Goal: Task Accomplishment & Management: Use online tool/utility

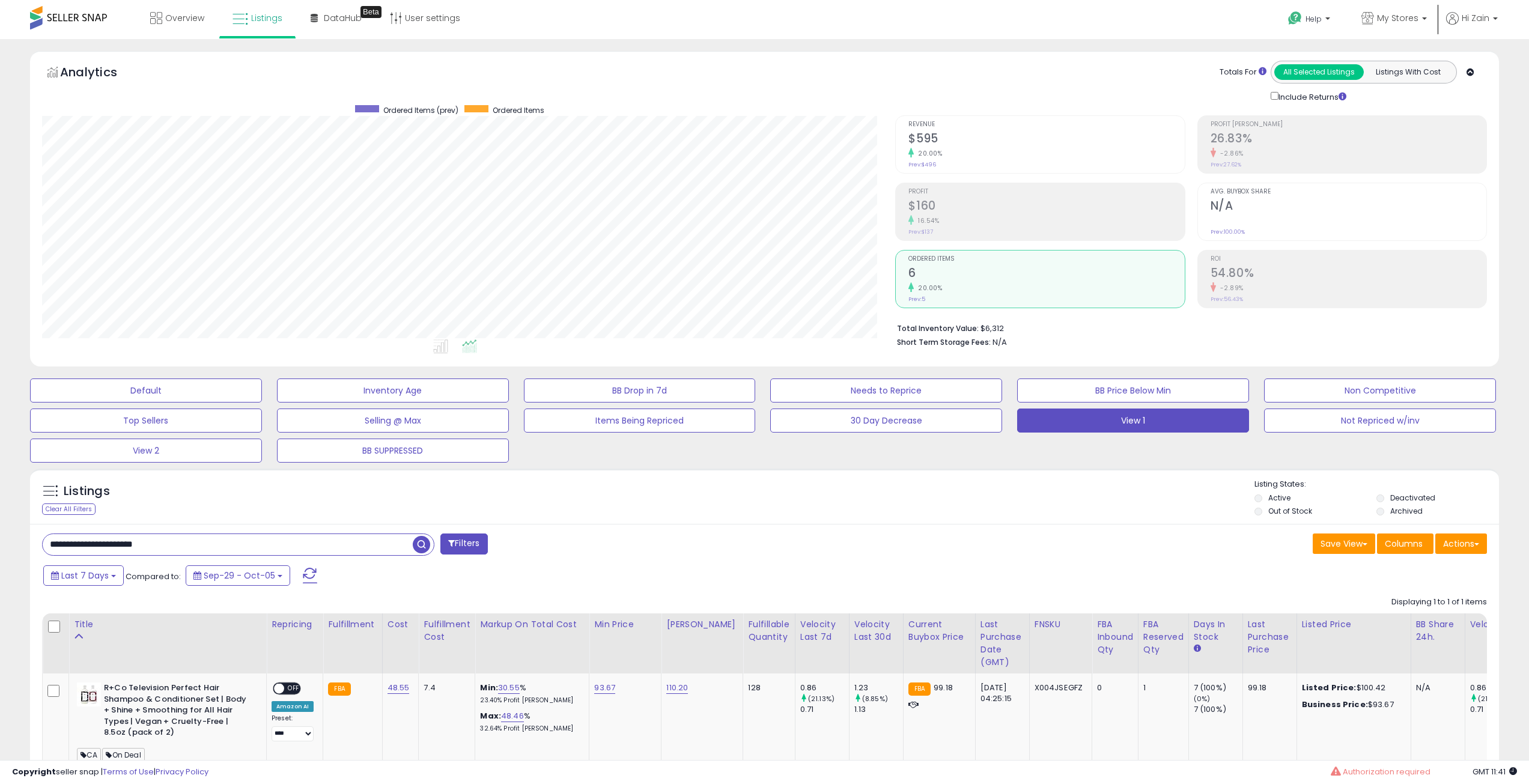
select select "**"
click at [191, 534] on input "**********" at bounding box center [228, 544] width 370 height 21
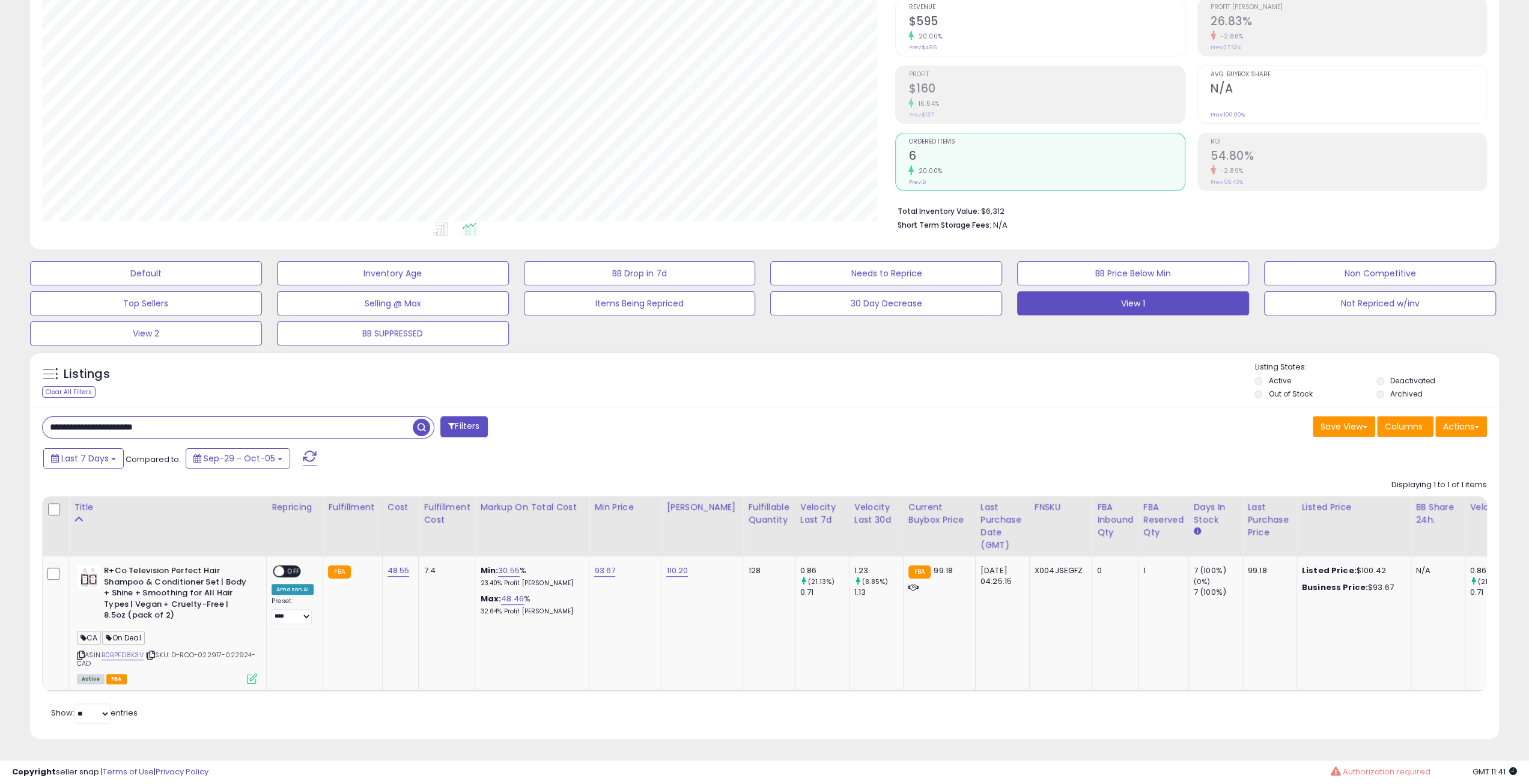
scroll to position [247, 853]
click at [191, 425] on input "**********" at bounding box center [228, 427] width 370 height 21
type input "**********"
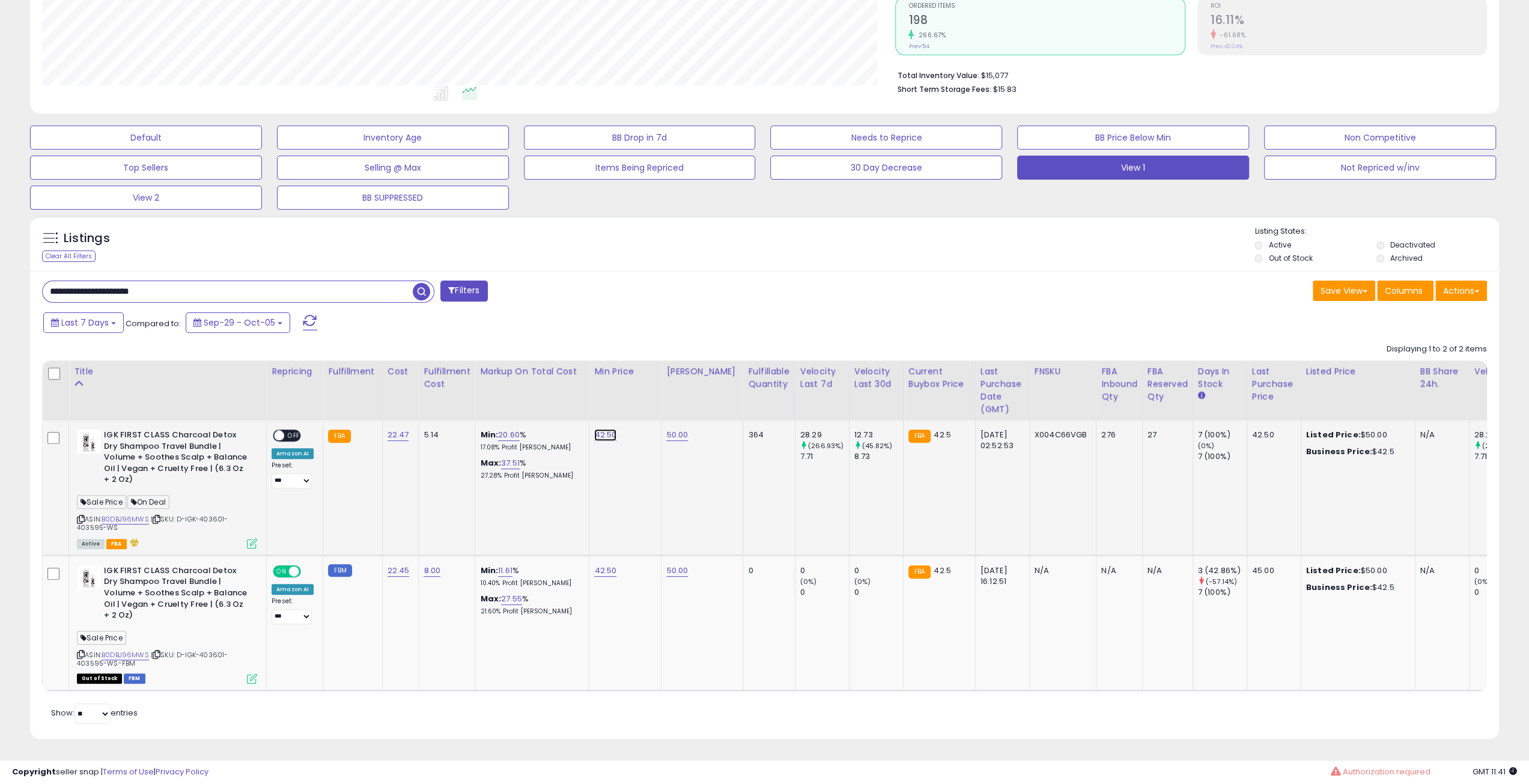
click at [594, 429] on link "42.50" at bounding box center [606, 435] width 23 height 12
click at [577, 396] on input "*****" at bounding box center [563, 406] width 107 height 21
click at [564, 397] on input "*****" at bounding box center [563, 406] width 107 height 21
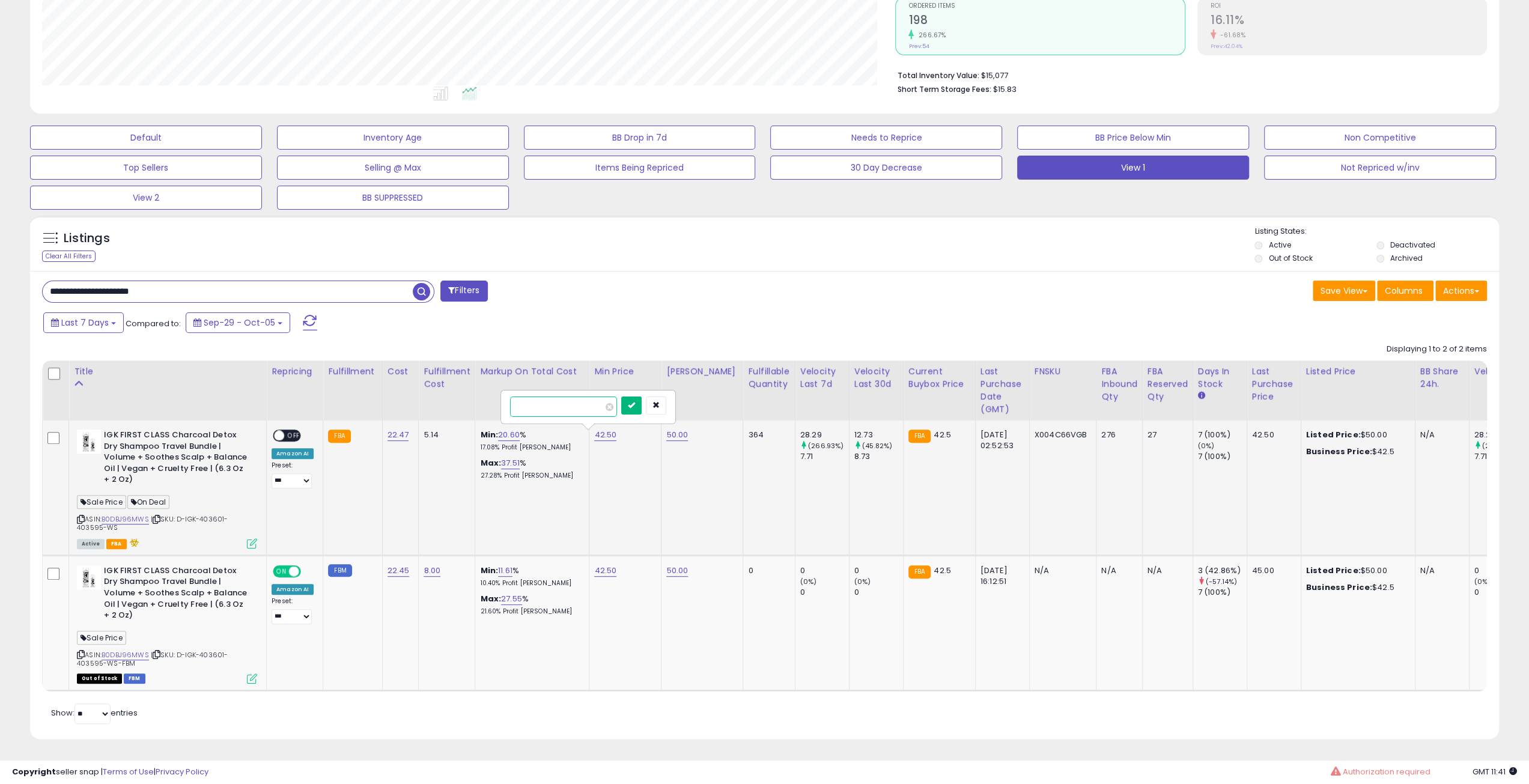
type input "**"
click at [642, 399] on button "submit" at bounding box center [632, 405] width 21 height 18
click at [159, 516] on icon at bounding box center [156, 519] width 8 height 7
click at [603, 564] on link "42.50" at bounding box center [606, 570] width 23 height 12
click at [571, 532] on input "*****" at bounding box center [563, 543] width 107 height 21
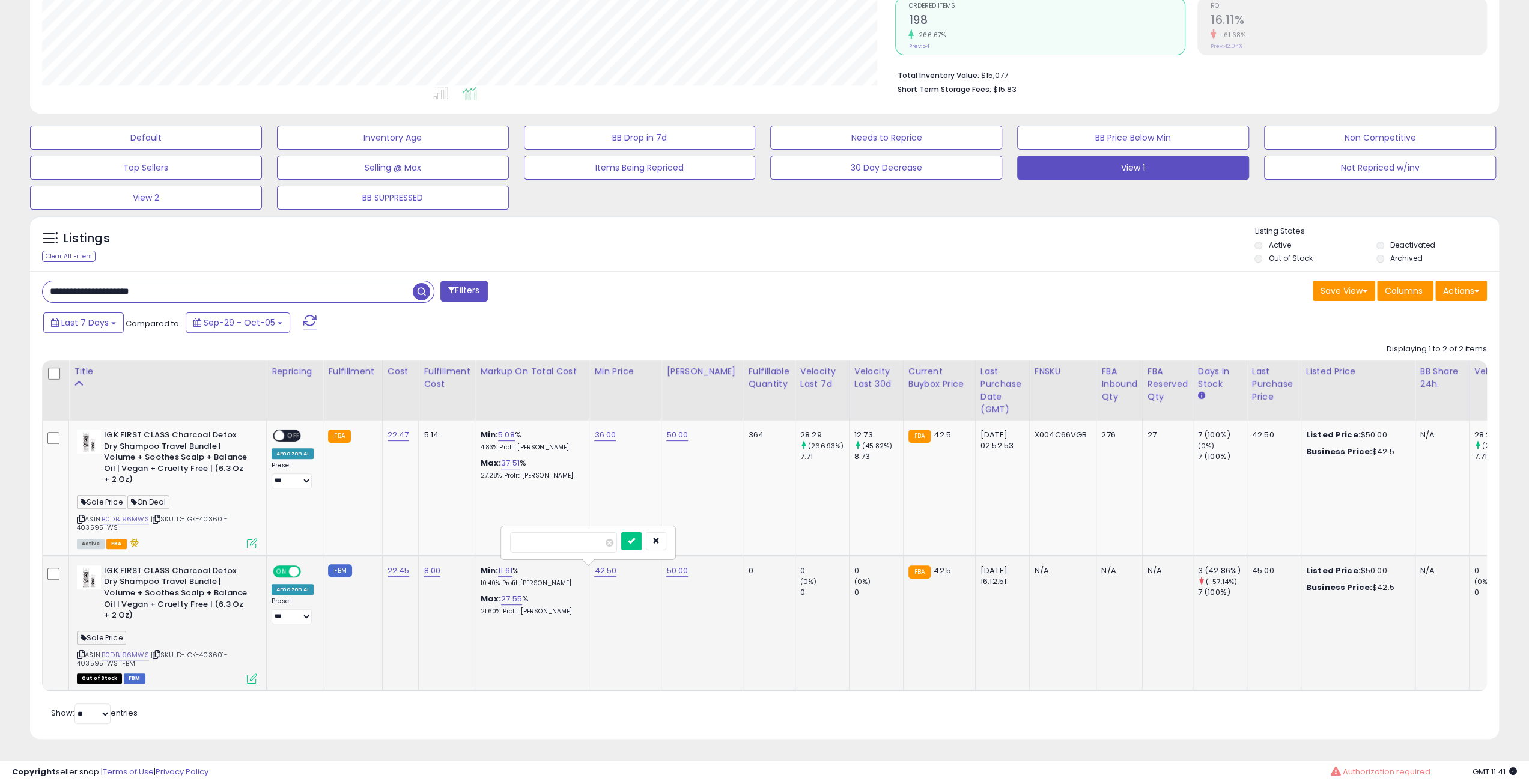
click at [571, 532] on input "*****" at bounding box center [563, 543] width 107 height 21
click at [647, 504] on td "36.00" at bounding box center [625, 487] width 72 height 135
click at [666, 538] on button "button" at bounding box center [657, 541] width 21 height 18
click at [599, 429] on link "36.00" at bounding box center [605, 435] width 22 height 12
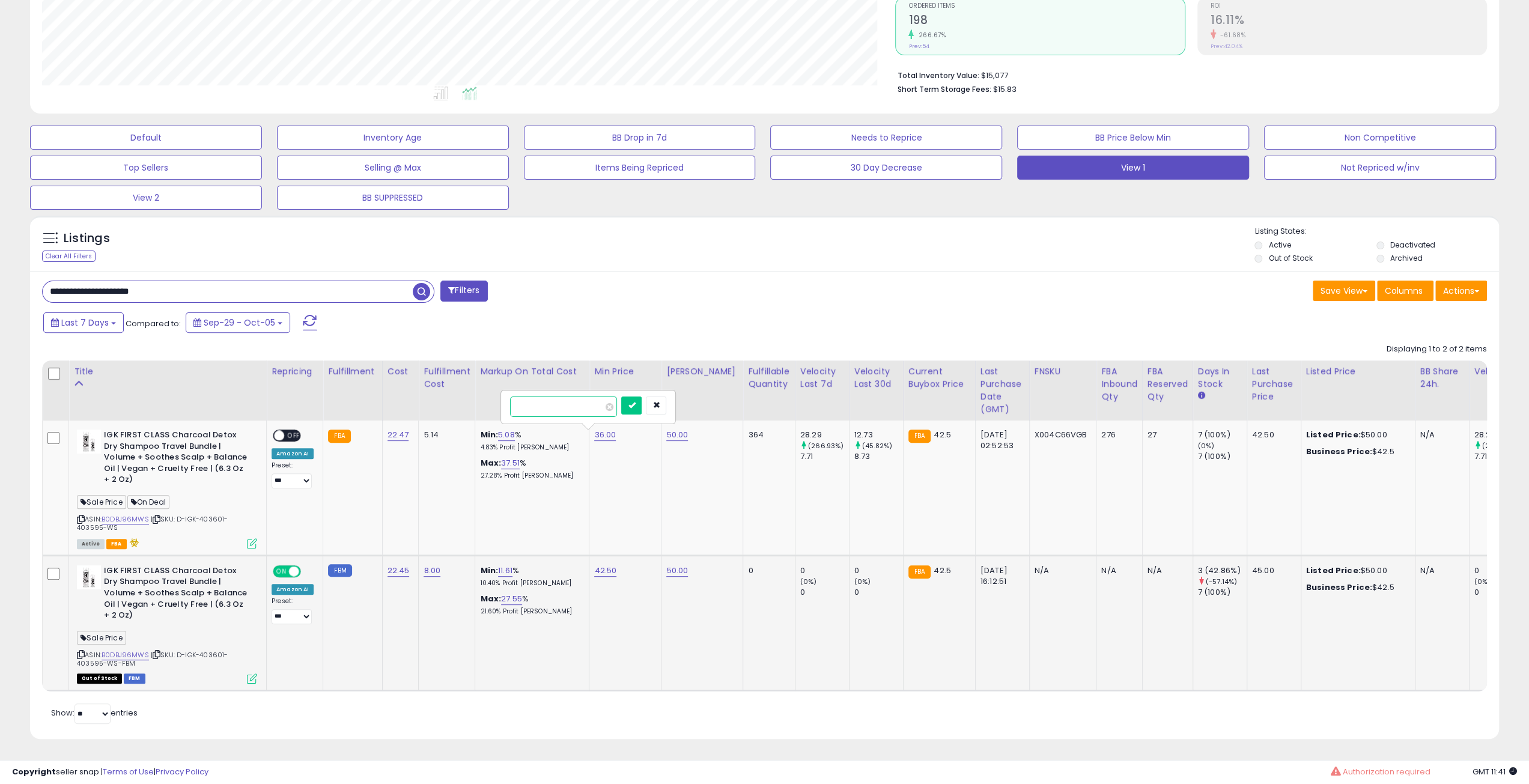
click at [586, 396] on input "*****" at bounding box center [563, 406] width 107 height 21
paste input "number"
type input "*****"
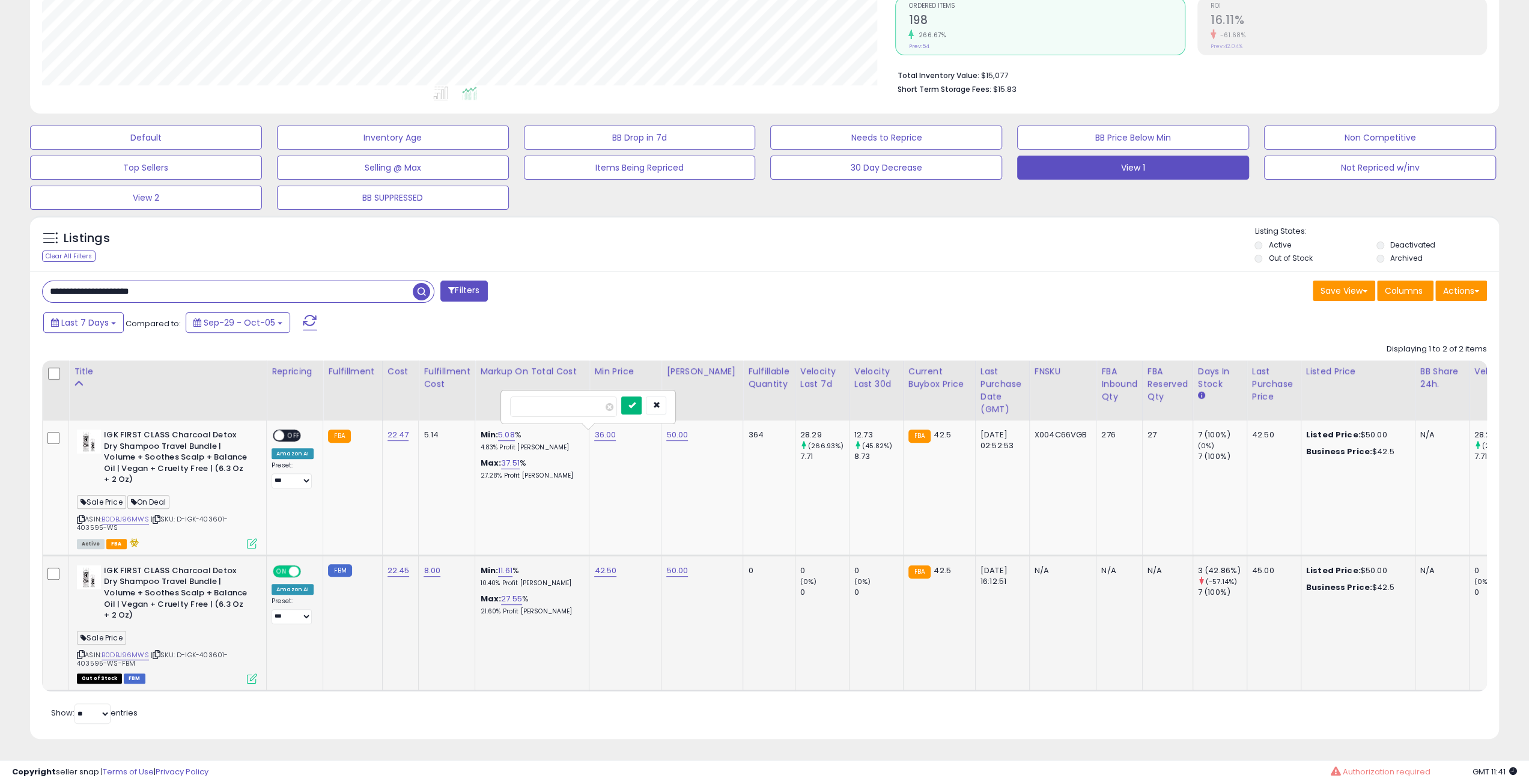
click at [642, 396] on button "submit" at bounding box center [632, 405] width 21 height 18
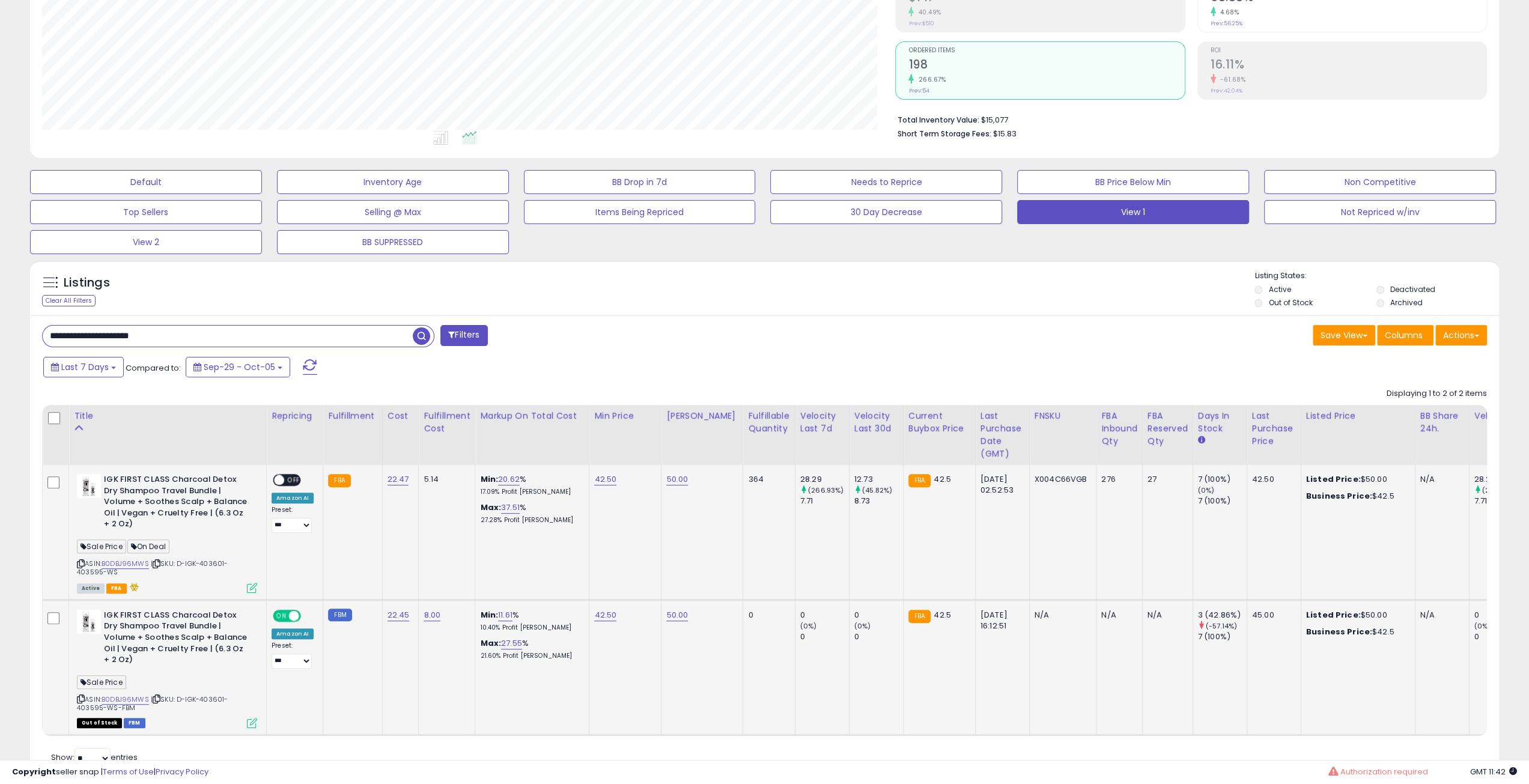
scroll to position [260, 0]
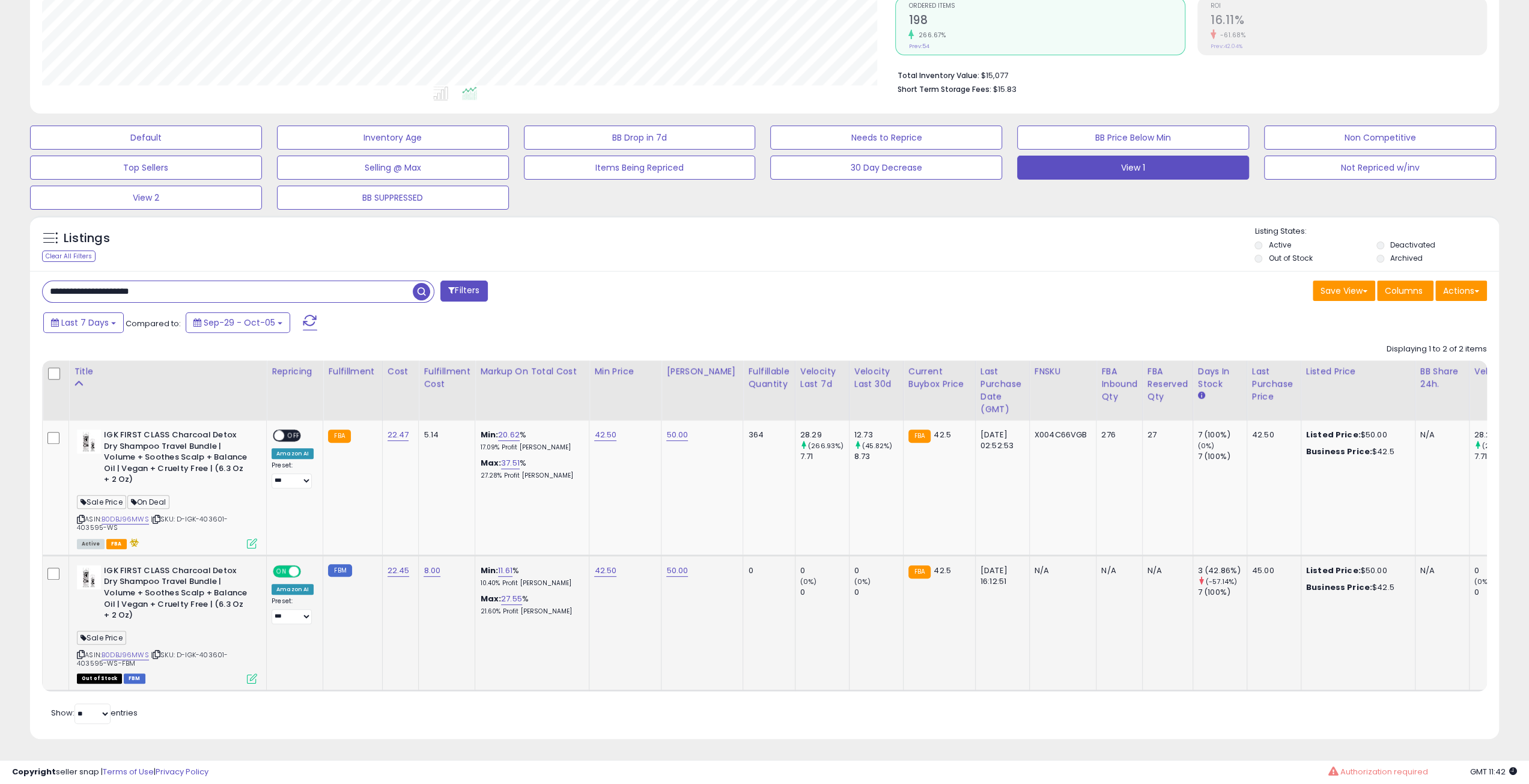
click at [288, 288] on input "**********" at bounding box center [228, 292] width 370 height 21
paste input "text"
type input "**********"
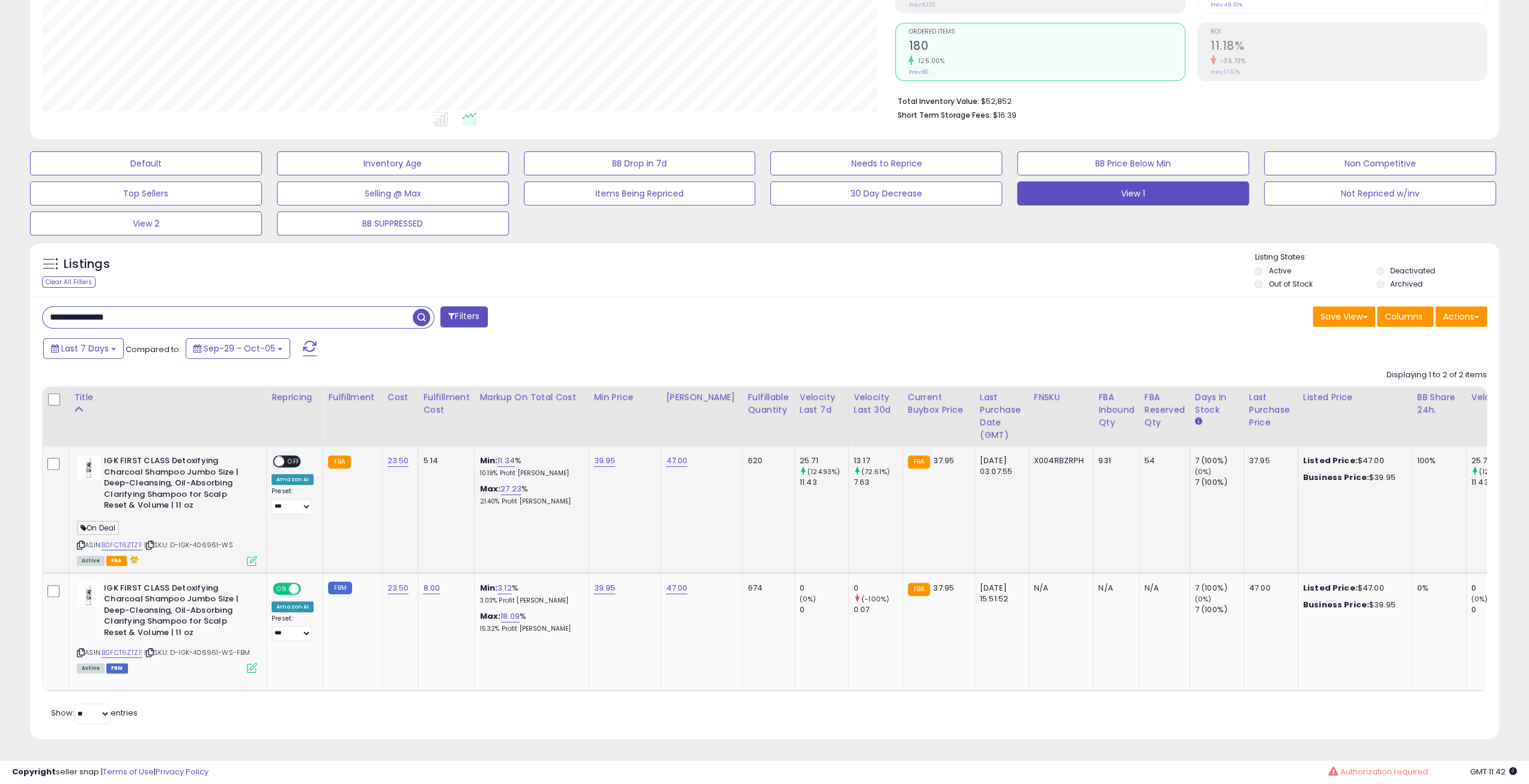
scroll to position [247, 853]
click at [593, 455] on link "39.95" at bounding box center [604, 461] width 22 height 12
click at [567, 425] on input "*****" at bounding box center [564, 432] width 107 height 21
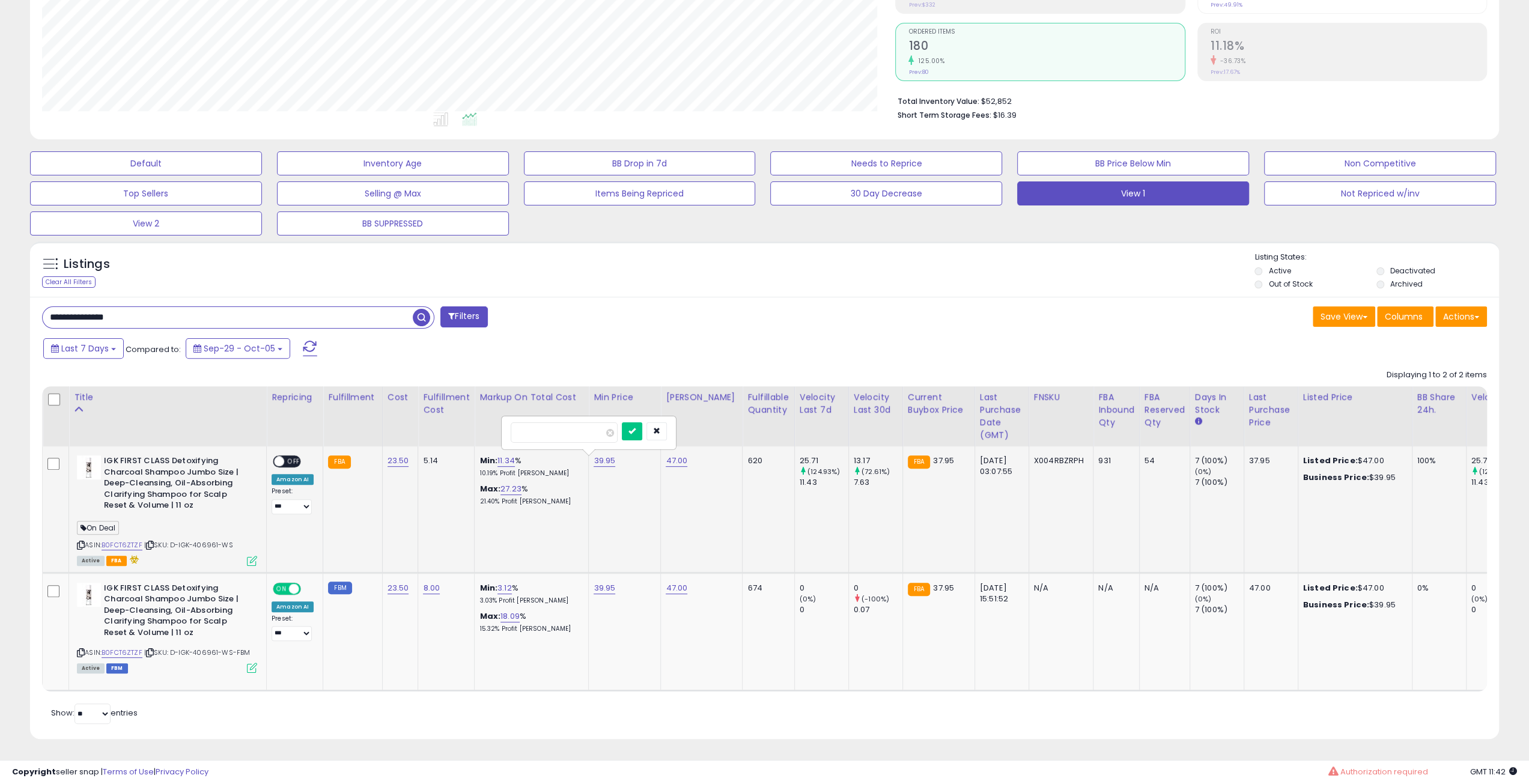
type input "*****"
click button "submit" at bounding box center [632, 431] width 21 height 18
click at [150, 542] on icon at bounding box center [149, 545] width 8 height 7
click at [589, 450] on td "37.60" at bounding box center [625, 509] width 72 height 126
click at [593, 455] on link "37.60" at bounding box center [604, 461] width 21 height 12
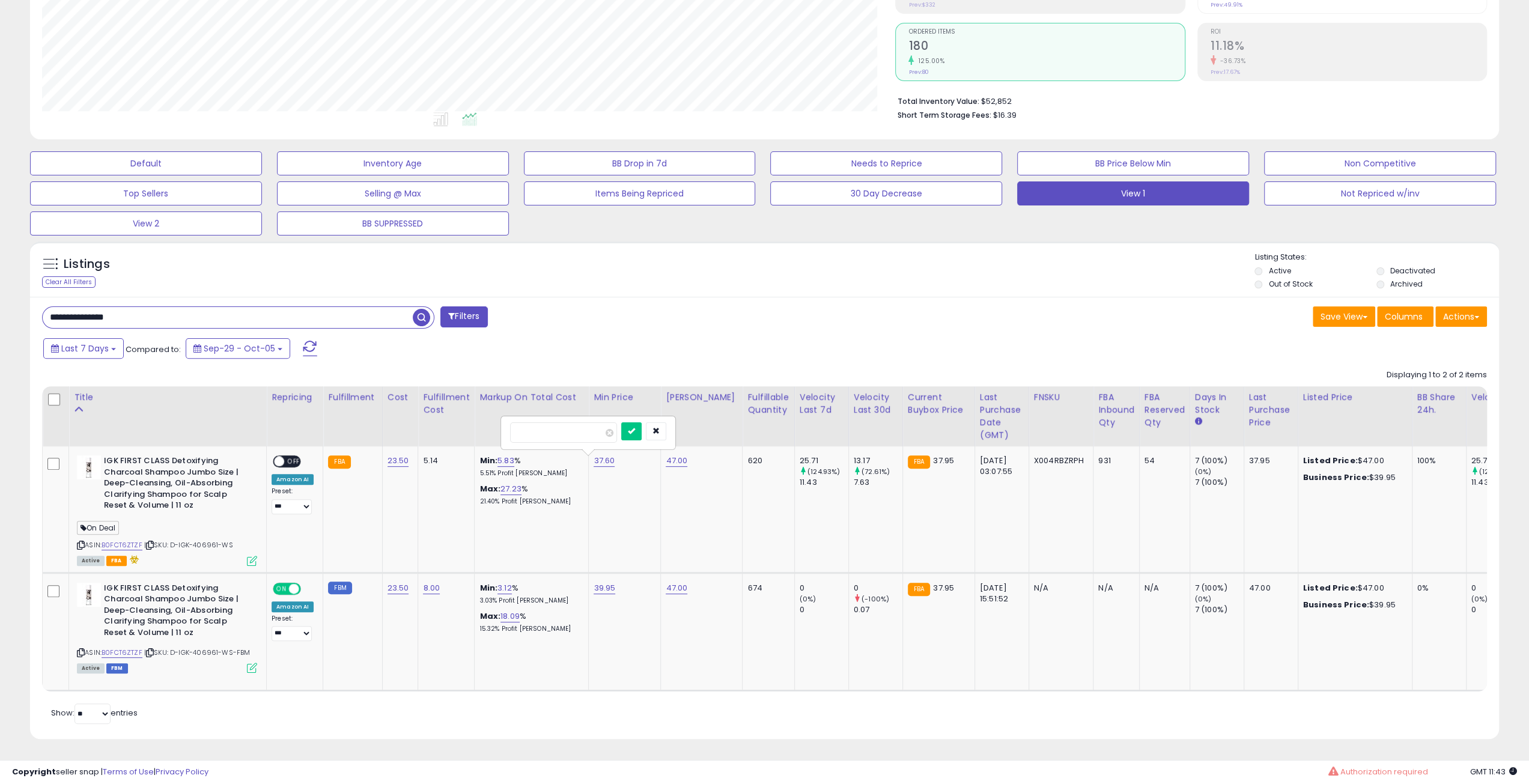
click at [566, 431] on input "*****" at bounding box center [563, 432] width 107 height 21
type input "*****"
click button "submit" at bounding box center [632, 431] width 21 height 18
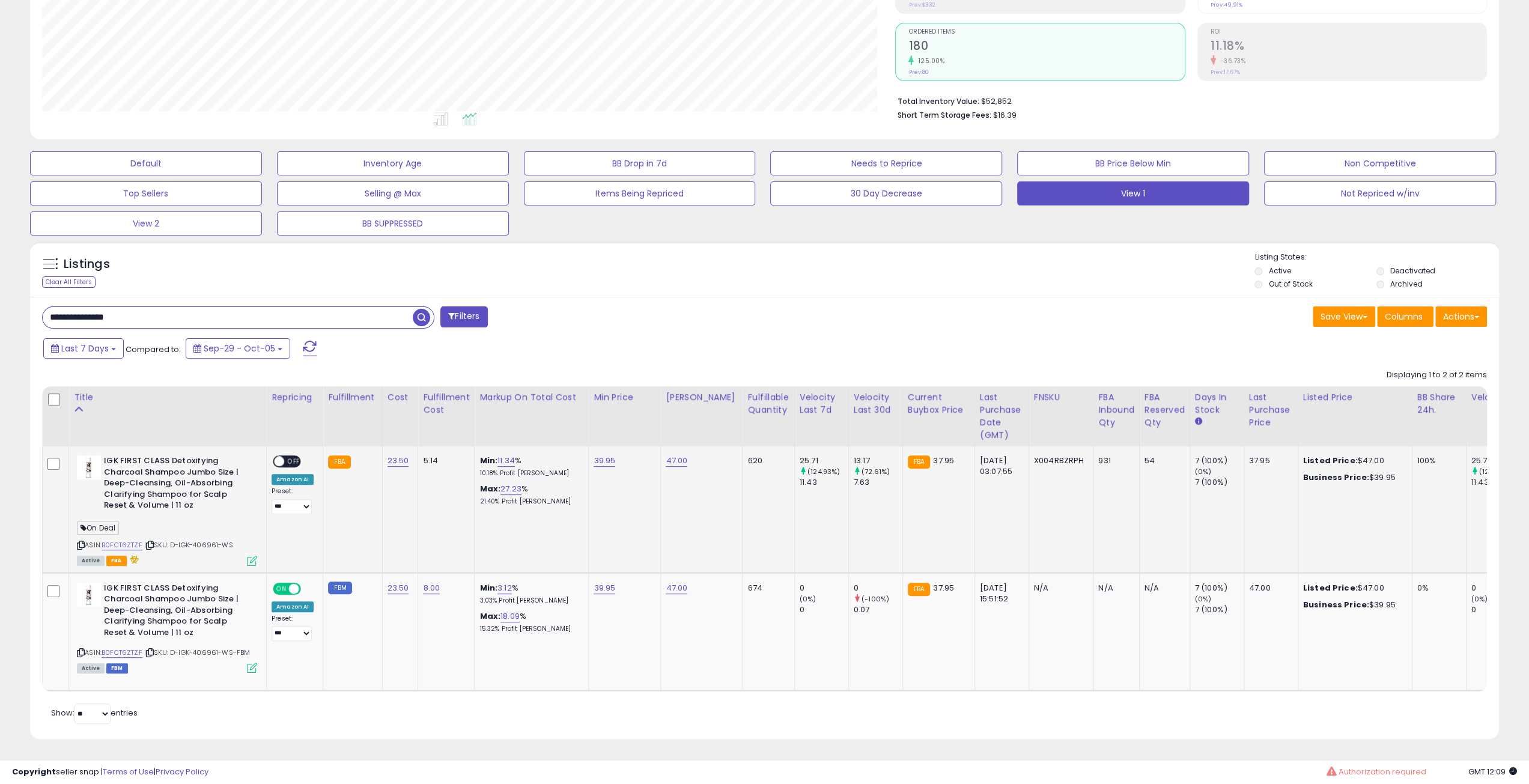
click at [259, 529] on td "IGK FIRST CLASS Detoxifying Charcoal Shampoo Jumbo Size | Deep-Cleansing, Oil-A…" at bounding box center [169, 509] width 198 height 126
drag, startPoint x: 159, startPoint y: 535, endPoint x: 244, endPoint y: 531, distance: 85.1
click at [244, 531] on div "ASIN: B0FCT6ZTZF | SKU: D-IGK-406961-WS Active FBA" at bounding box center [167, 509] width 180 height 109
click at [1056, 307] on div "Save View Save As New View Update Current View Columns Actions Import Export Vi…" at bounding box center [1130, 318] width 731 height 23
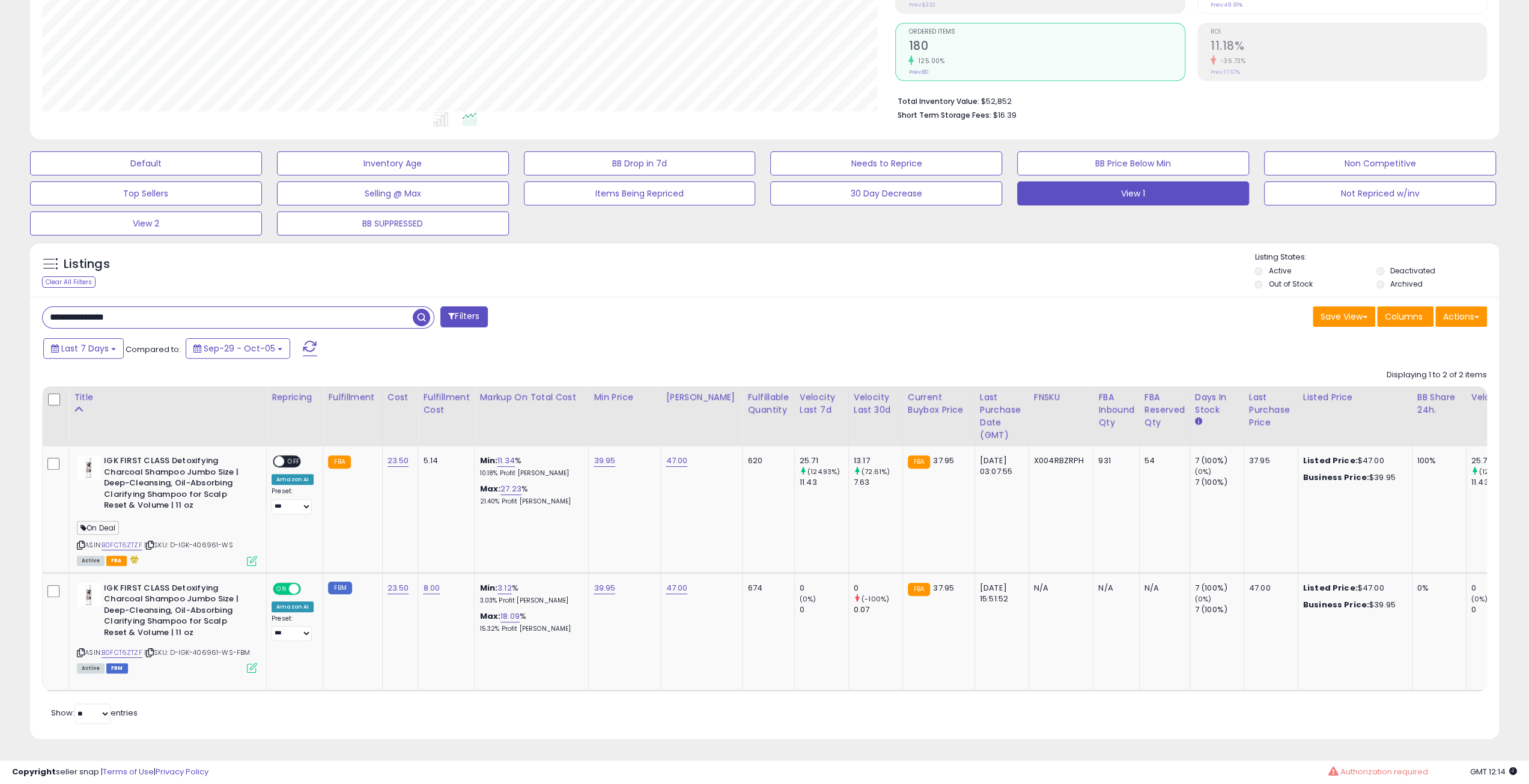
click at [1056, 307] on div "Save View Save As New View Update Current View Columns Actions Import Export Vi…" at bounding box center [1130, 318] width 731 height 23
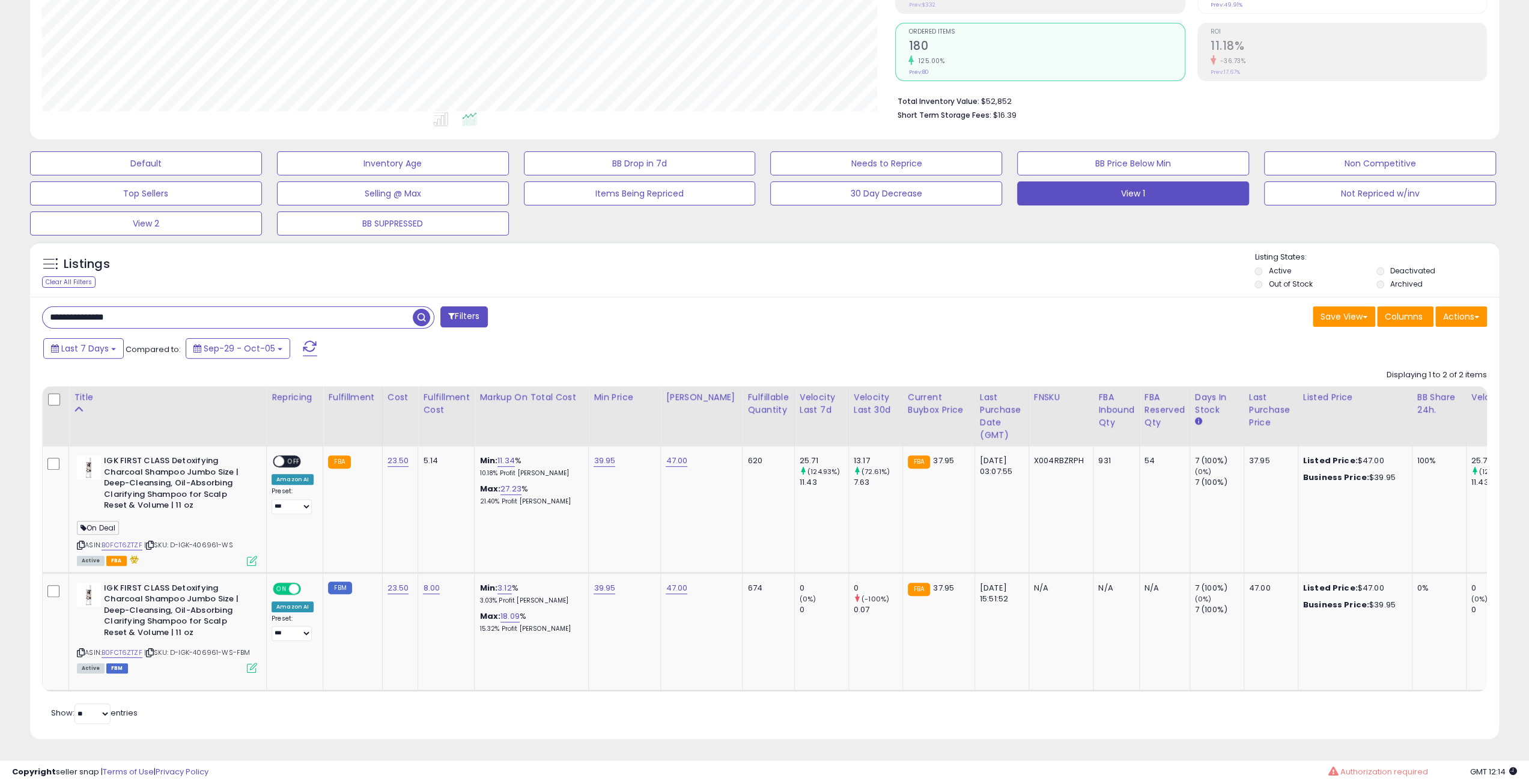
click at [1056, 307] on div "Save View Save As New View Update Current View Columns Actions Import Export Vi…" at bounding box center [1130, 318] width 731 height 23
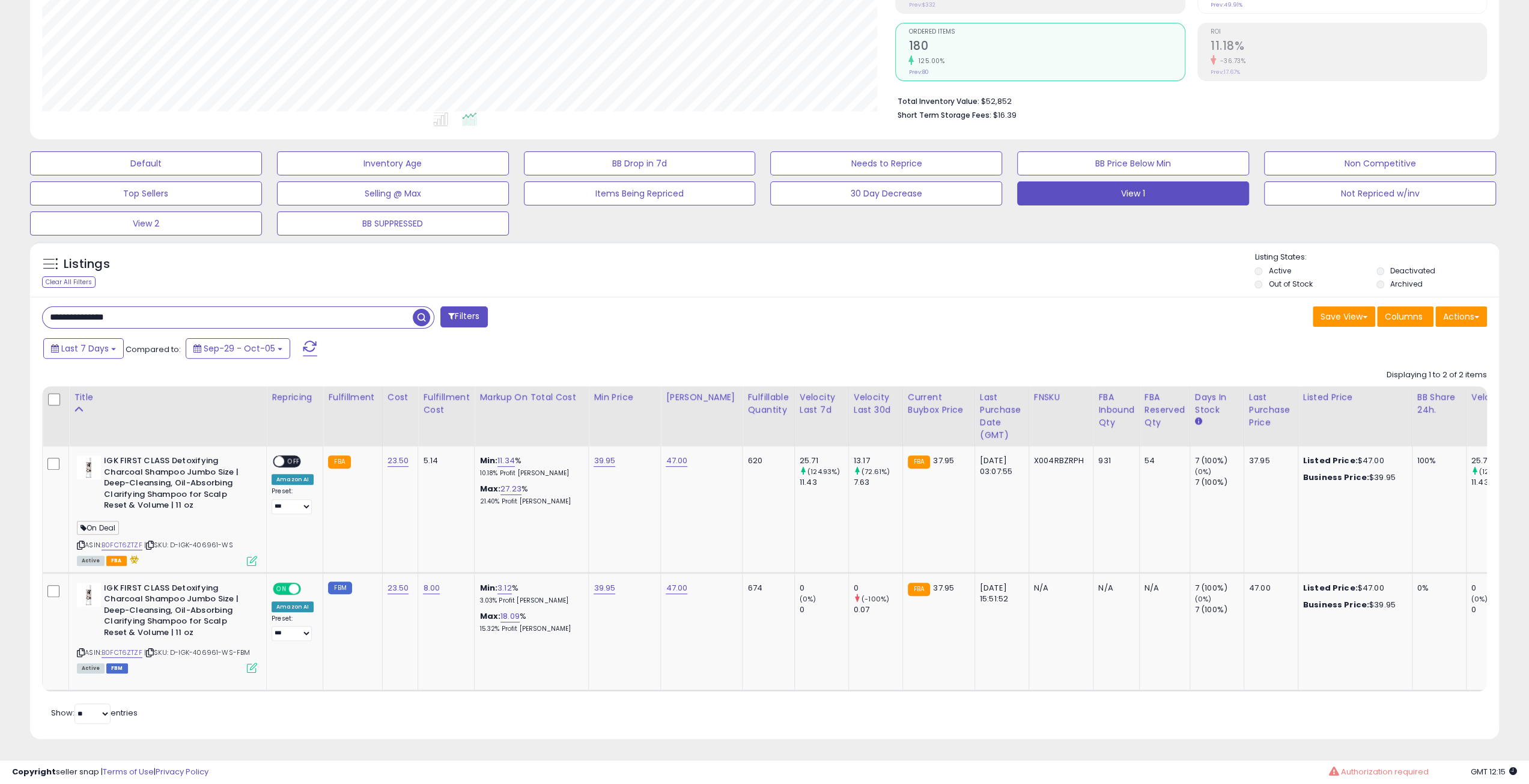
click at [1056, 307] on div "Save View Save As New View Update Current View Columns Actions Import Export Vi…" at bounding box center [1130, 318] width 731 height 23
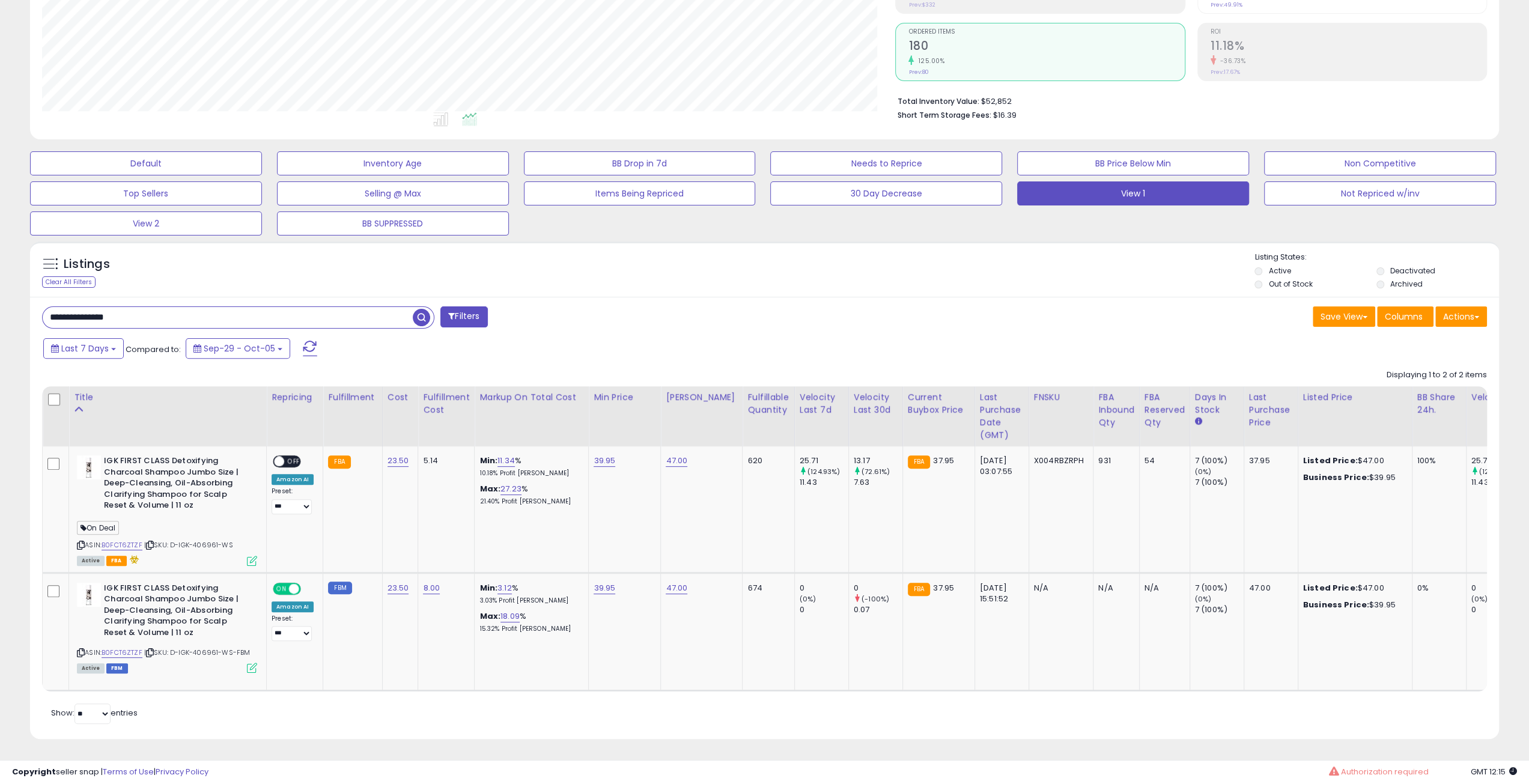
click at [1056, 307] on div "Save View Save As New View Update Current View Columns Actions Import Export Vi…" at bounding box center [1130, 318] width 731 height 23
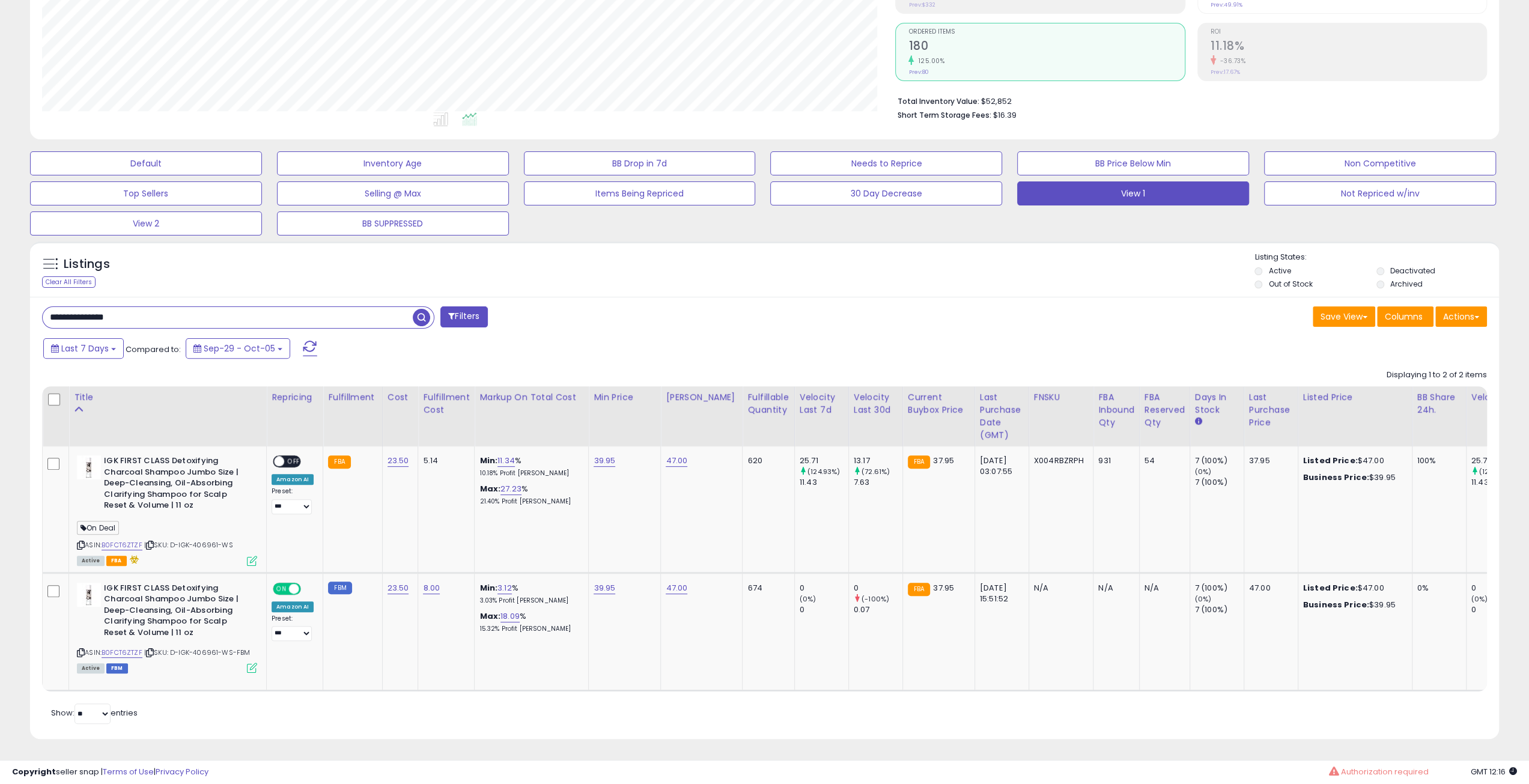
click at [1056, 307] on div "Save View Save As New View Update Current View Columns Actions Import Export Vi…" at bounding box center [1130, 318] width 731 height 23
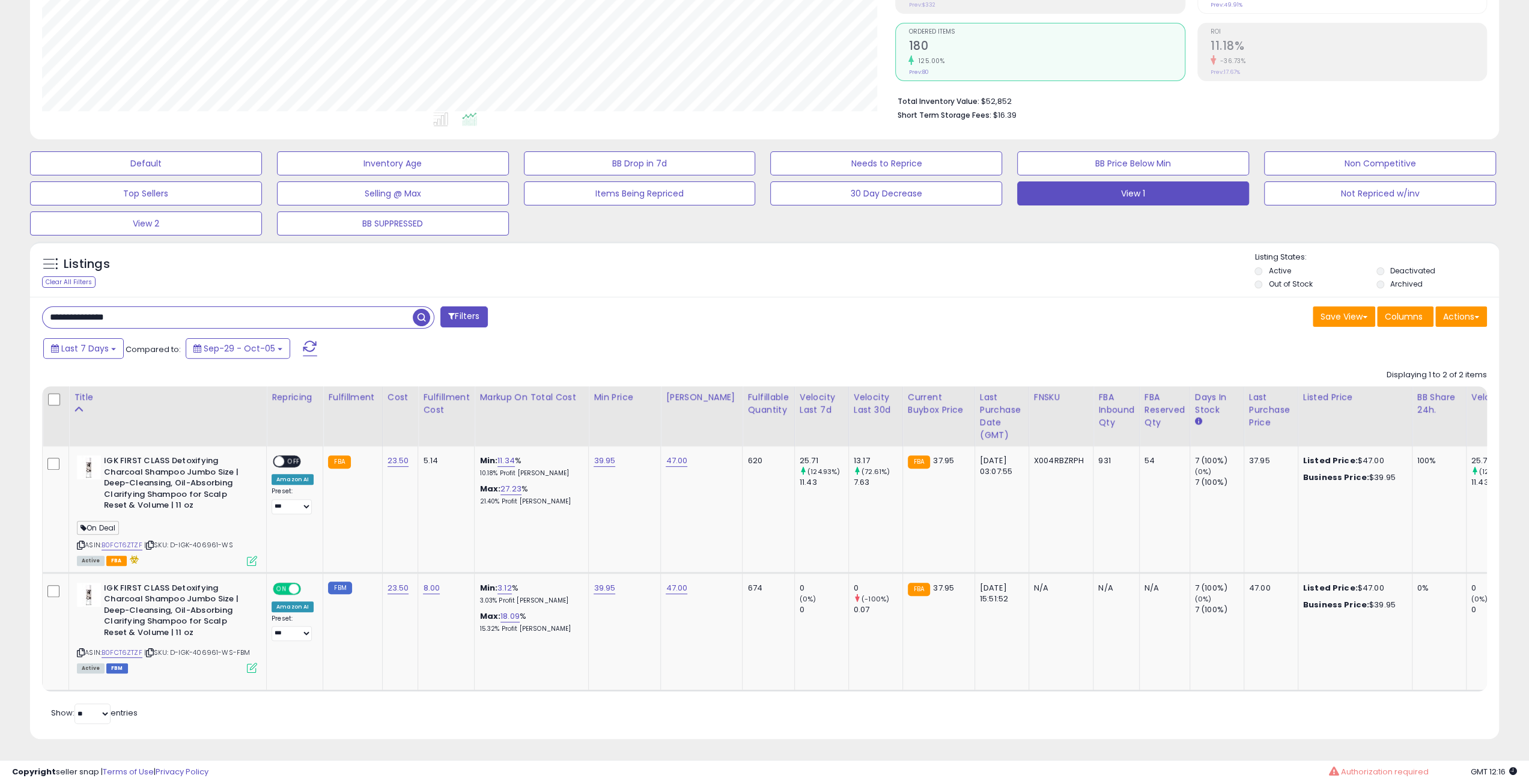
click at [1056, 307] on div "Save View Save As New View Update Current View Columns Actions Import Export Vi…" at bounding box center [1130, 318] width 731 height 23
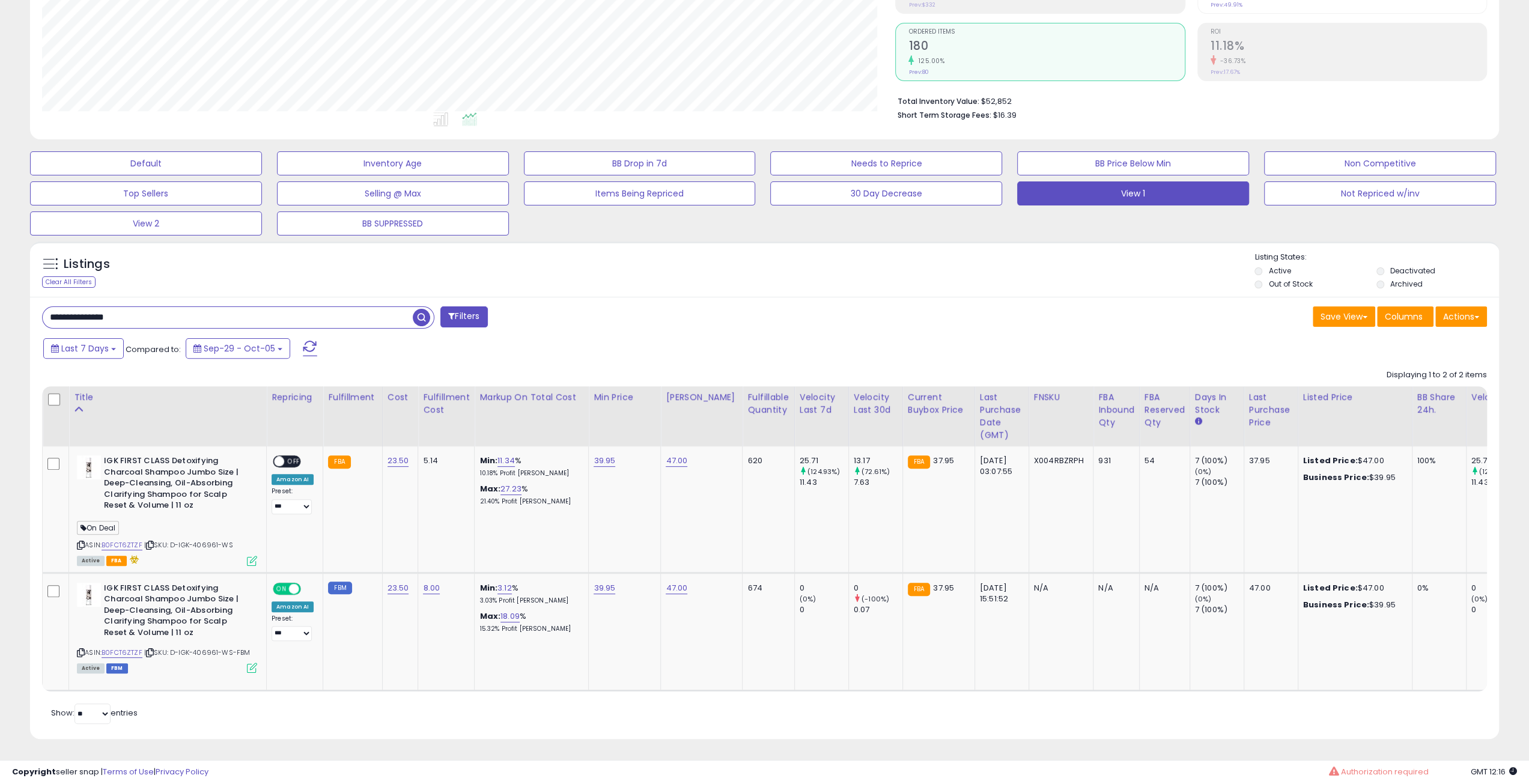
click at [1056, 307] on div "Save View Save As New View Update Current View Columns Actions Import Export Vi…" at bounding box center [1130, 318] width 731 height 23
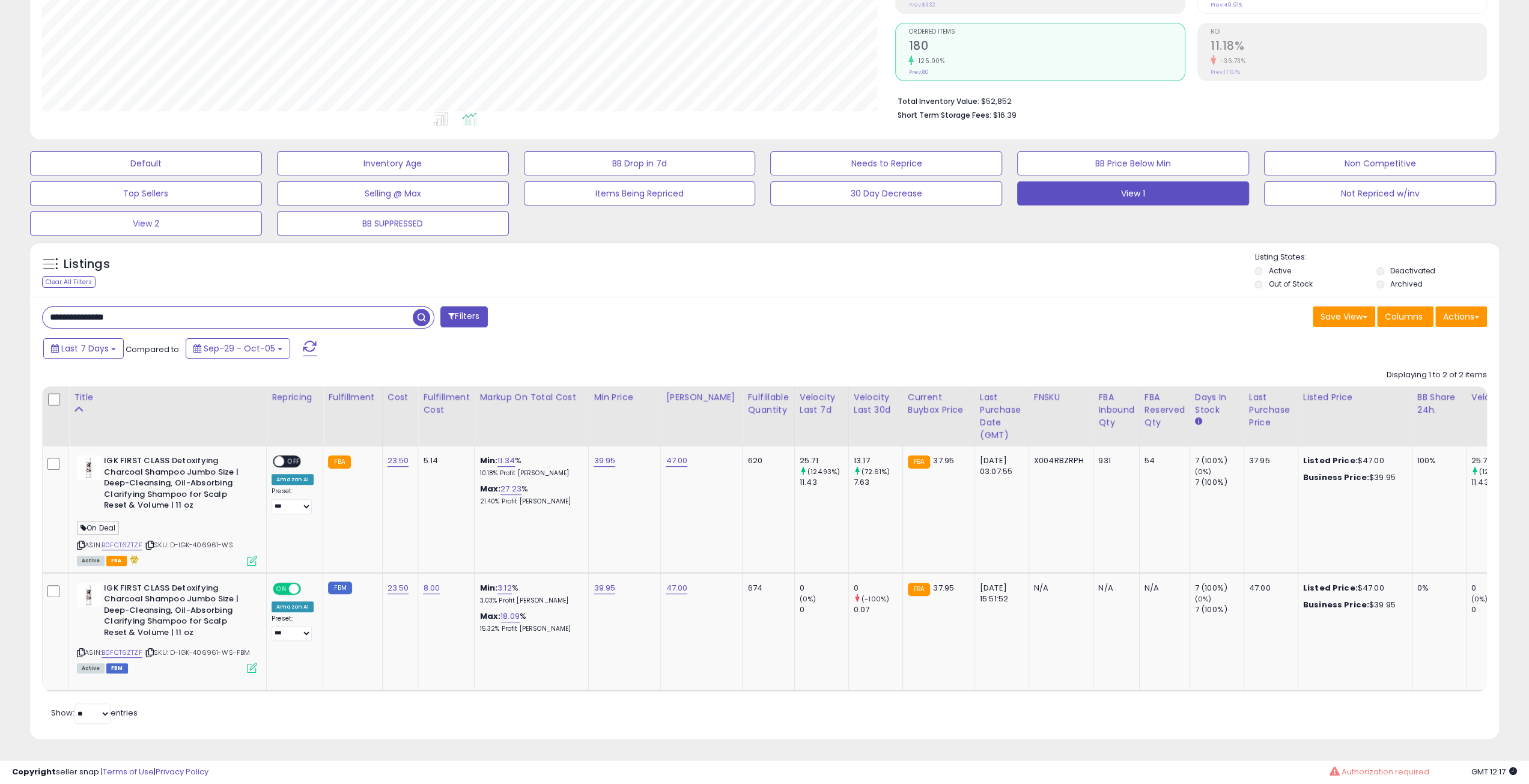
click at [1056, 307] on div "Save View Save As New View Update Current View Columns Actions Import Export Vi…" at bounding box center [1130, 318] width 731 height 23
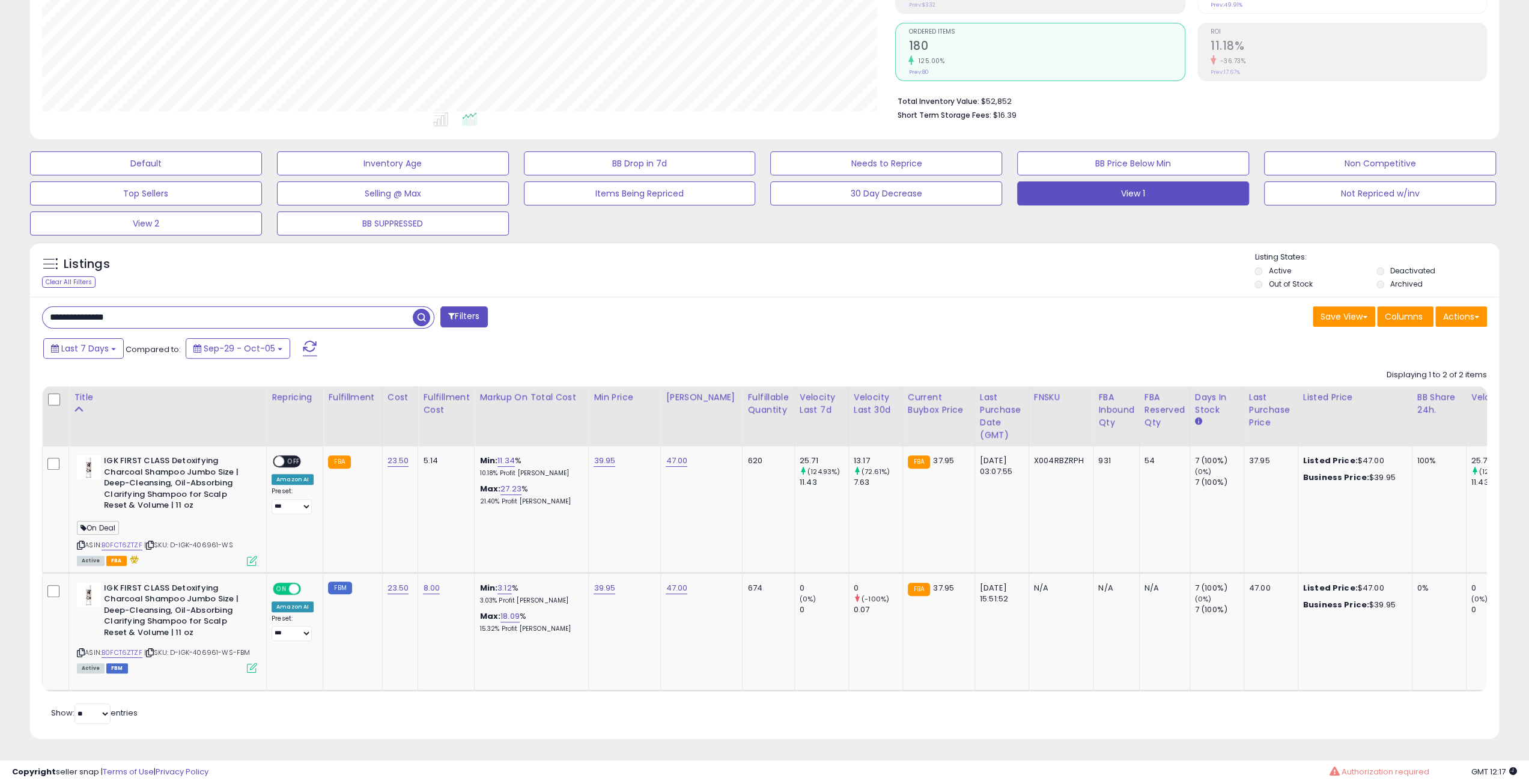
click at [1056, 307] on div "Save View Save As New View Update Current View Columns Actions Import Export Vi…" at bounding box center [1130, 318] width 731 height 23
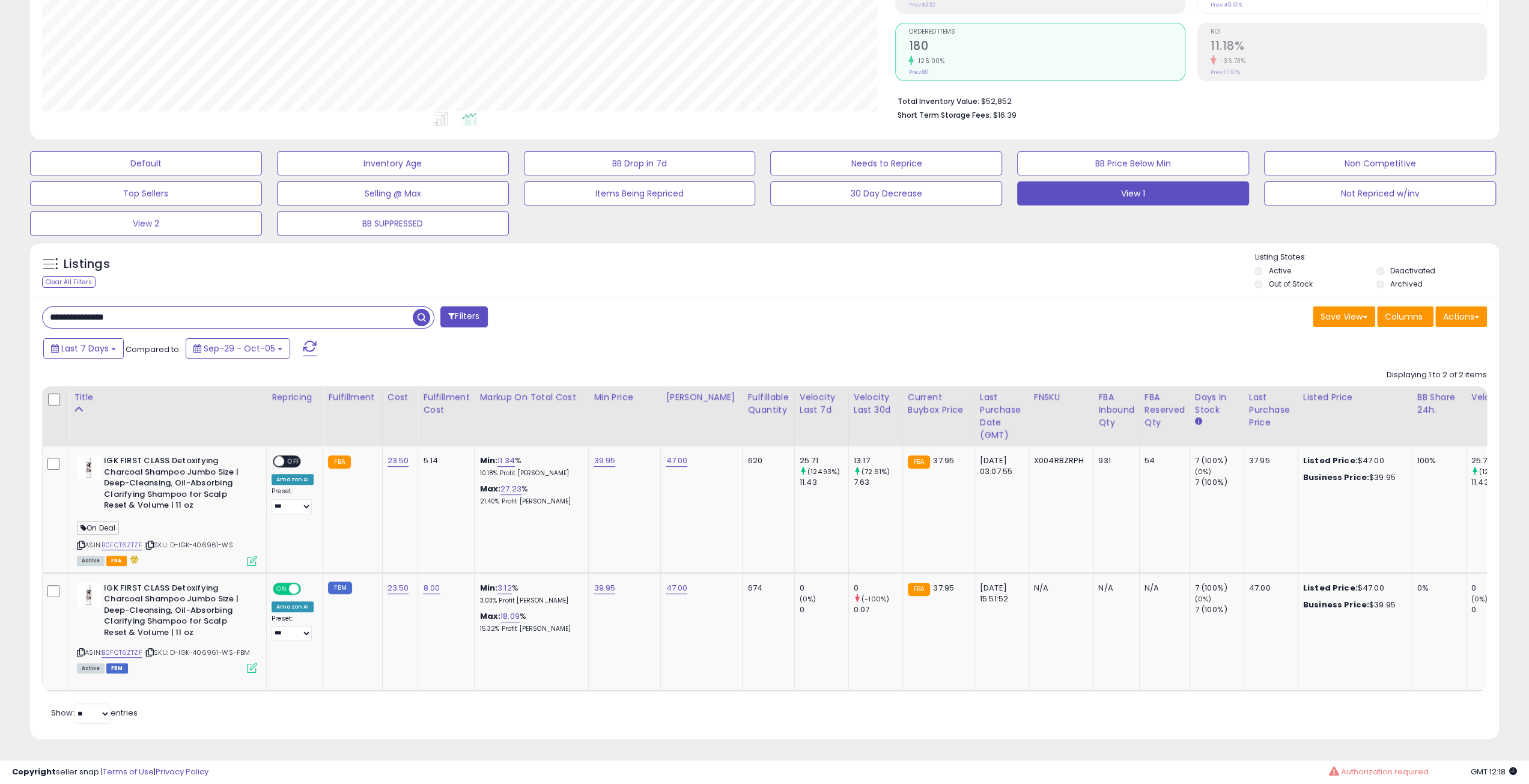
click at [1056, 307] on div "Save View Save As New View Update Current View Columns Actions Import Export Vi…" at bounding box center [1130, 318] width 731 height 23
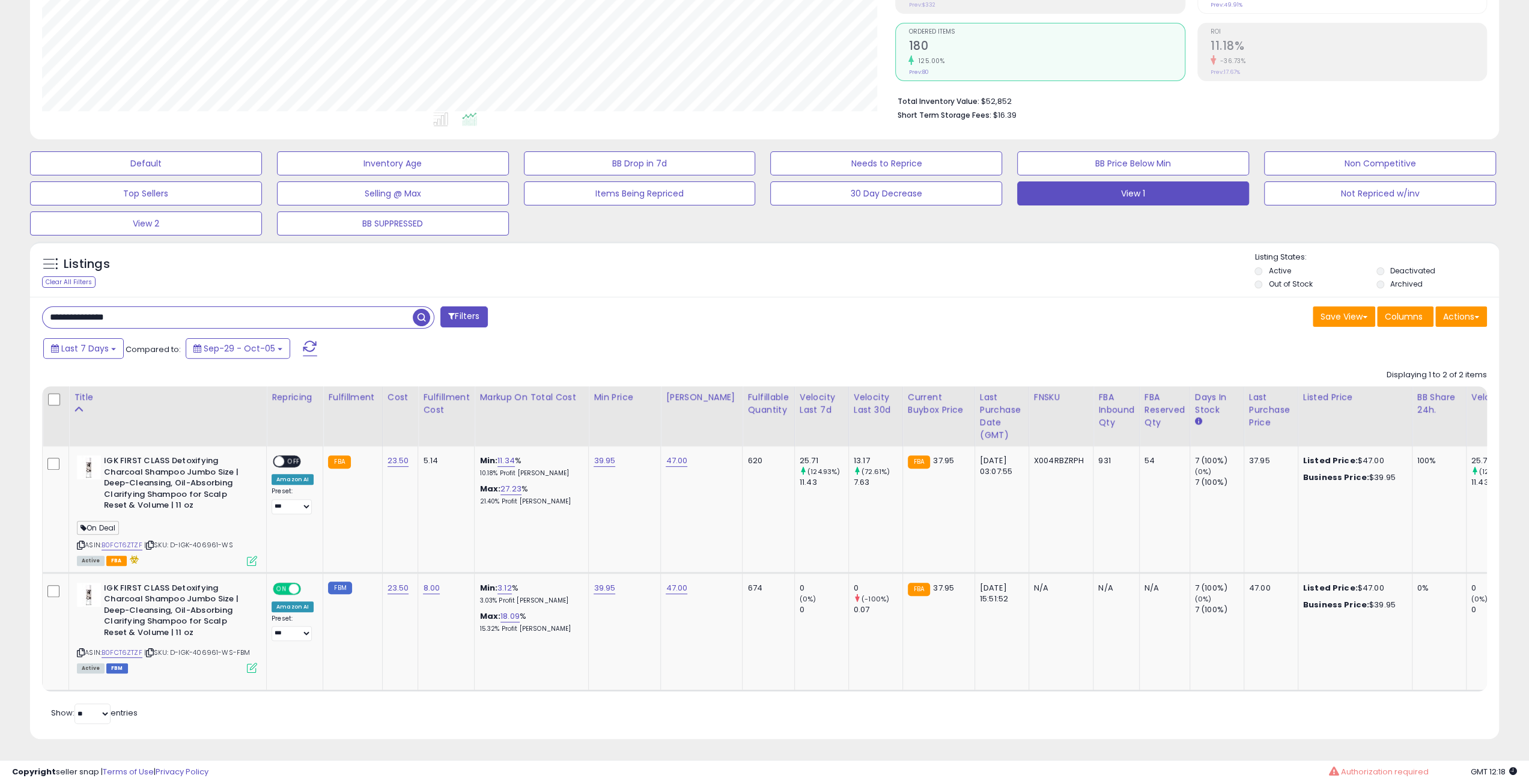
click at [1056, 307] on div "Save View Save As New View Update Current View Columns Actions Import Export Vi…" at bounding box center [1130, 318] width 731 height 23
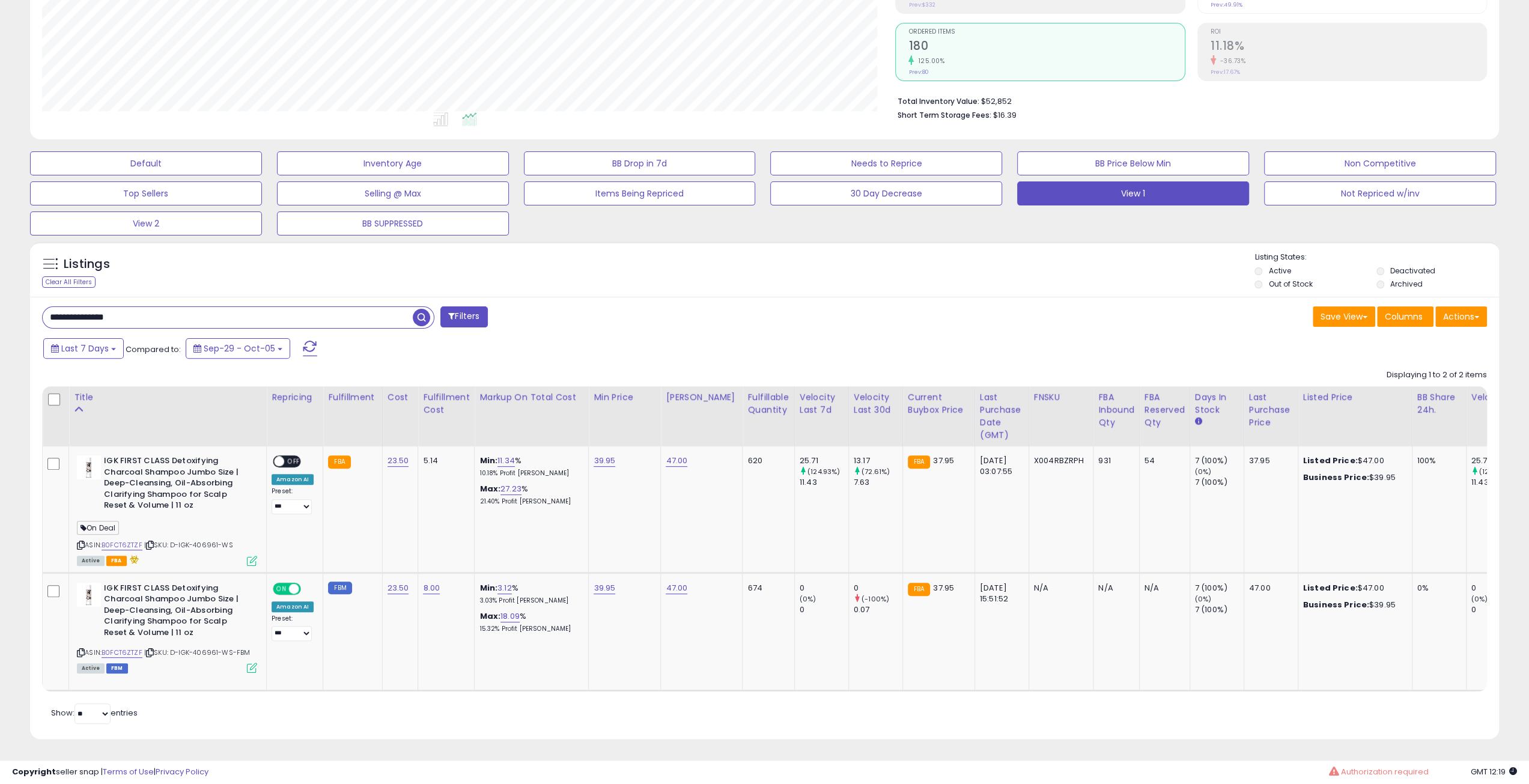
click at [1056, 307] on div "Save View Save As New View Update Current View Columns Actions Import Export Vi…" at bounding box center [1130, 318] width 731 height 23
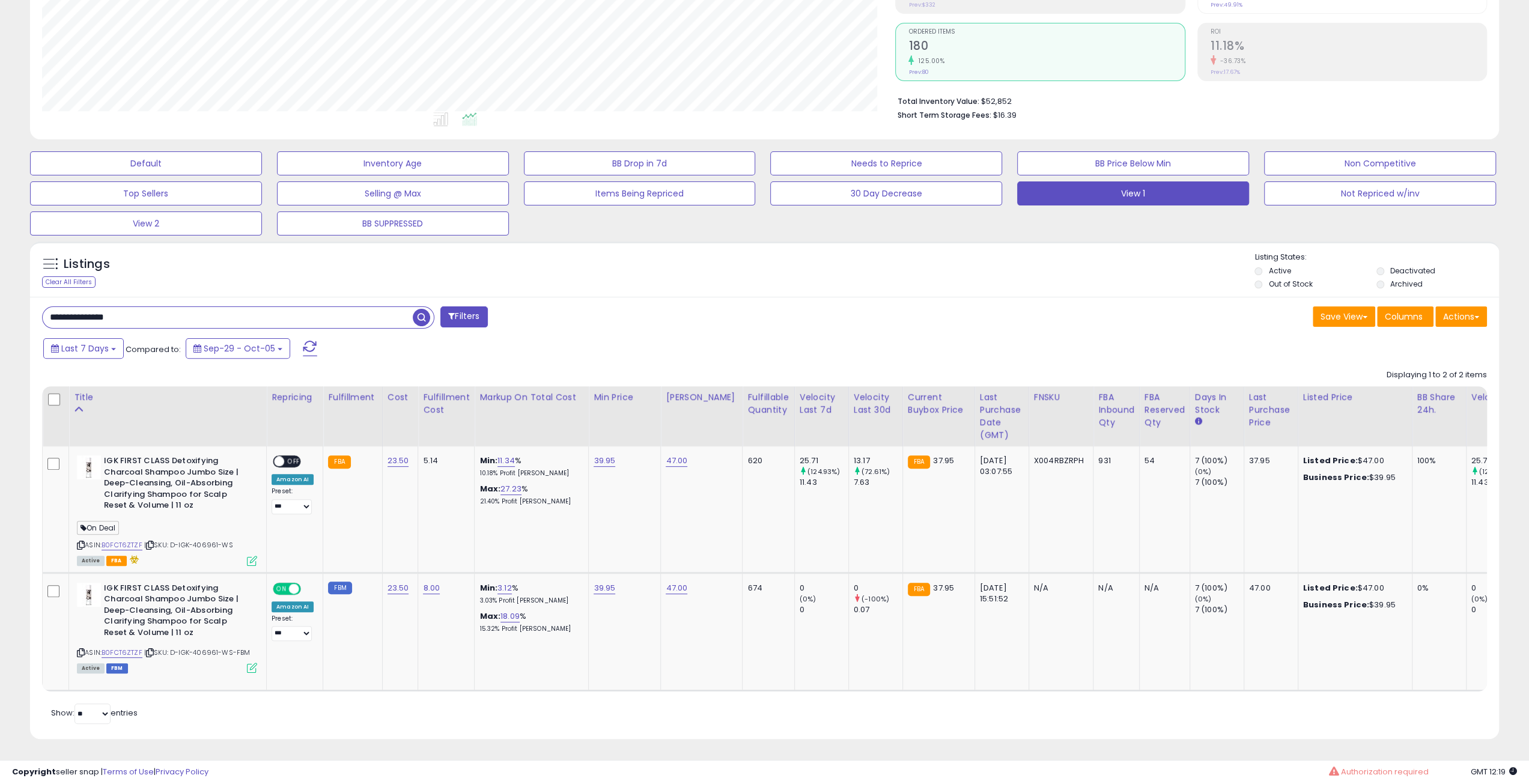
click at [1056, 307] on div "Save View Save As New View Update Current View Columns Actions Import Export Vi…" at bounding box center [1130, 318] width 731 height 23
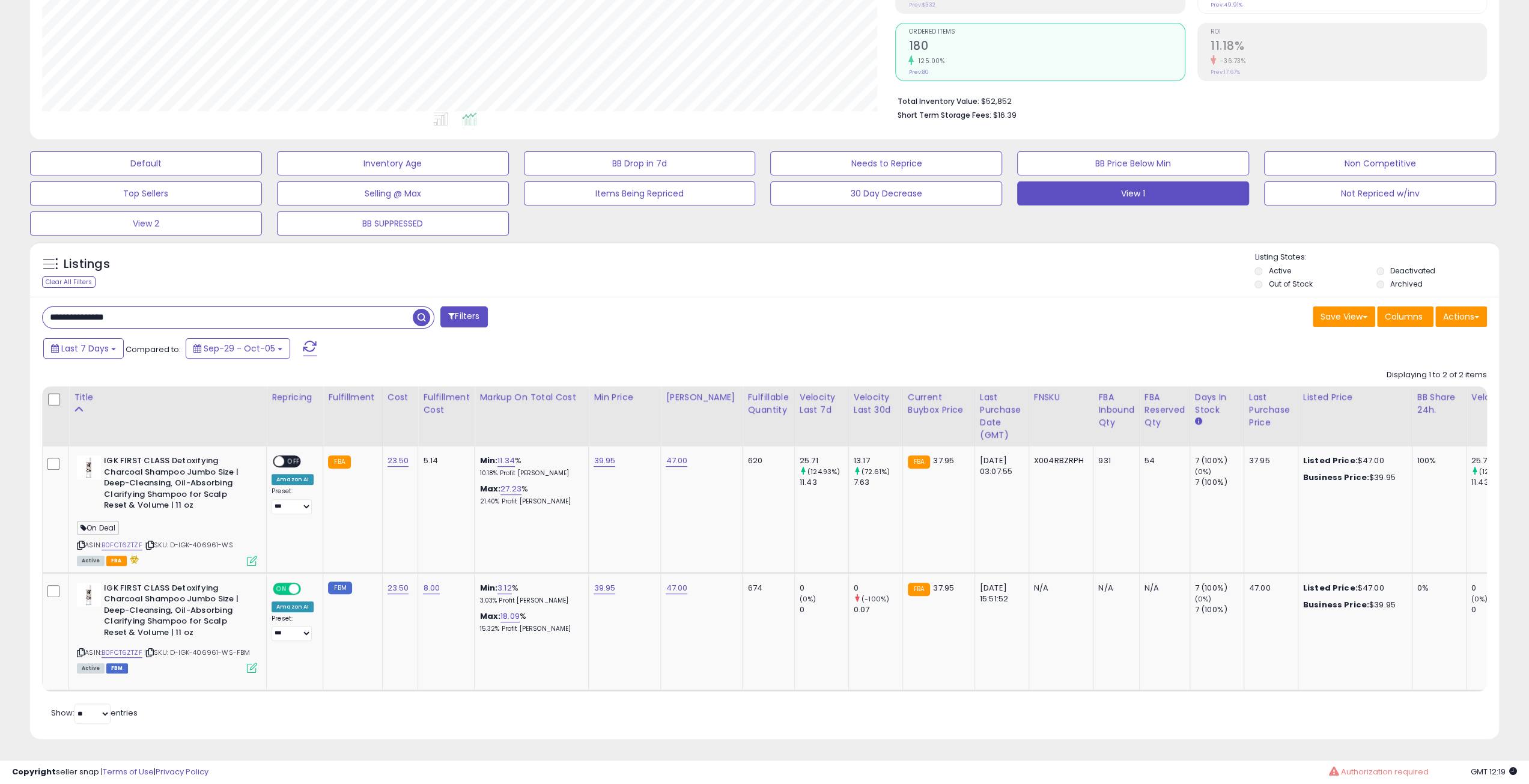
click at [1056, 307] on div "Save View Save As New View Update Current View Columns Actions Import Export Vi…" at bounding box center [1130, 318] width 731 height 23
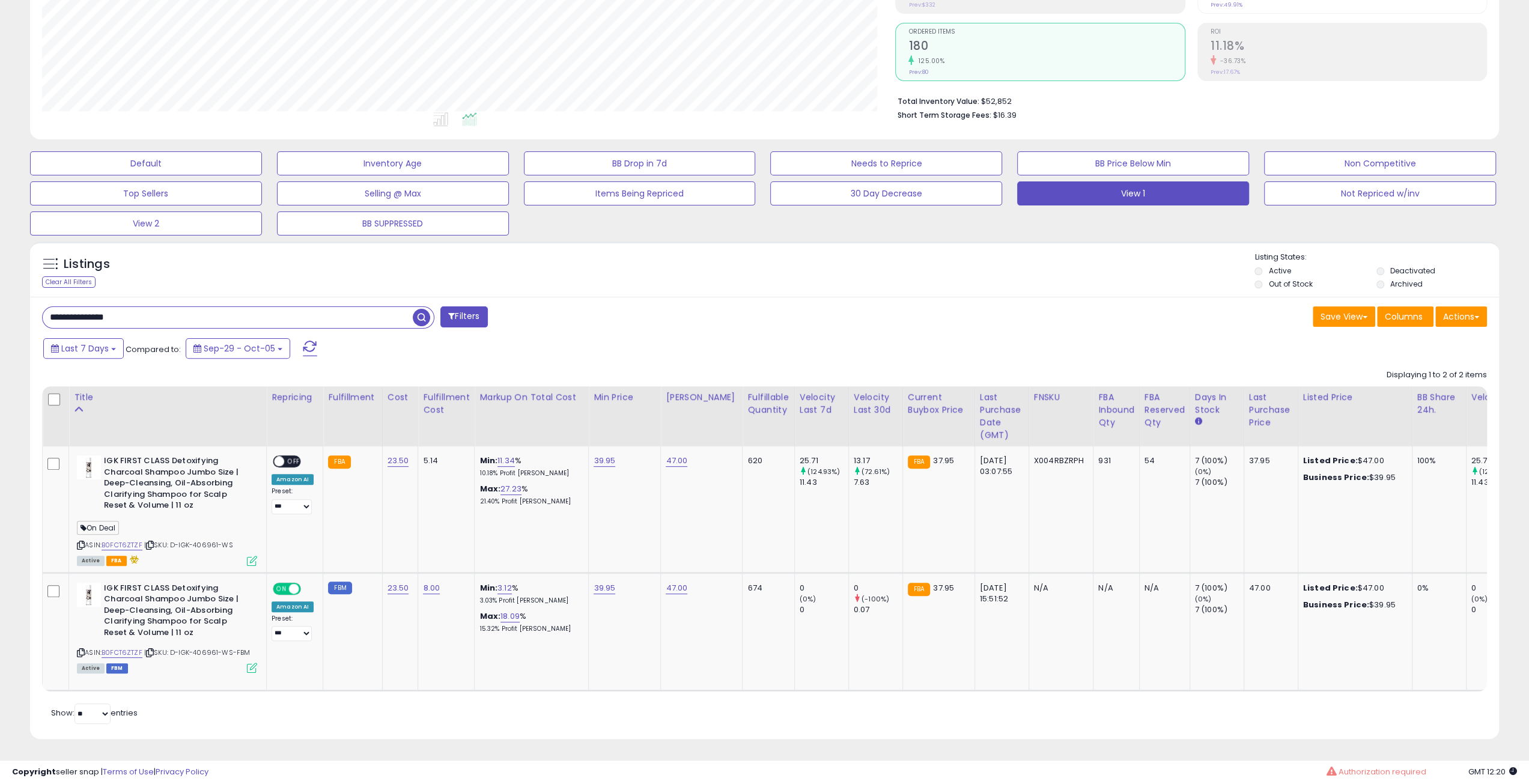
click at [1056, 307] on div "Save View Save As New View Update Current View Columns Actions Import Export Vi…" at bounding box center [1130, 318] width 731 height 23
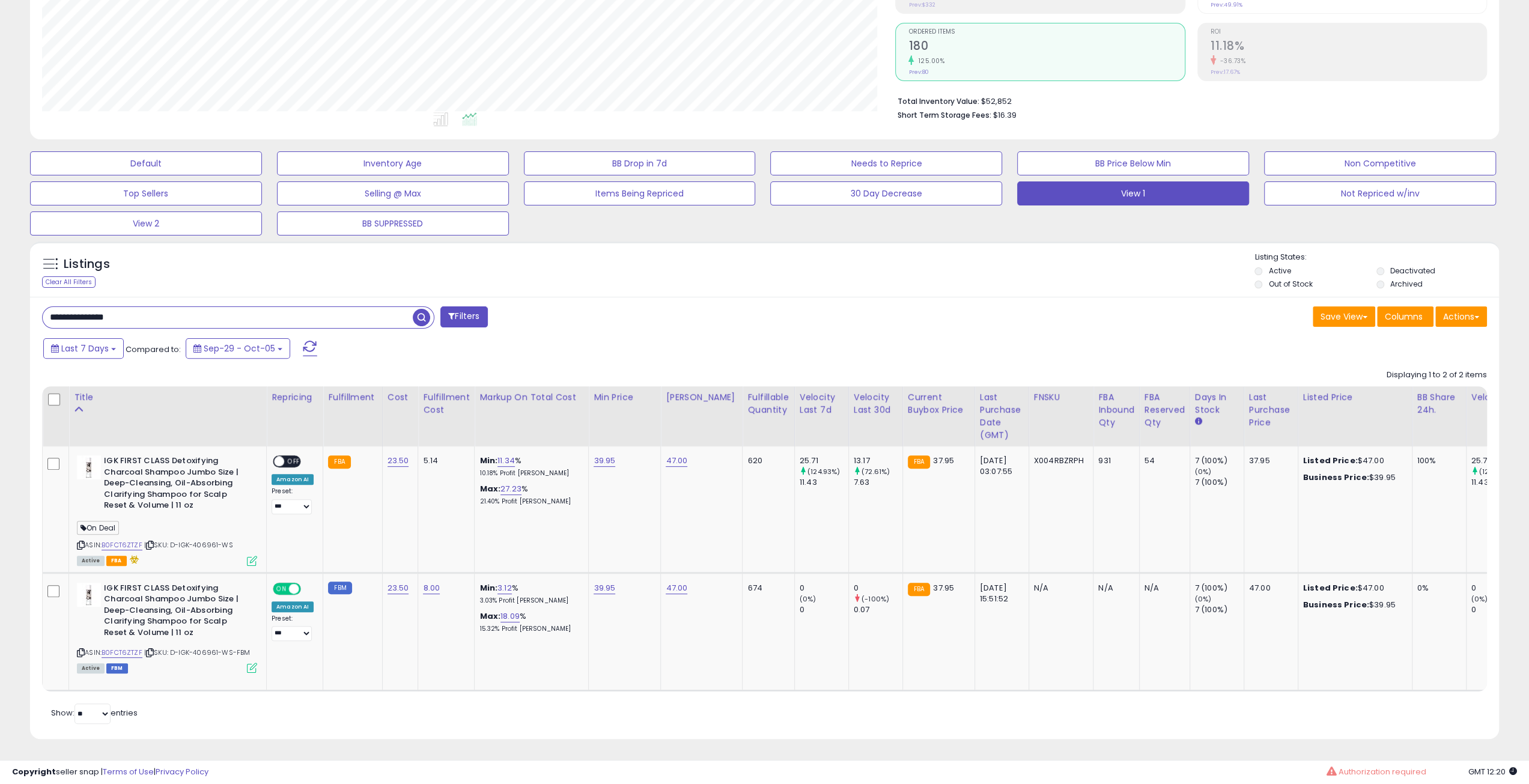
click at [1056, 307] on div "Save View Save As New View Update Current View Columns Actions Import Export Vi…" at bounding box center [1130, 318] width 731 height 23
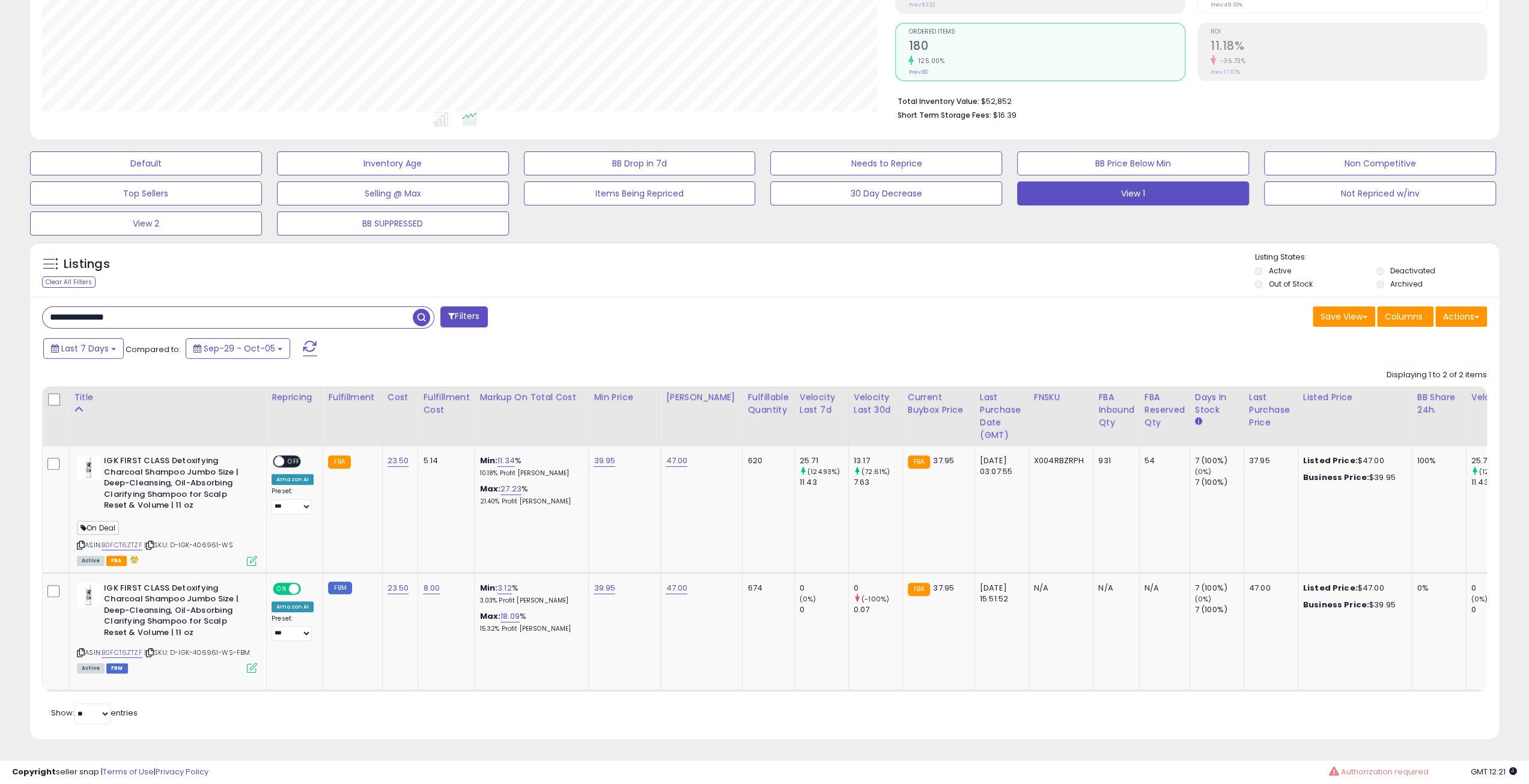
click at [1056, 307] on div "Save View Save As New View Update Current View Columns Actions Import Export Vi…" at bounding box center [1130, 318] width 731 height 23
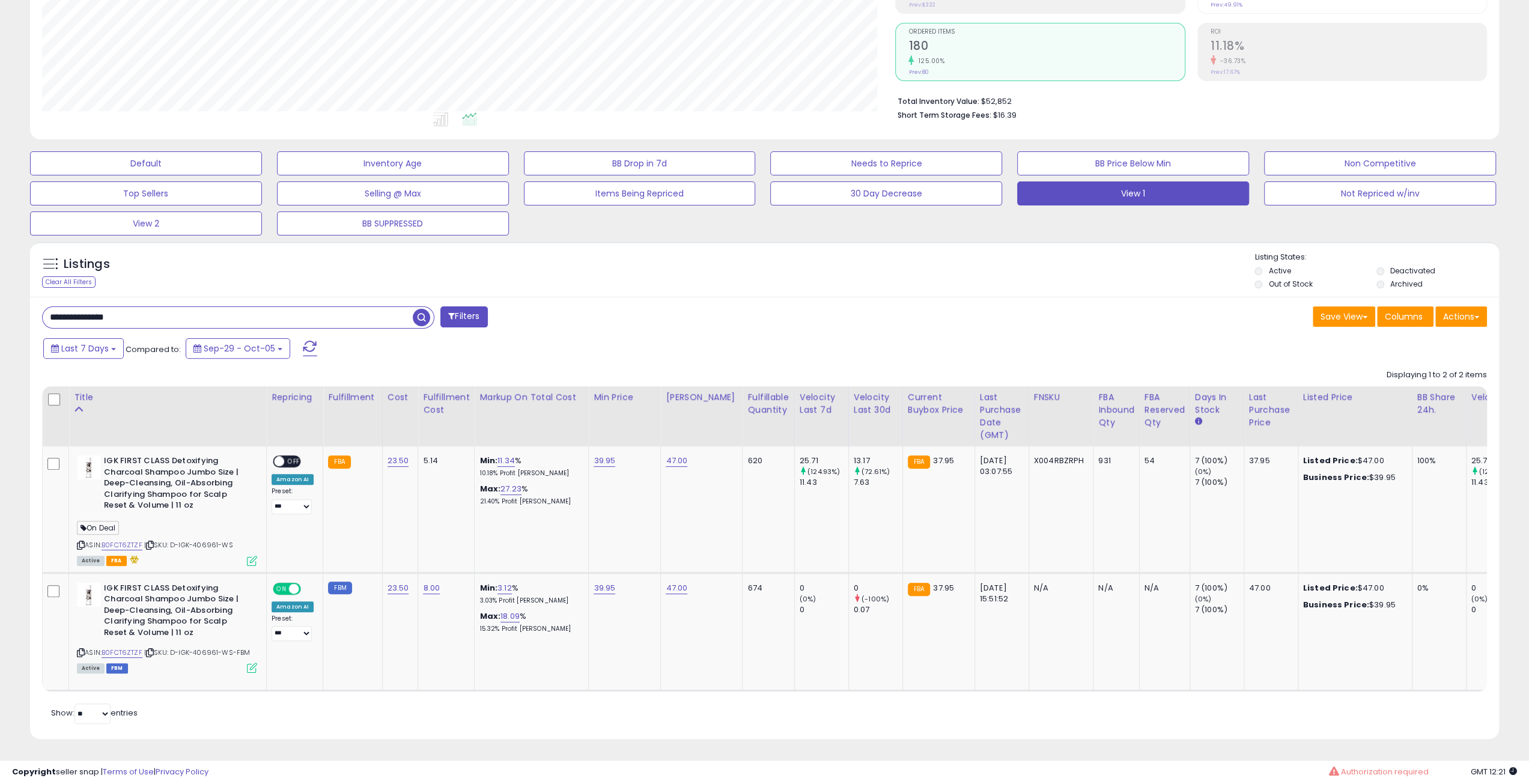
click at [1056, 307] on div "Save View Save As New View Update Current View Columns Actions Import Export Vi…" at bounding box center [1130, 318] width 731 height 23
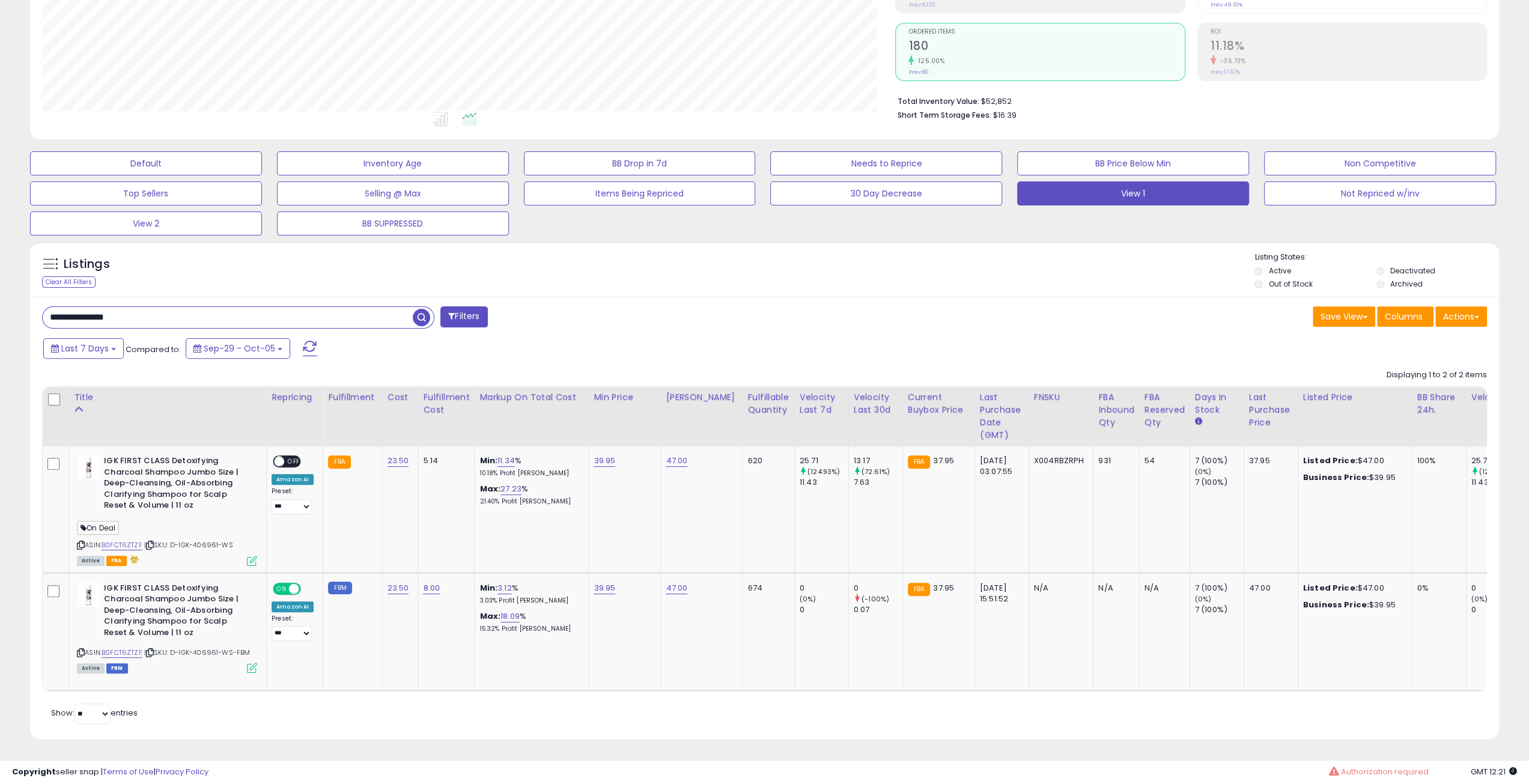
click at [1056, 307] on div "Save View Save As New View Update Current View Columns Actions Import Export Vi…" at bounding box center [1130, 318] width 731 height 23
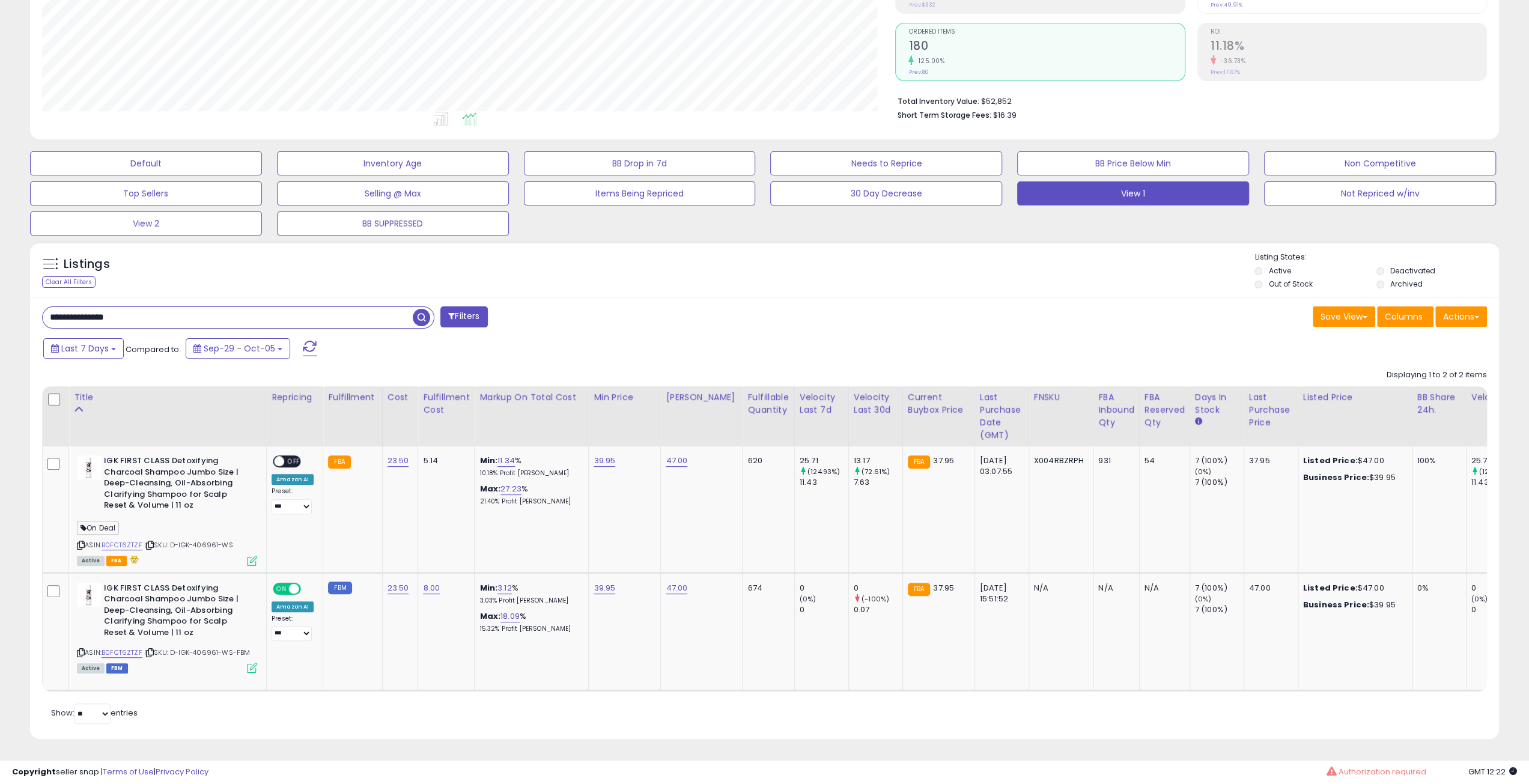
click at [1056, 307] on div "Save View Save As New View Update Current View Columns Actions Import Export Vi…" at bounding box center [1130, 318] width 731 height 23
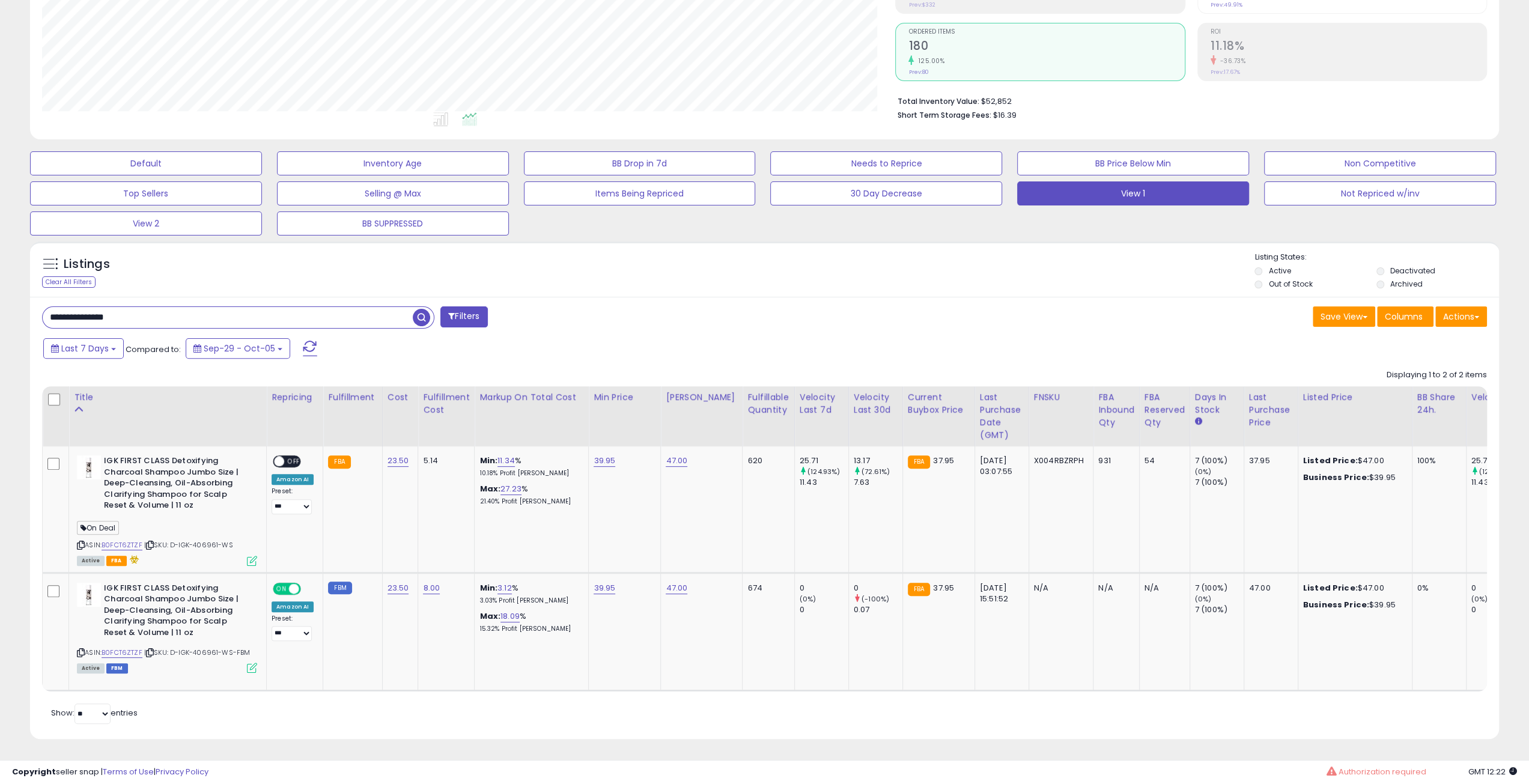
click at [1056, 307] on div "Save View Save As New View Update Current View Columns Actions Import Export Vi…" at bounding box center [1130, 318] width 731 height 23
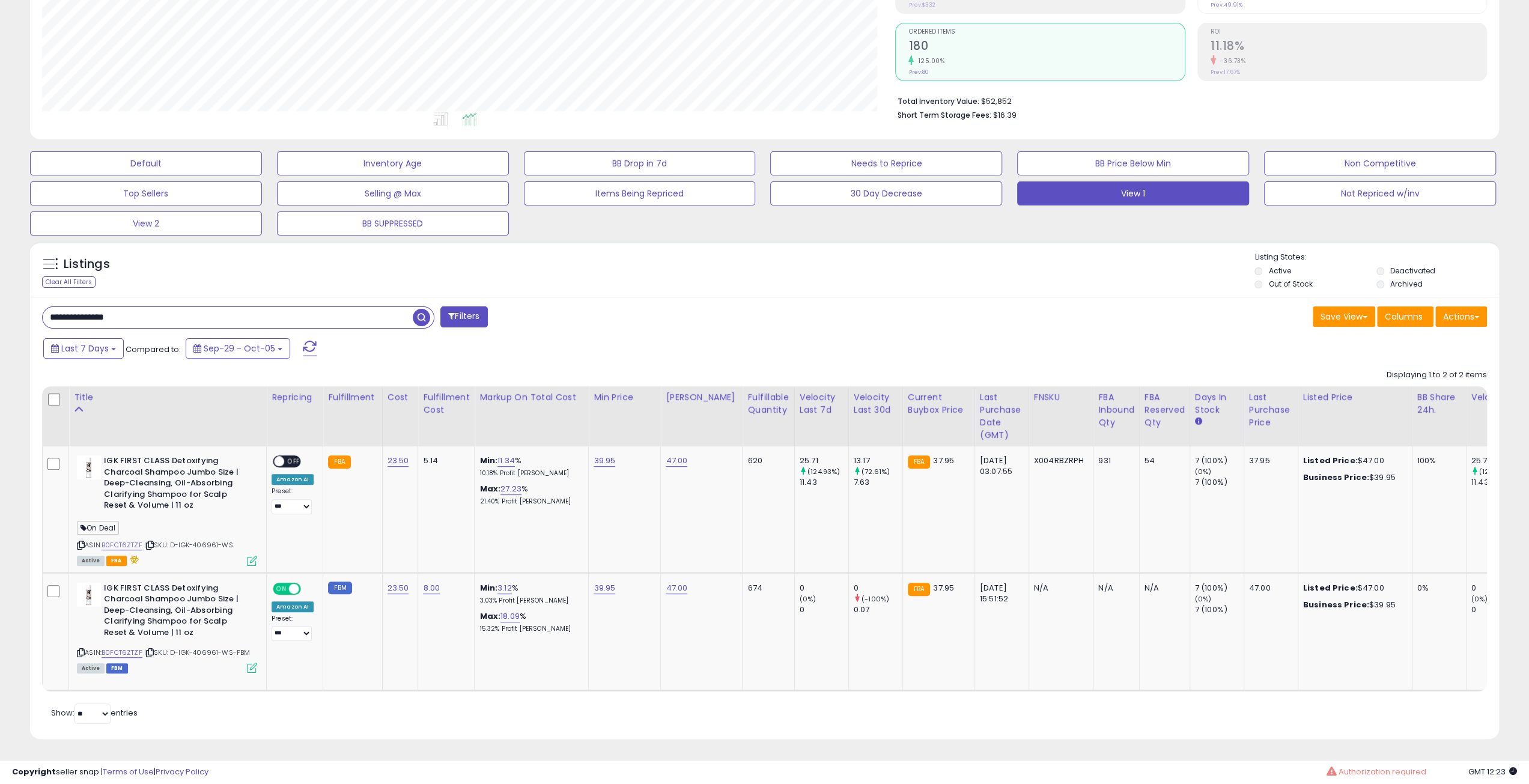
click at [1056, 307] on div "Save View Save As New View Update Current View Columns Actions Import Export Vi…" at bounding box center [1130, 318] width 731 height 23
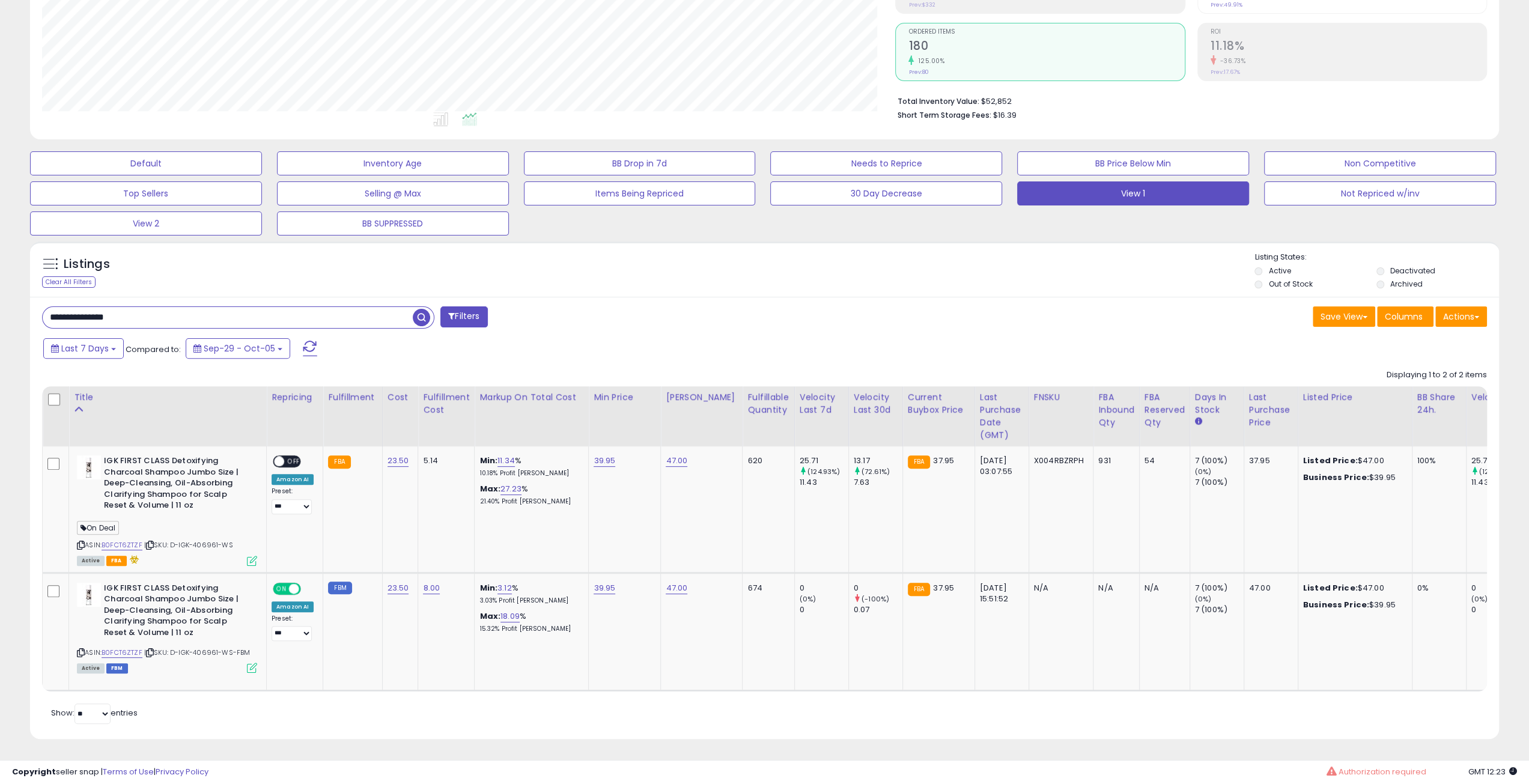
click at [1056, 307] on div "Save View Save As New View Update Current View Columns Actions Import Export Vi…" at bounding box center [1130, 318] width 731 height 23
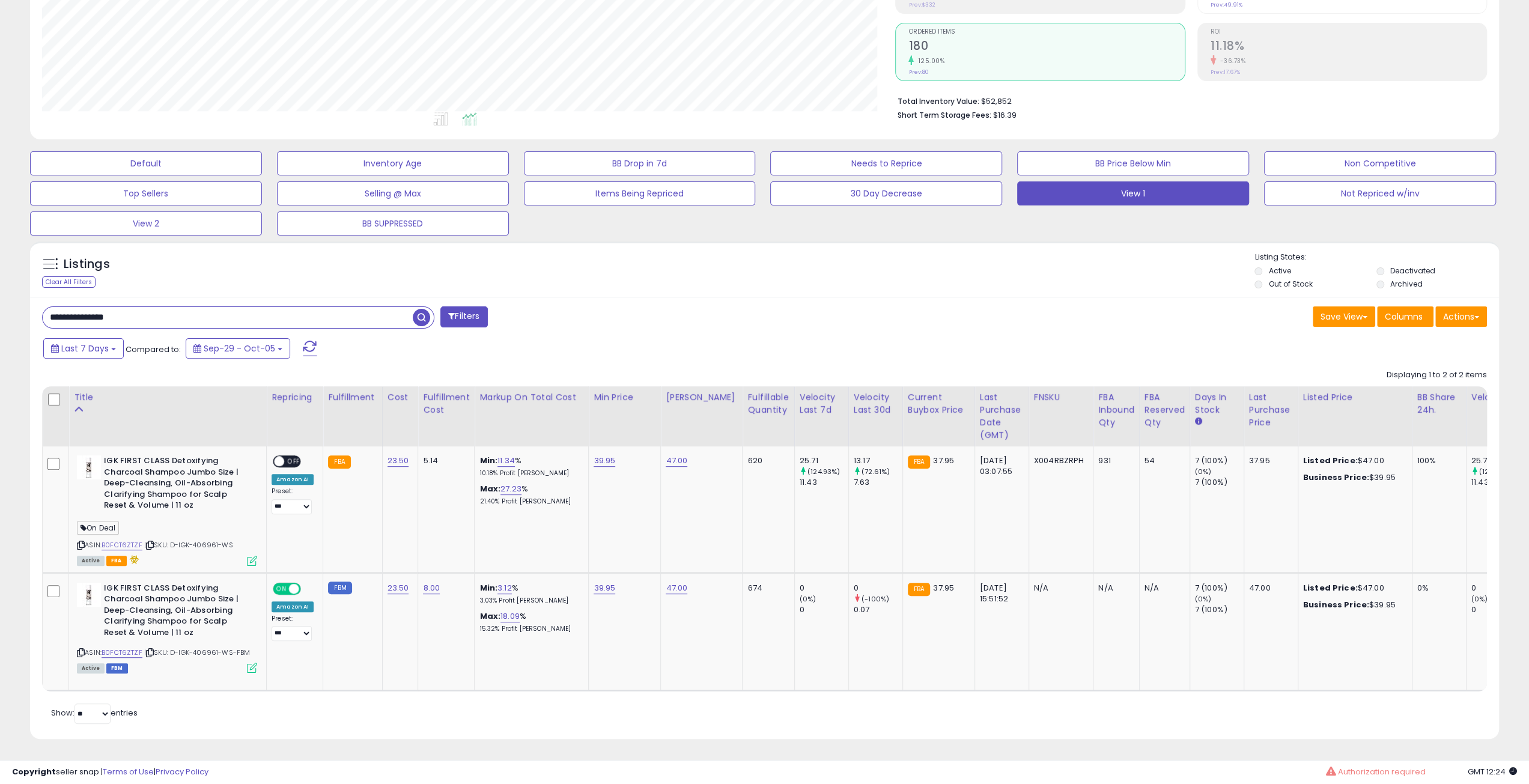
click at [1056, 307] on div "Save View Save As New View Update Current View Columns Actions Import Export Vi…" at bounding box center [1130, 318] width 731 height 23
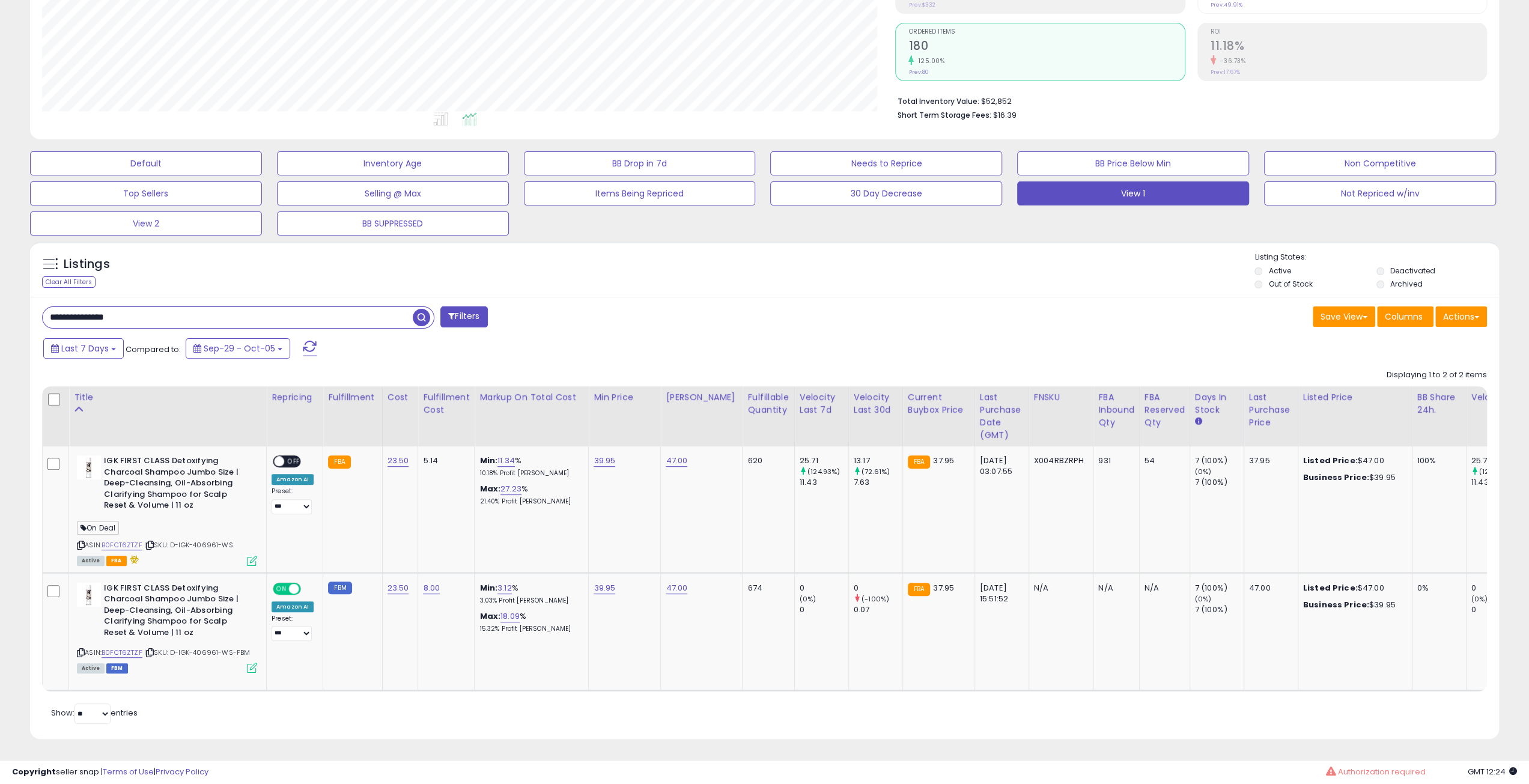
click at [1056, 307] on div "Save View Save As New View Update Current View Columns Actions Import Export Vi…" at bounding box center [1130, 318] width 731 height 23
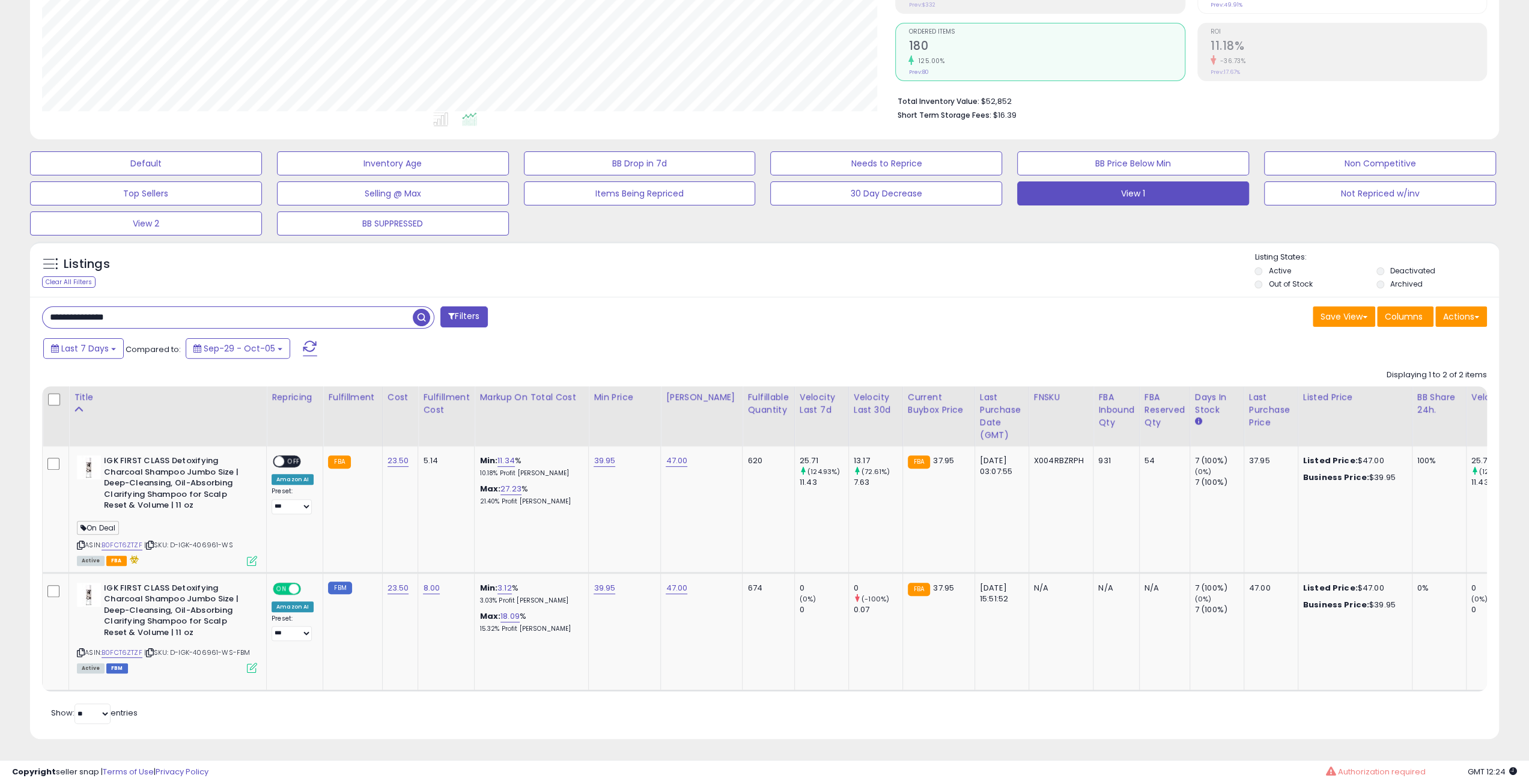
click at [1056, 307] on div "Save View Save As New View Update Current View Columns Actions Import Export Vi…" at bounding box center [1130, 318] width 731 height 23
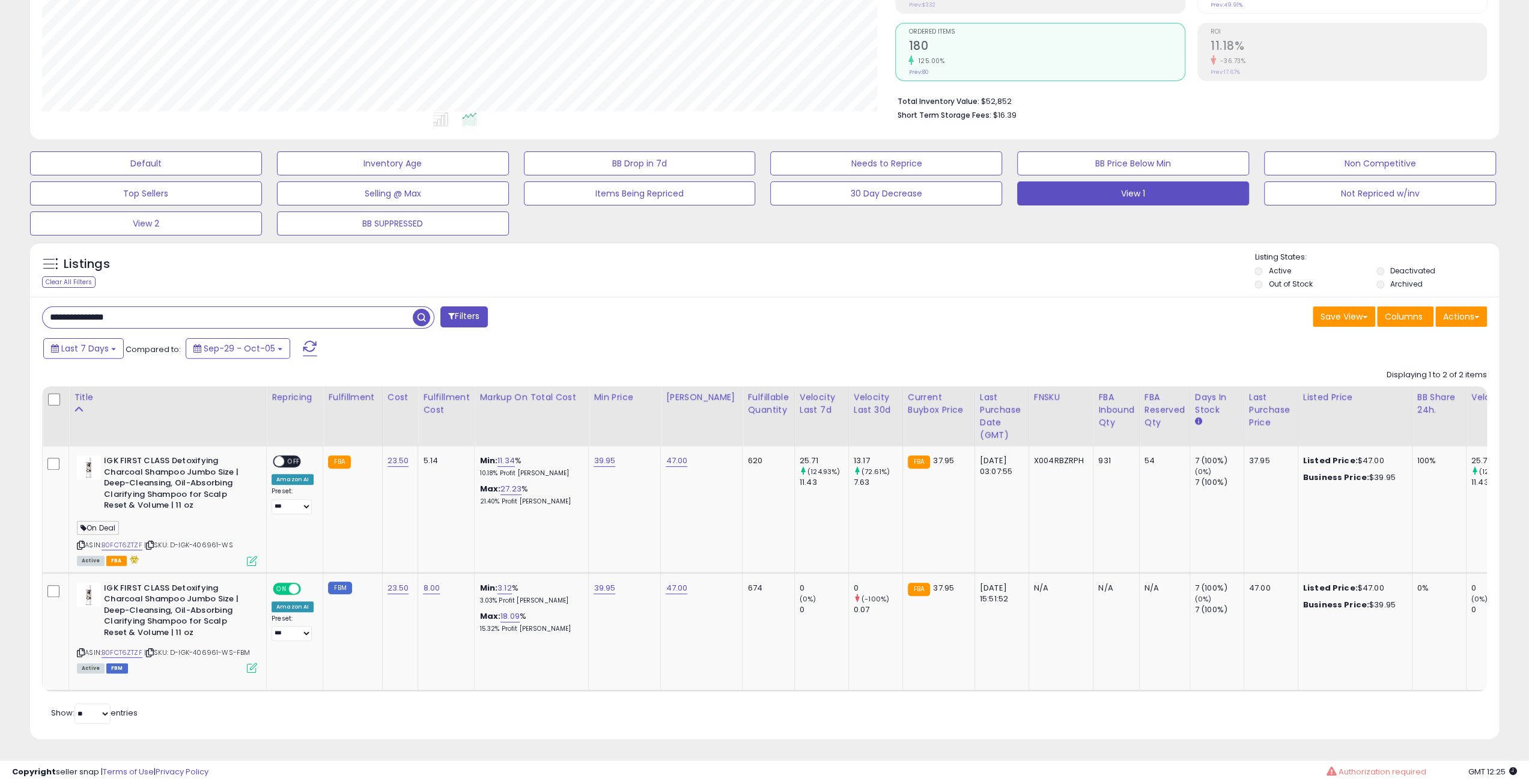
click at [1056, 307] on div "Save View Save As New View Update Current View Columns Actions Import Export Vi…" at bounding box center [1130, 318] width 731 height 23
click at [1117, 275] on div "Listings Clear All Filters Listing States:" at bounding box center [764, 272] width 1469 height 41
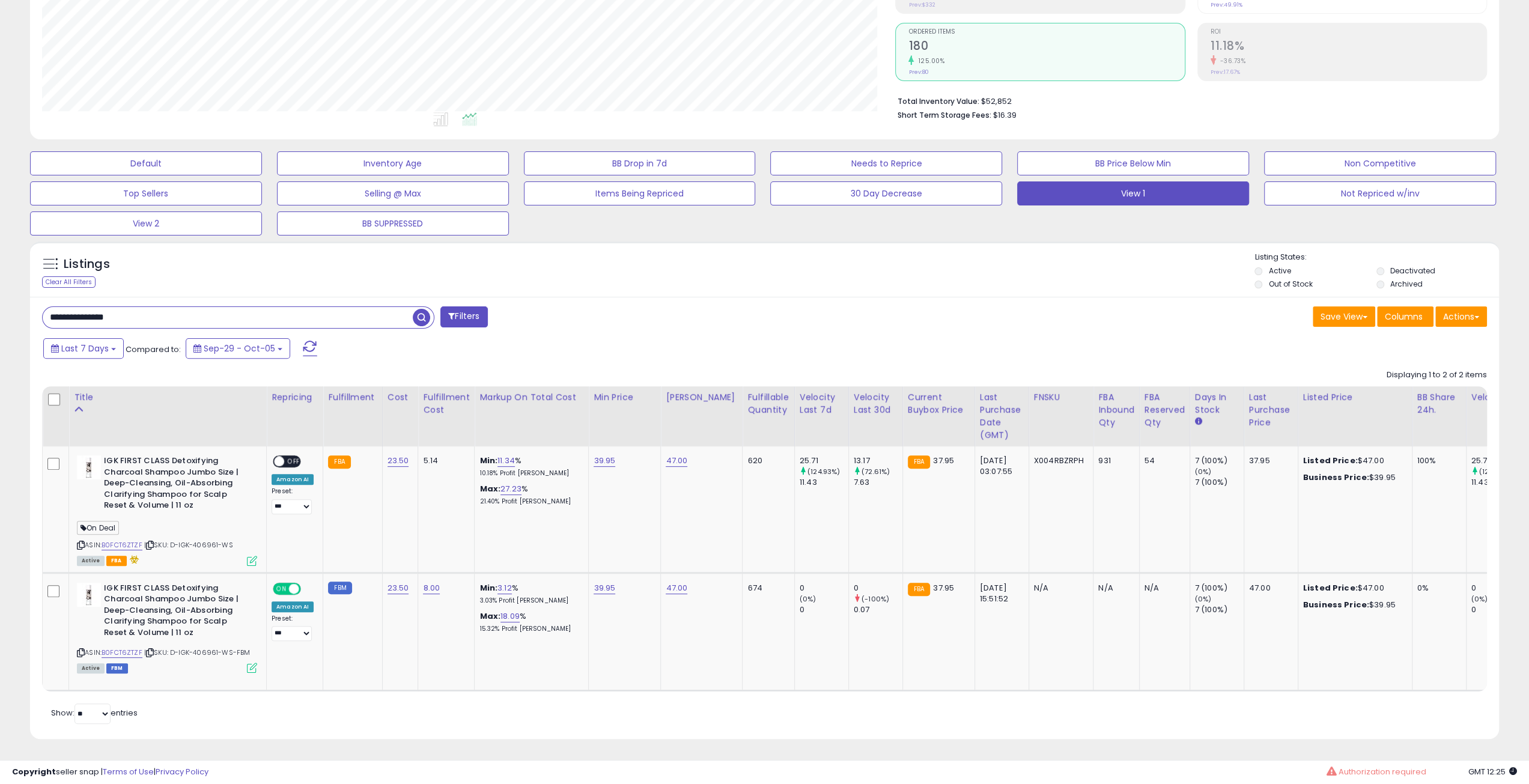
click at [1117, 275] on div "Listings Clear All Filters Listing States:" at bounding box center [764, 272] width 1469 height 41
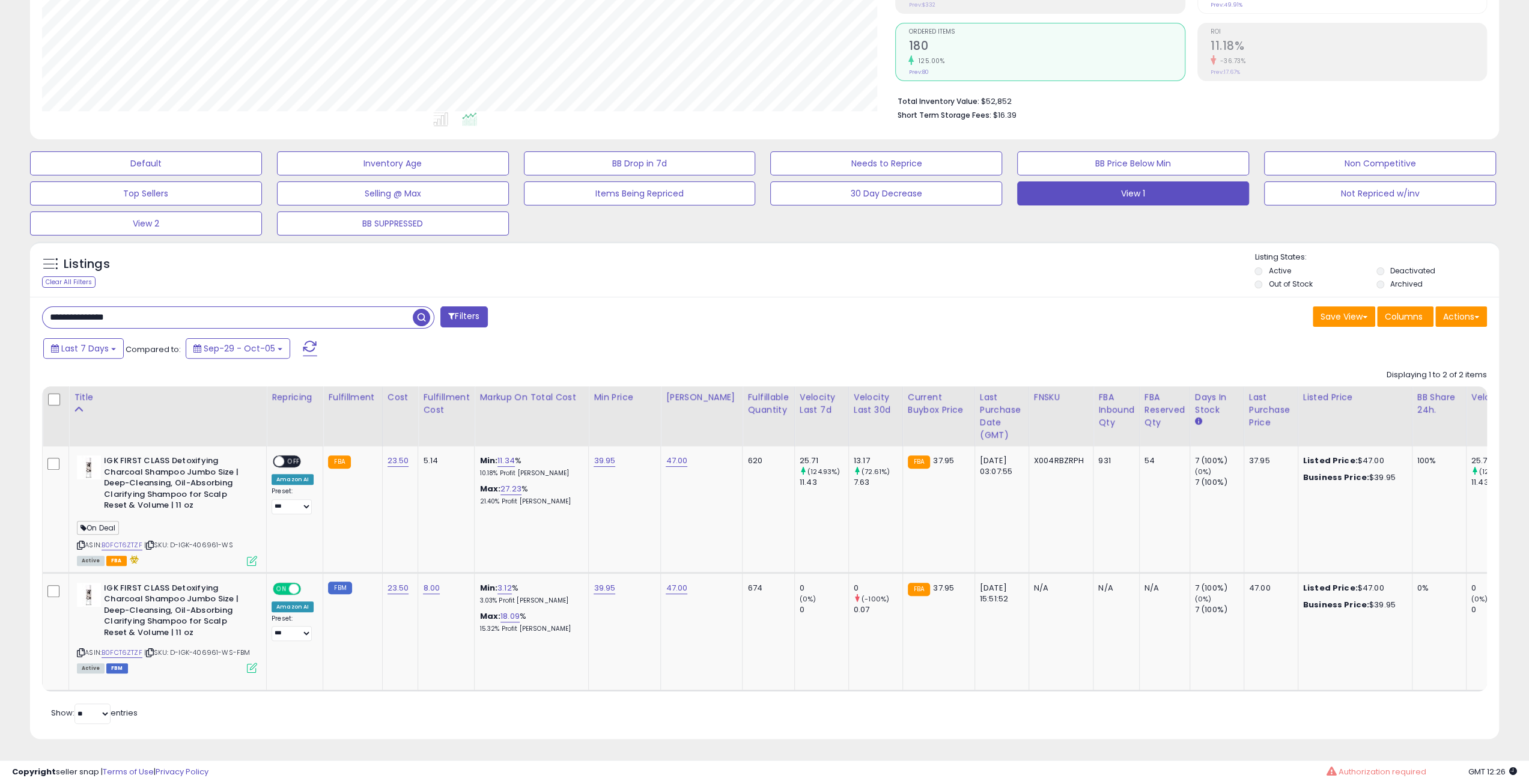
click at [1117, 275] on div "Listings Clear All Filters Listing States:" at bounding box center [764, 272] width 1469 height 41
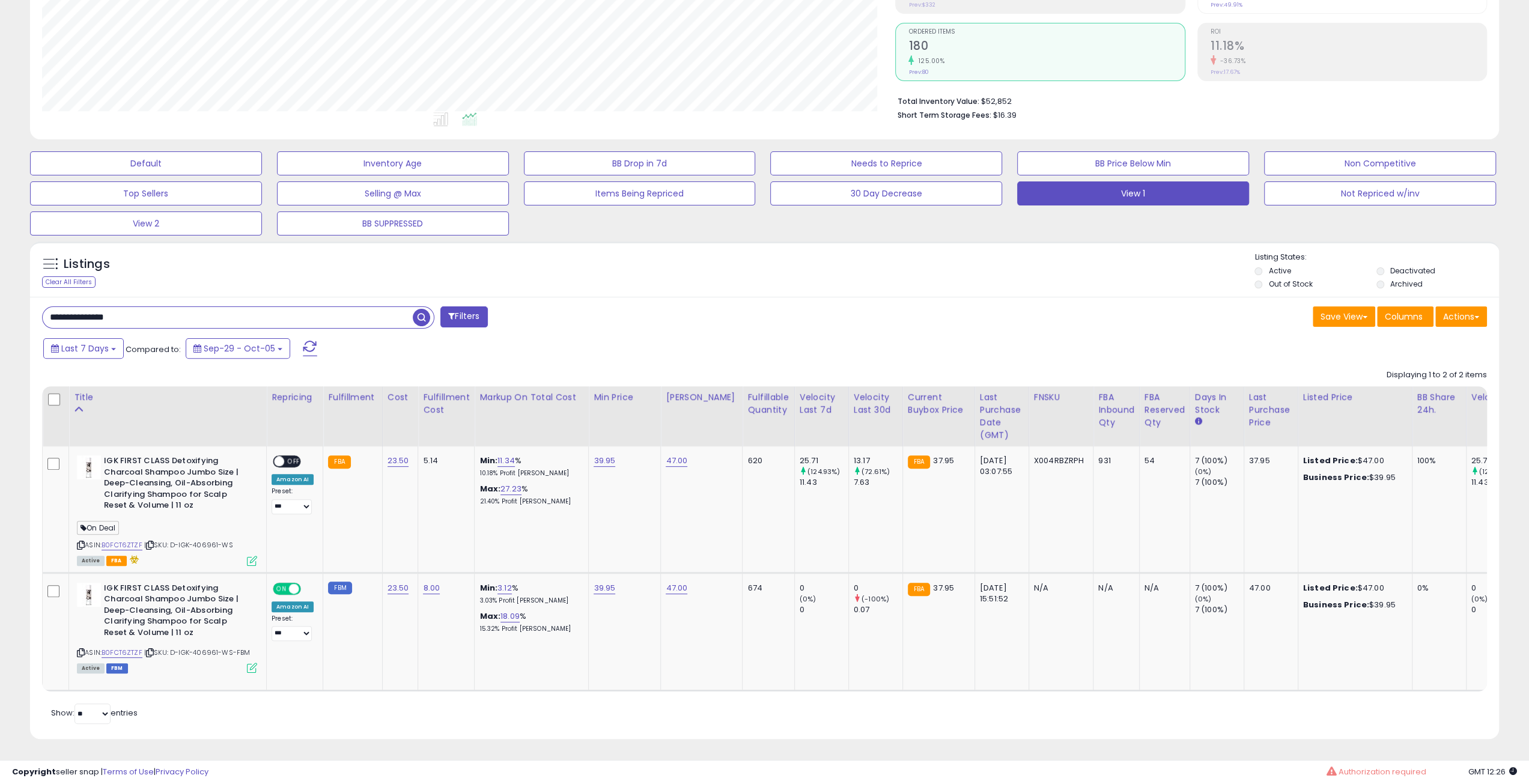
click at [1117, 275] on div "Listings Clear All Filters Listing States:" at bounding box center [764, 272] width 1469 height 41
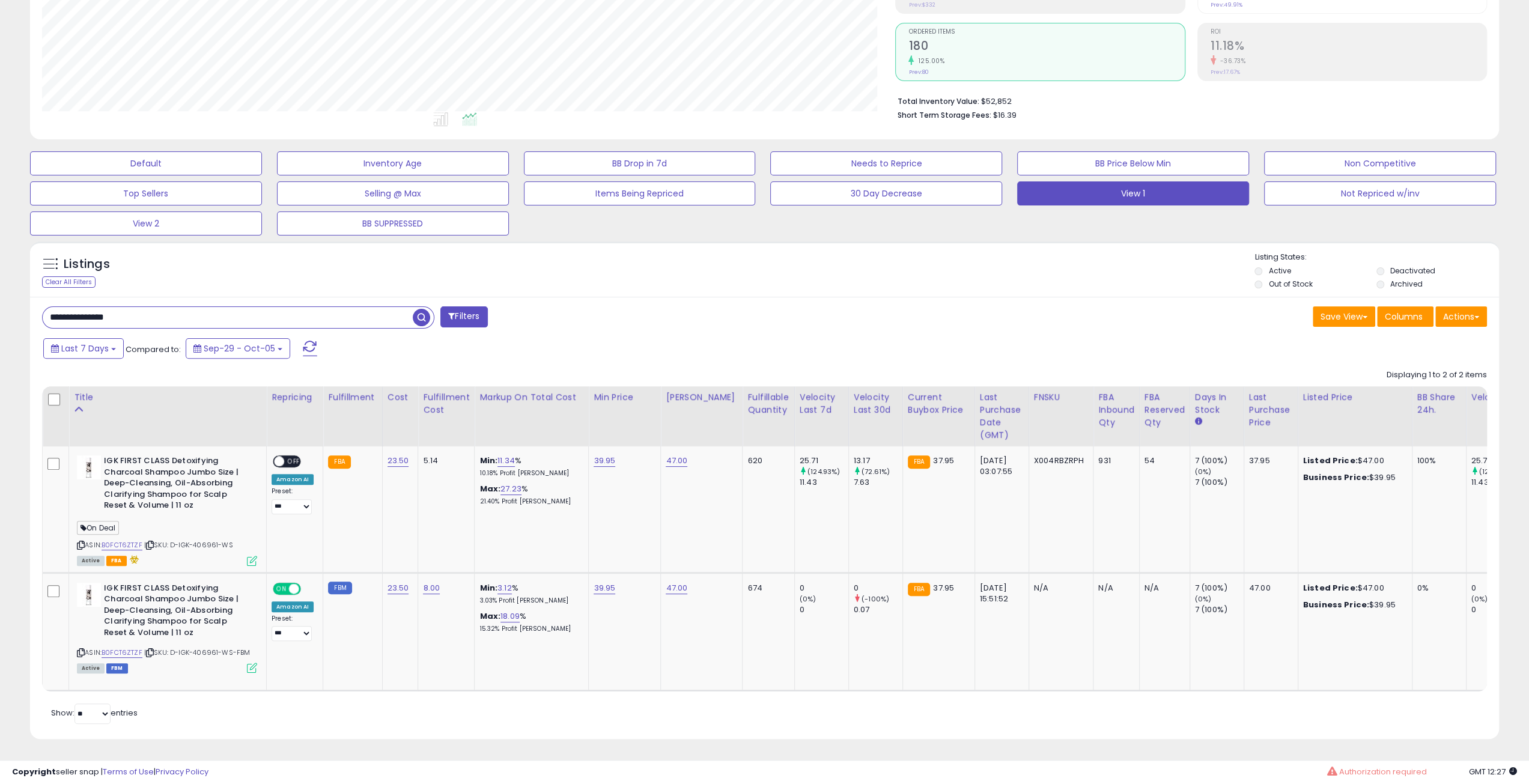
click at [1117, 275] on div "Listings Clear All Filters Listing States:" at bounding box center [764, 272] width 1469 height 41
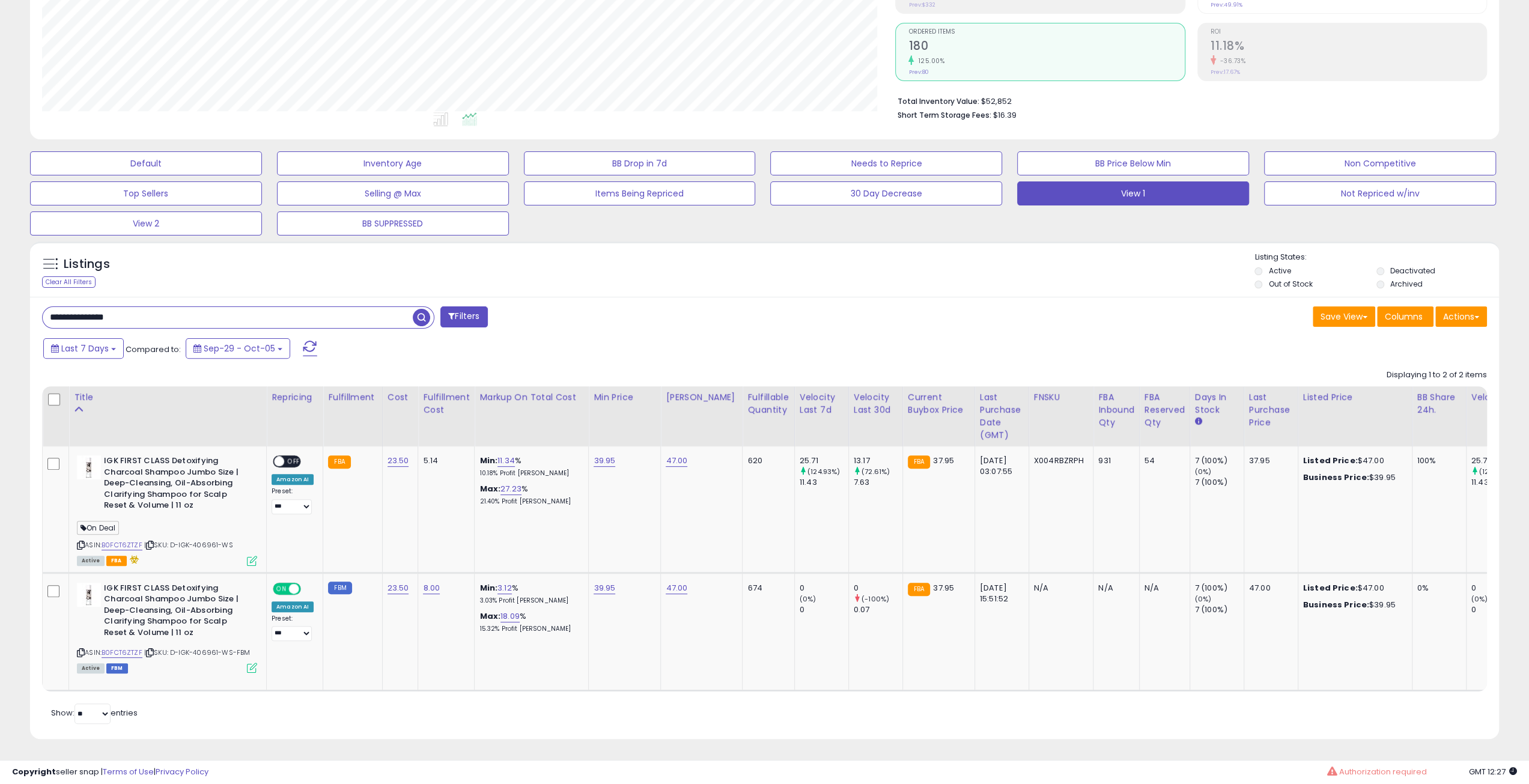
click at [1117, 275] on div "Listings Clear All Filters Listing States:" at bounding box center [764, 272] width 1469 height 41
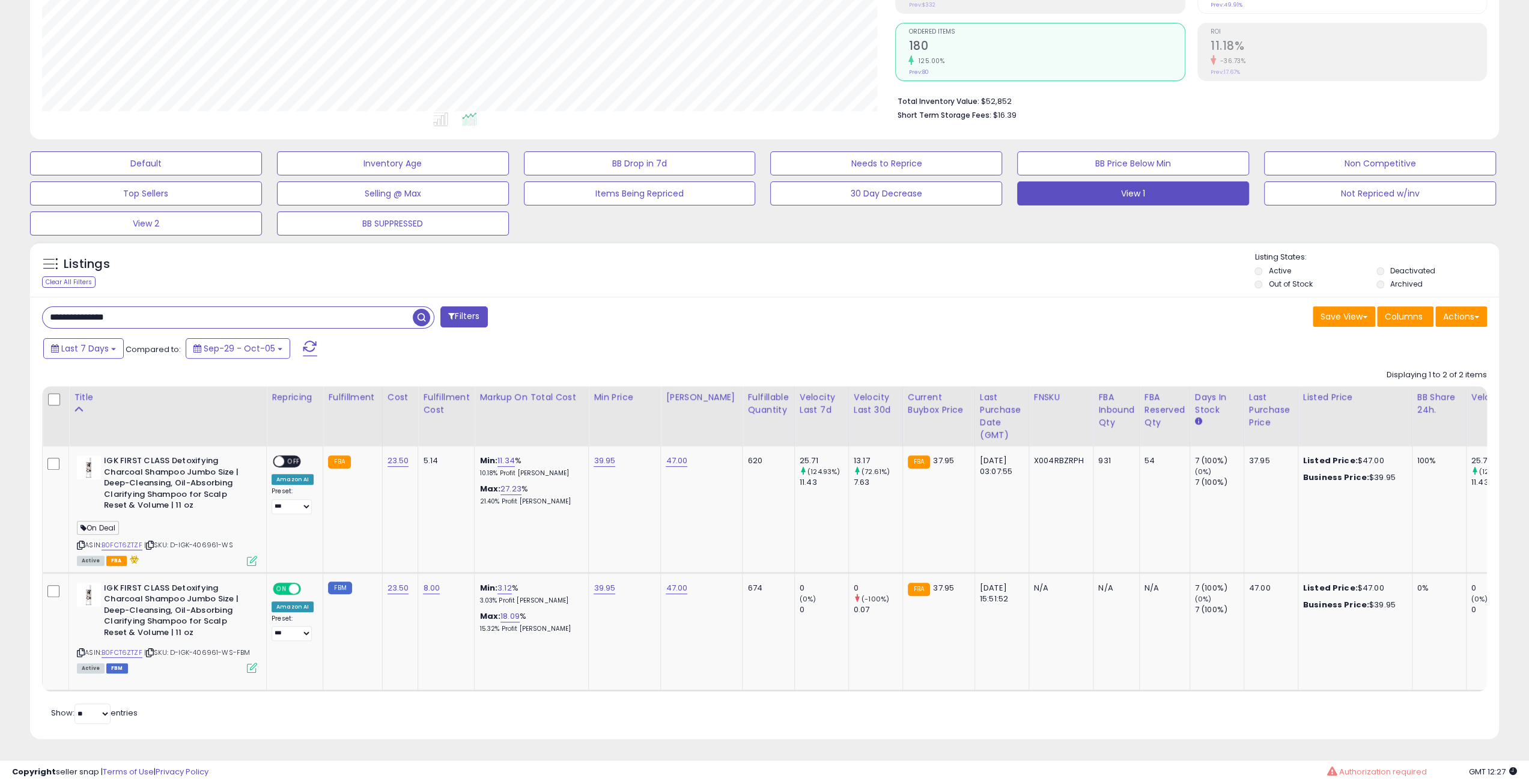
click at [1117, 275] on div "Listings Clear All Filters Listing States:" at bounding box center [764, 272] width 1469 height 41
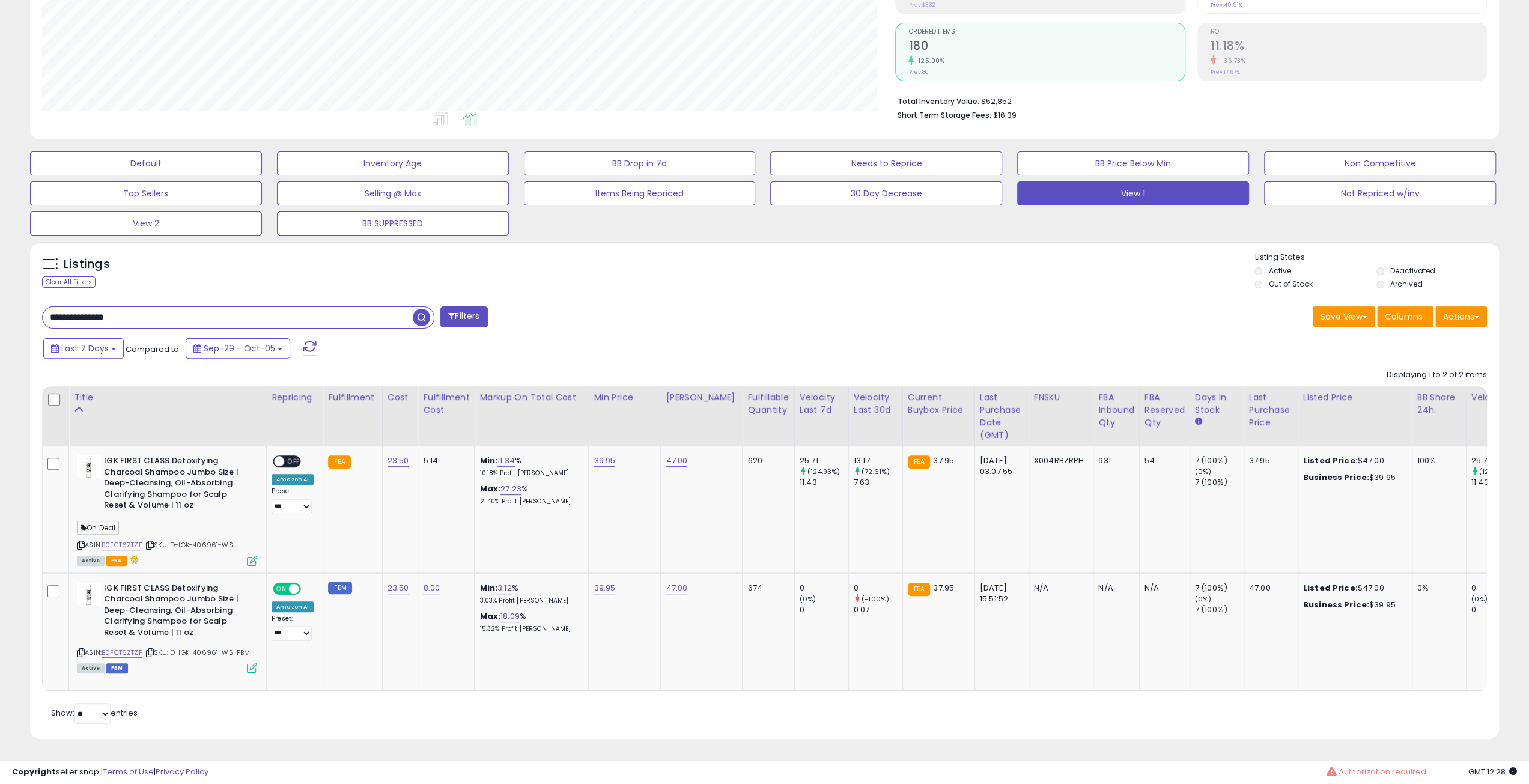
click at [1117, 275] on div "Listings Clear All Filters Listing States:" at bounding box center [764, 272] width 1469 height 41
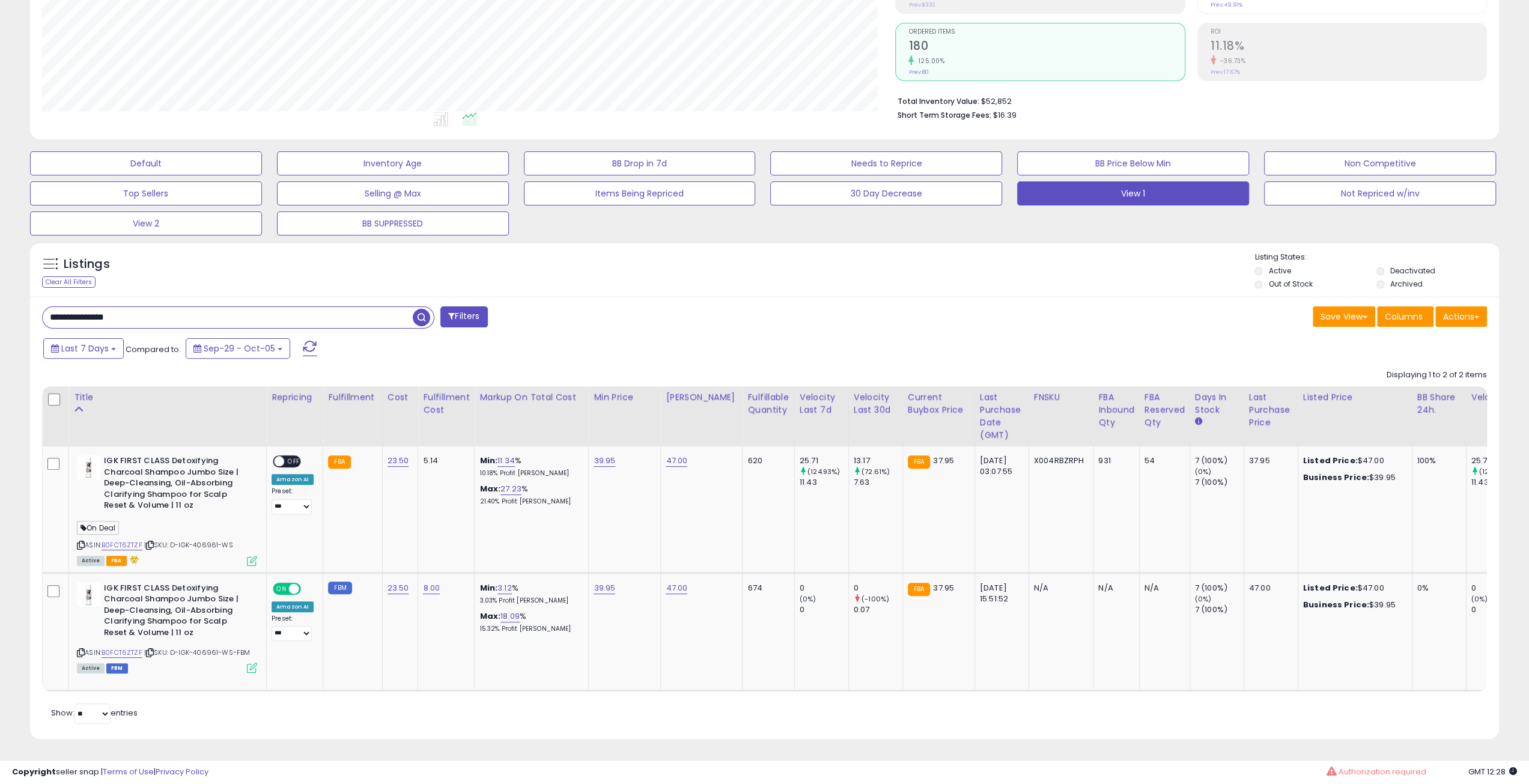
click at [1117, 275] on div "Listings Clear All Filters Listing States:" at bounding box center [764, 272] width 1469 height 41
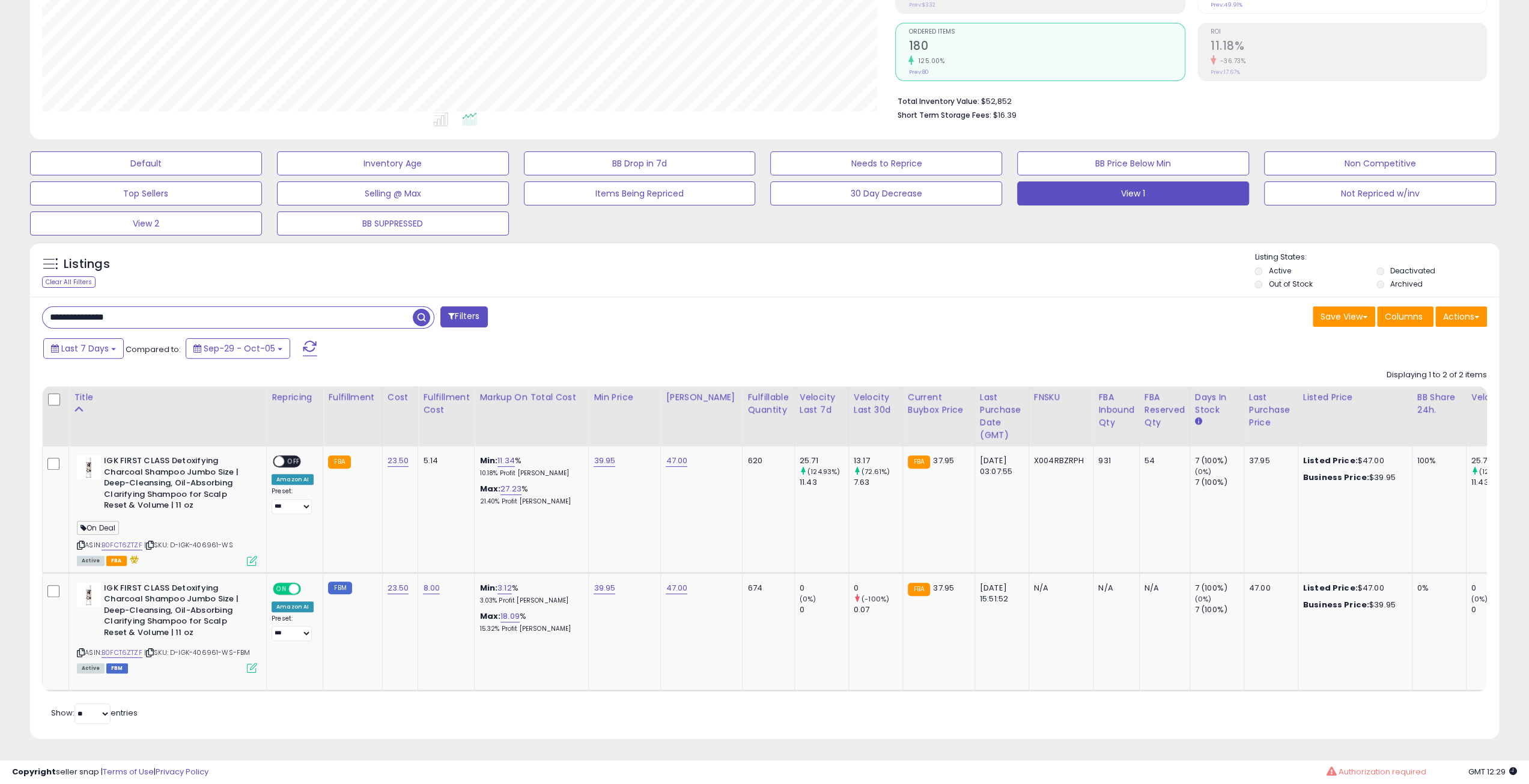
click at [1117, 275] on div "Listings Clear All Filters Listing States:" at bounding box center [764, 272] width 1469 height 41
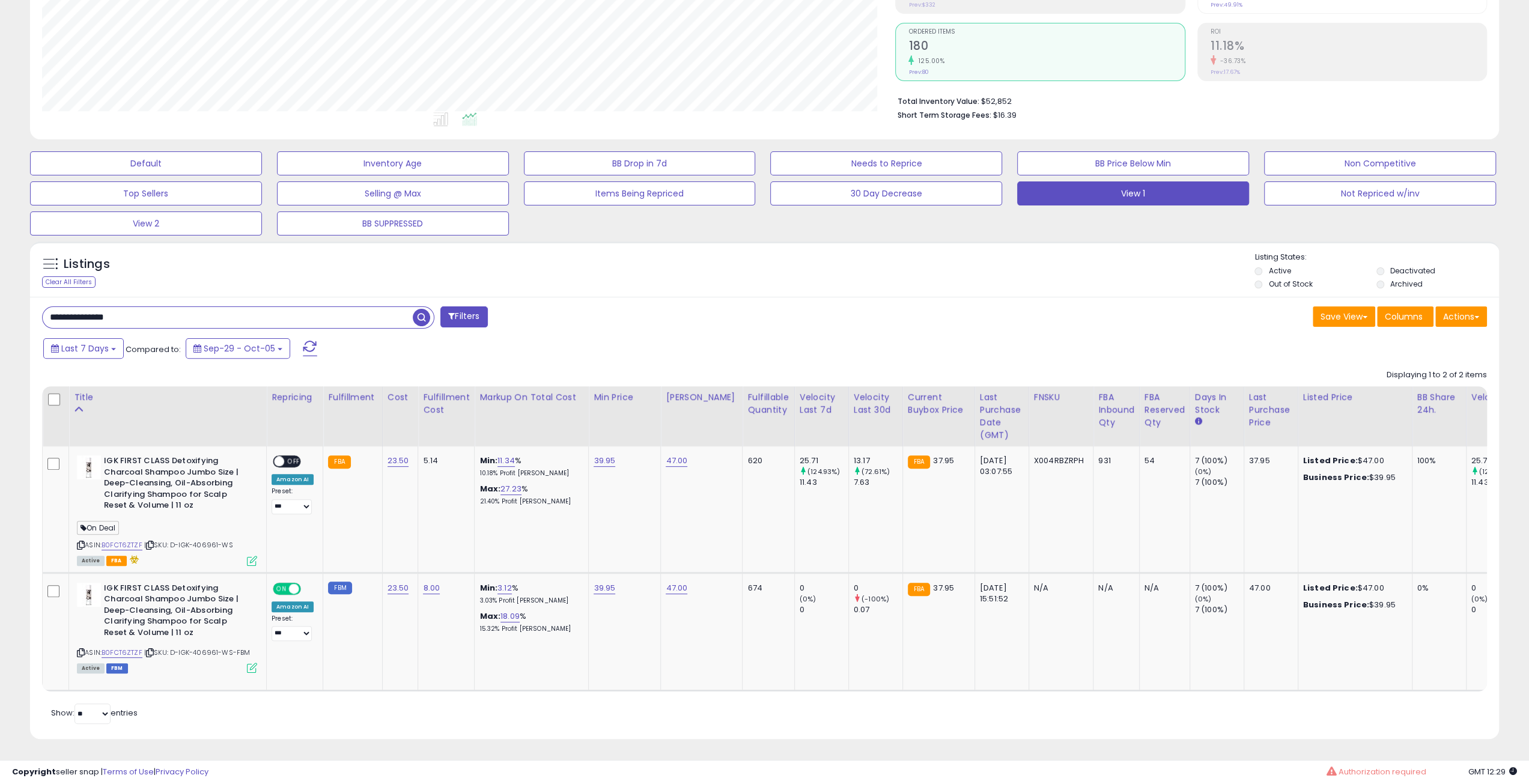
click at [1117, 275] on div "Listings Clear All Filters Listing States:" at bounding box center [764, 272] width 1469 height 41
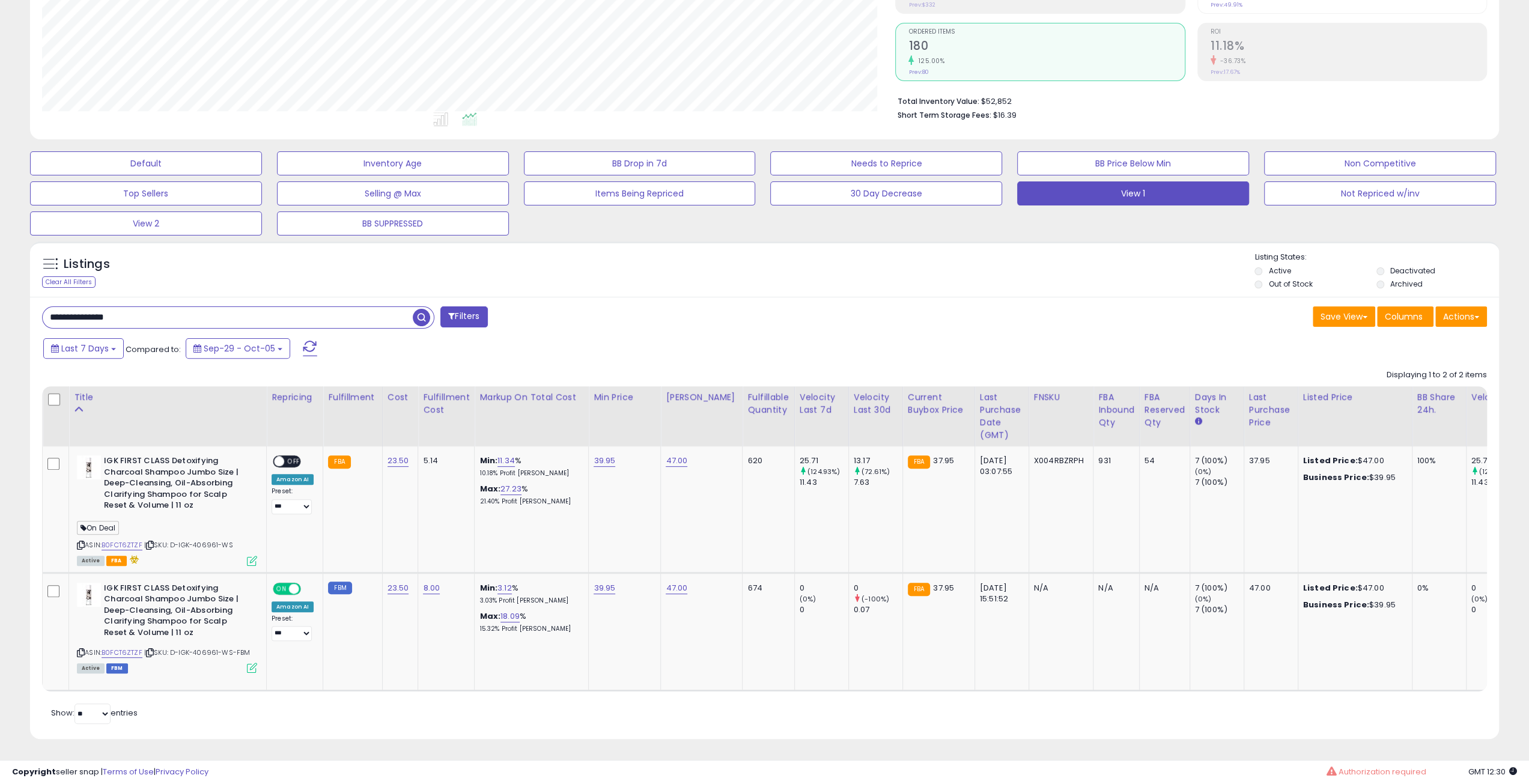
click at [1117, 275] on div "Listings Clear All Filters Listing States:" at bounding box center [764, 272] width 1469 height 41
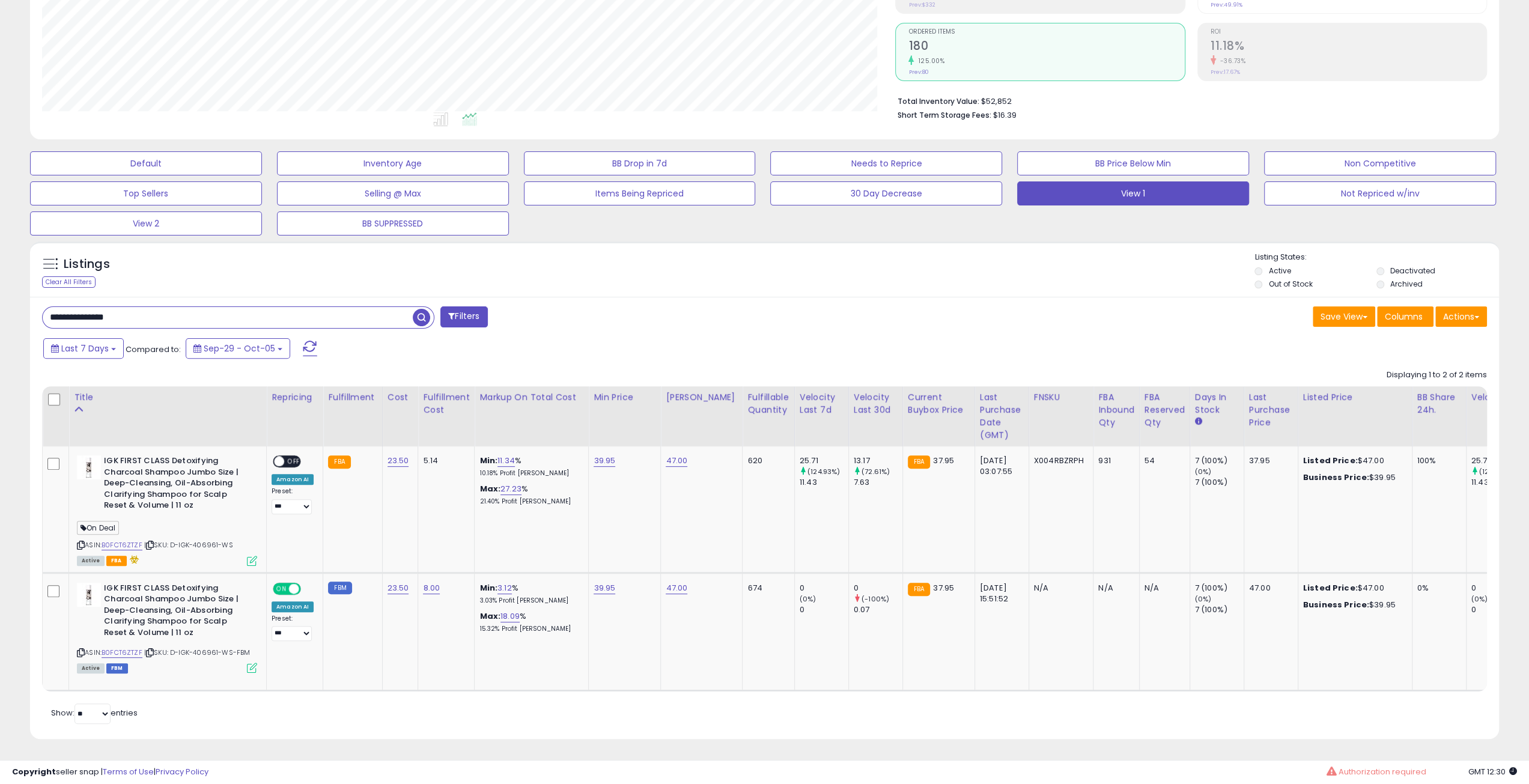
click at [1117, 275] on div "Listings Clear All Filters Listing States:" at bounding box center [764, 272] width 1469 height 41
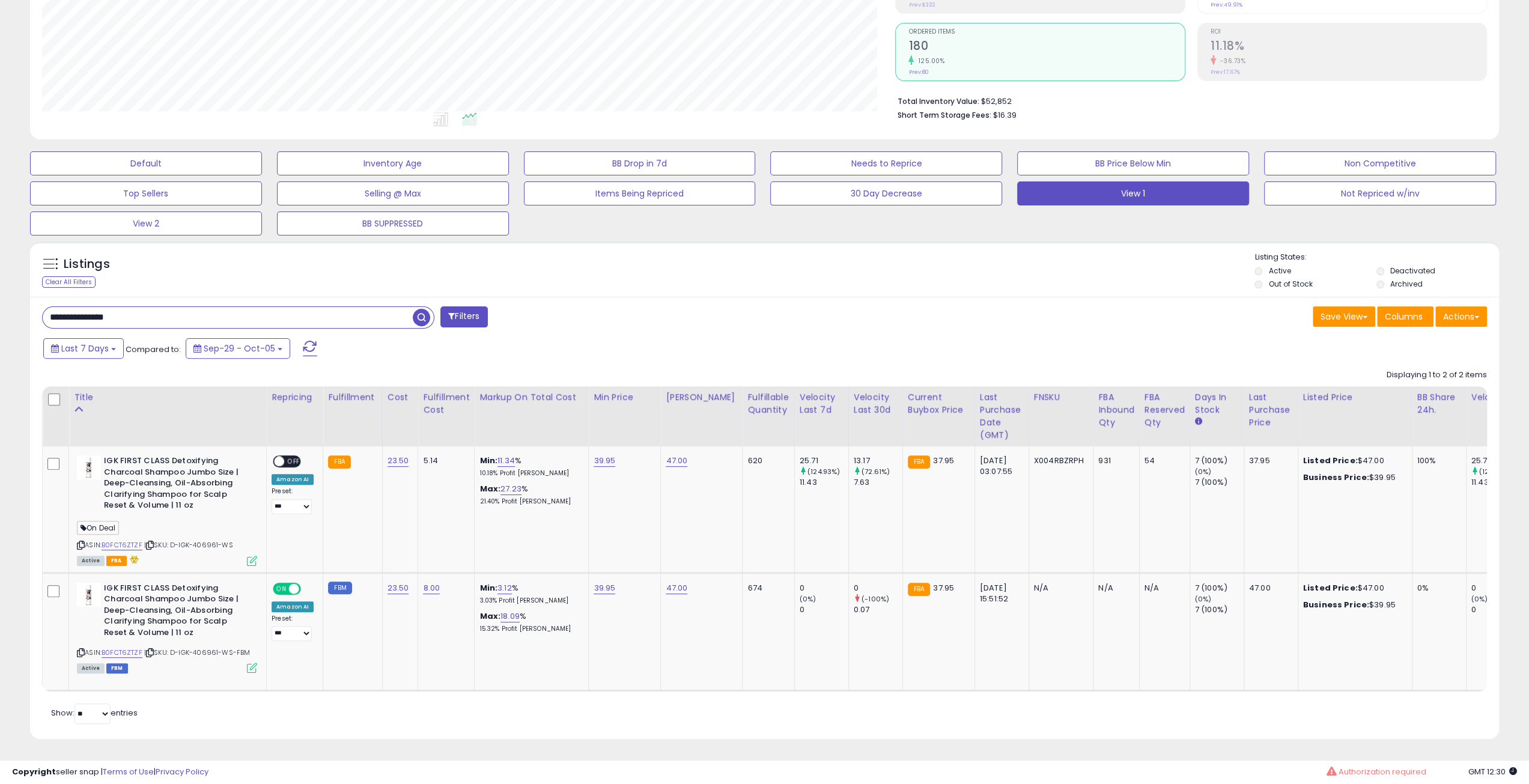
click at [1117, 275] on div "Listings Clear All Filters Listing States:" at bounding box center [764, 272] width 1469 height 41
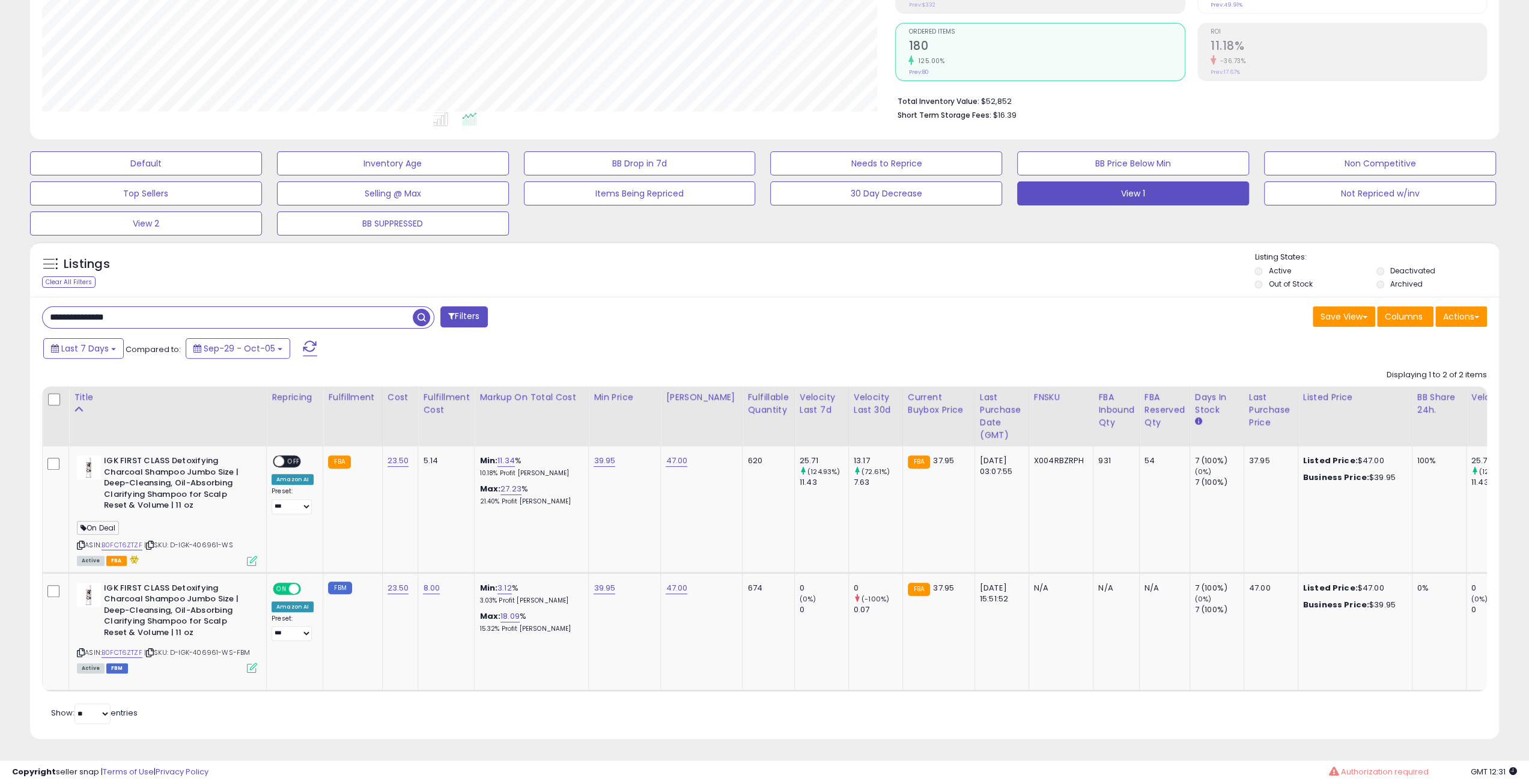
click at [1117, 275] on div "Listings Clear All Filters Listing States:" at bounding box center [764, 272] width 1469 height 41
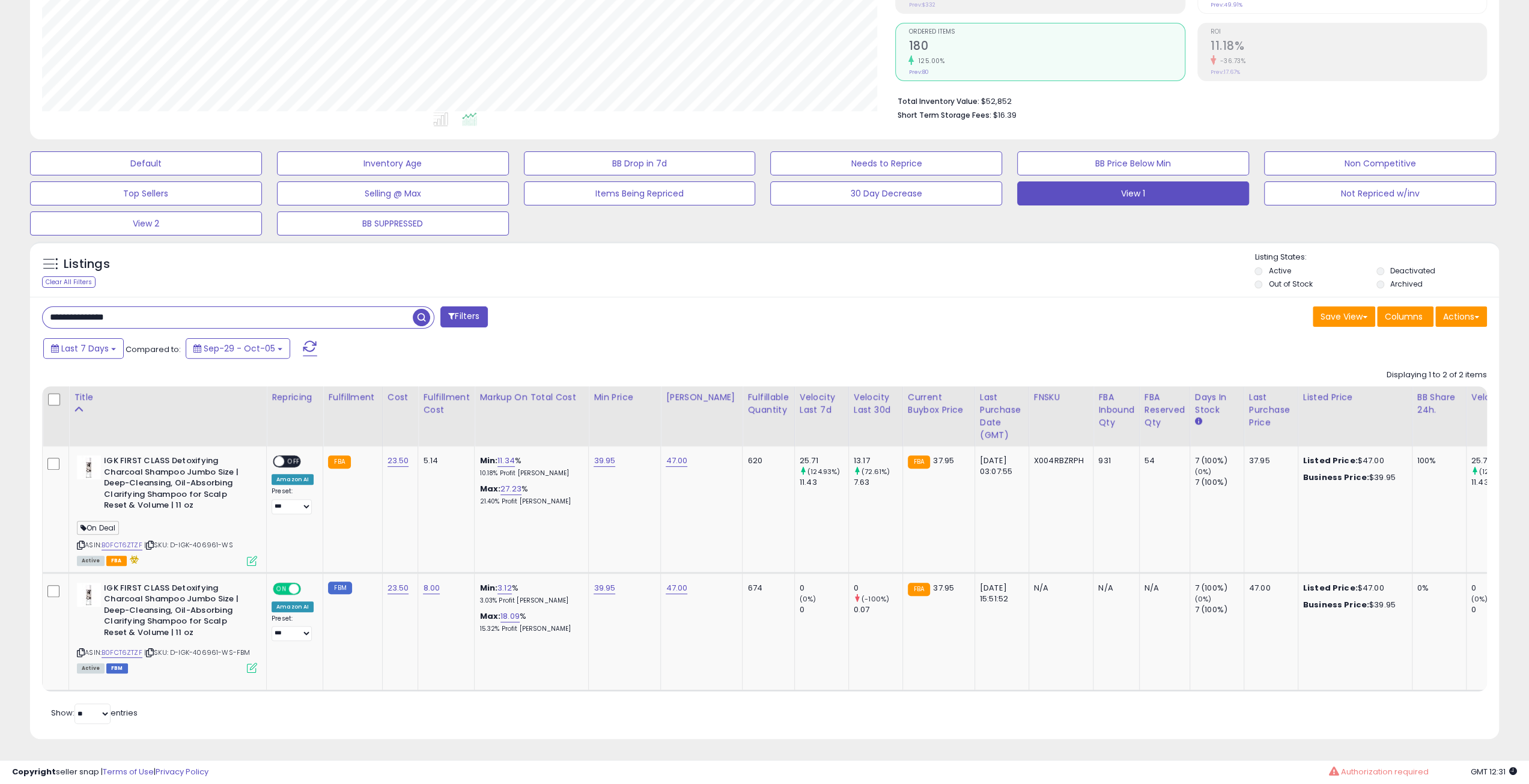
click at [1117, 275] on div "Listings Clear All Filters Listing States:" at bounding box center [764, 272] width 1469 height 41
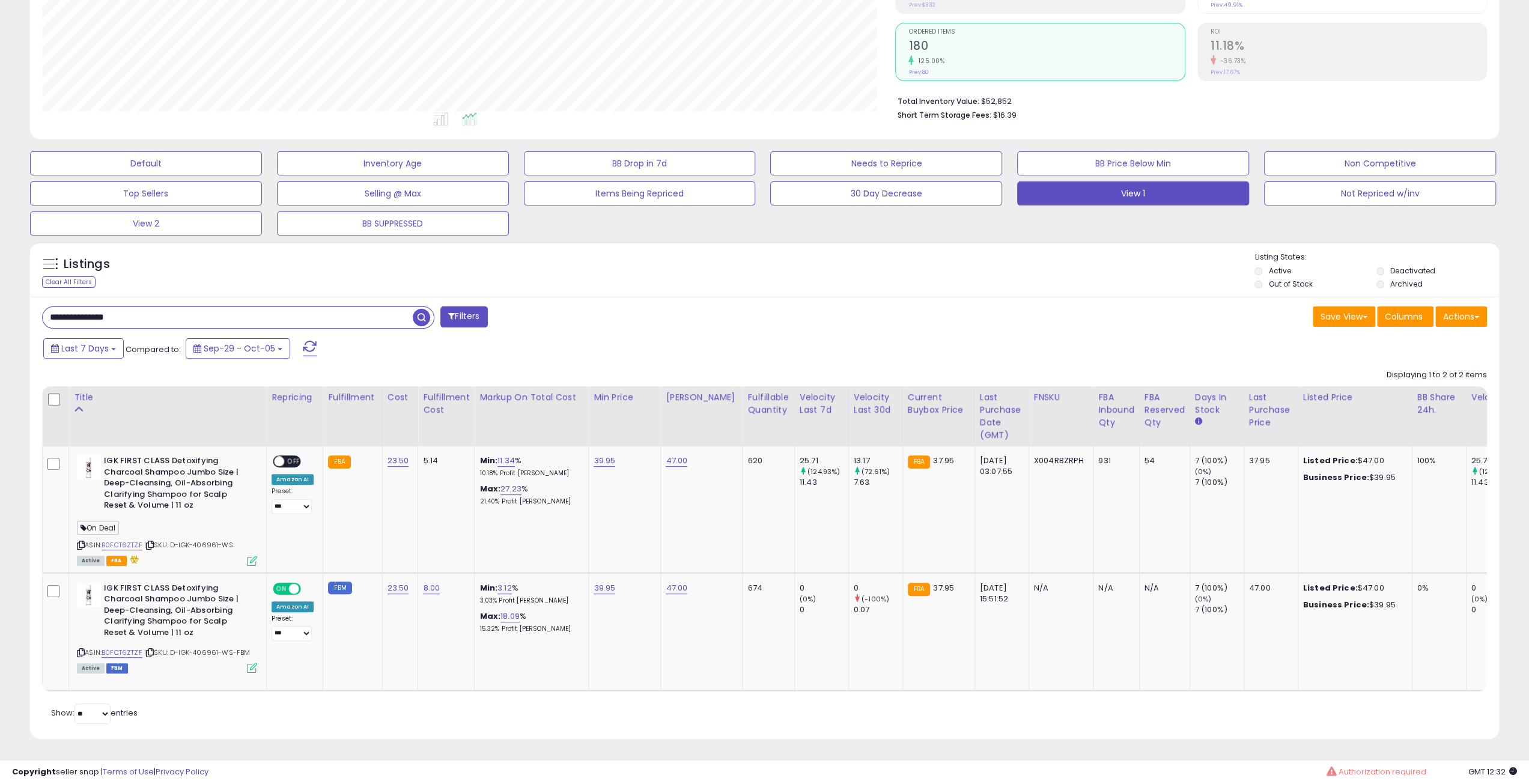
click at [1117, 275] on div "Listings Clear All Filters Listing States:" at bounding box center [764, 272] width 1469 height 41
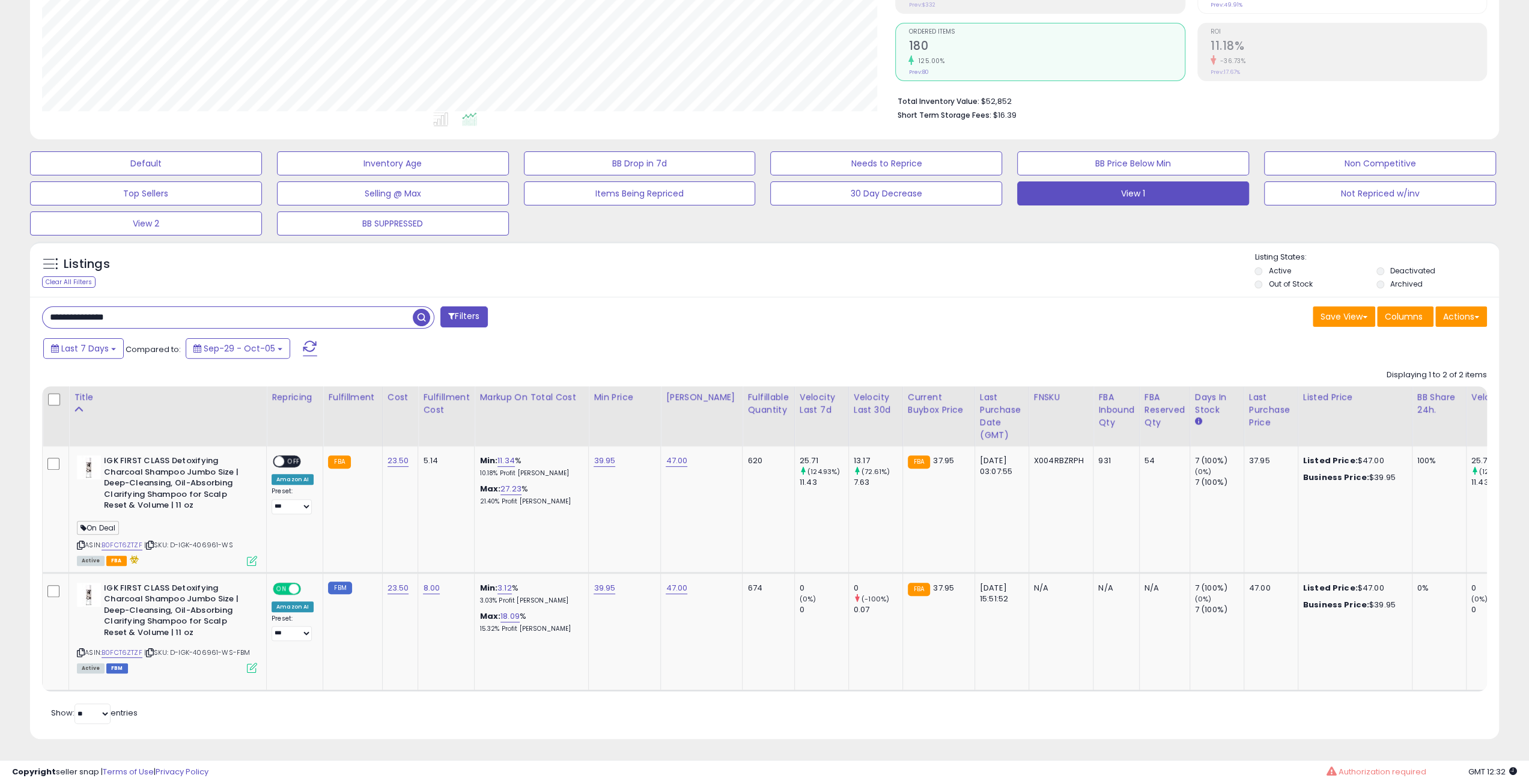
click at [1117, 275] on div "Listings Clear All Filters Listing States:" at bounding box center [764, 272] width 1469 height 41
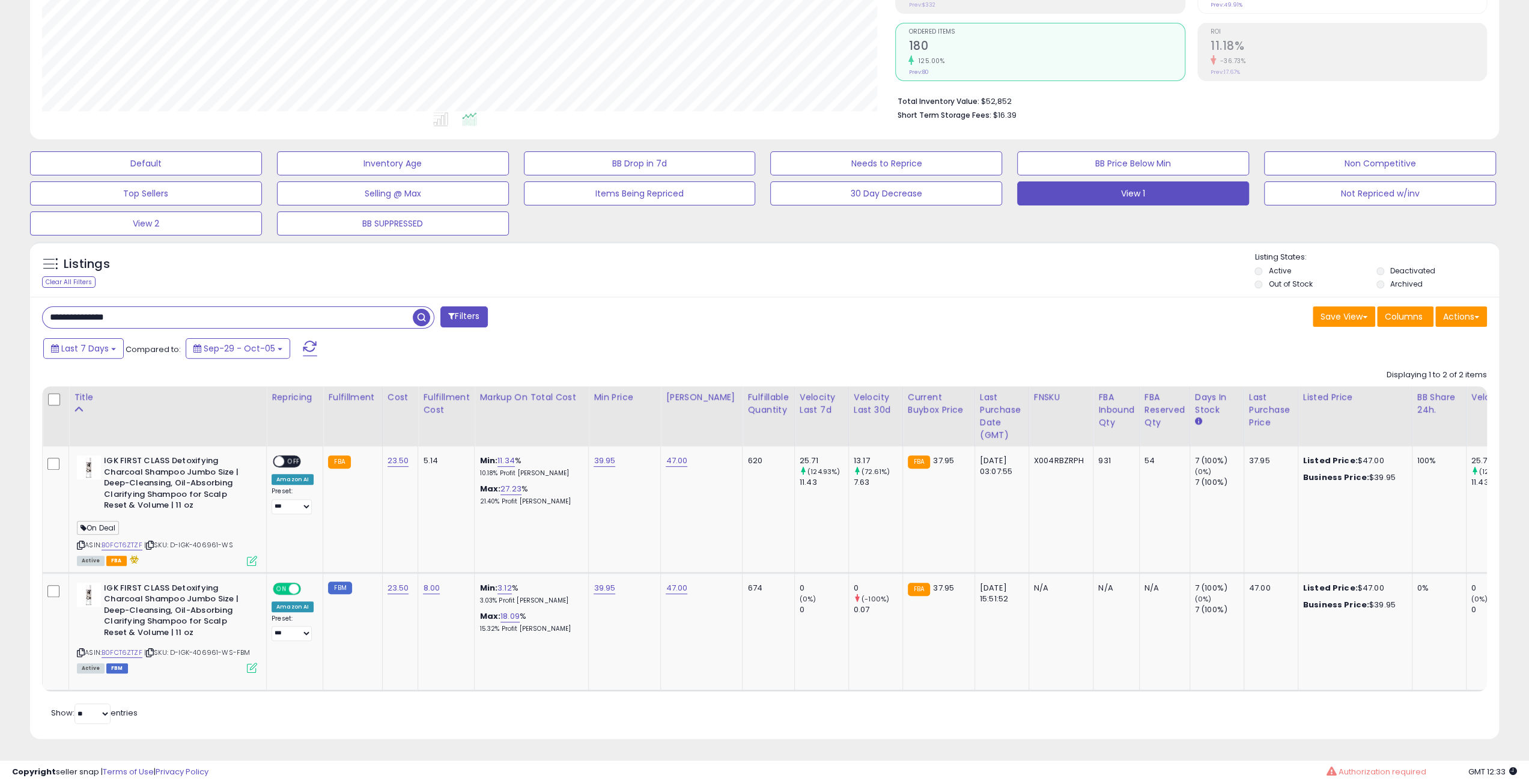
click at [1117, 275] on div "Listings Clear All Filters Listing States:" at bounding box center [764, 272] width 1469 height 41
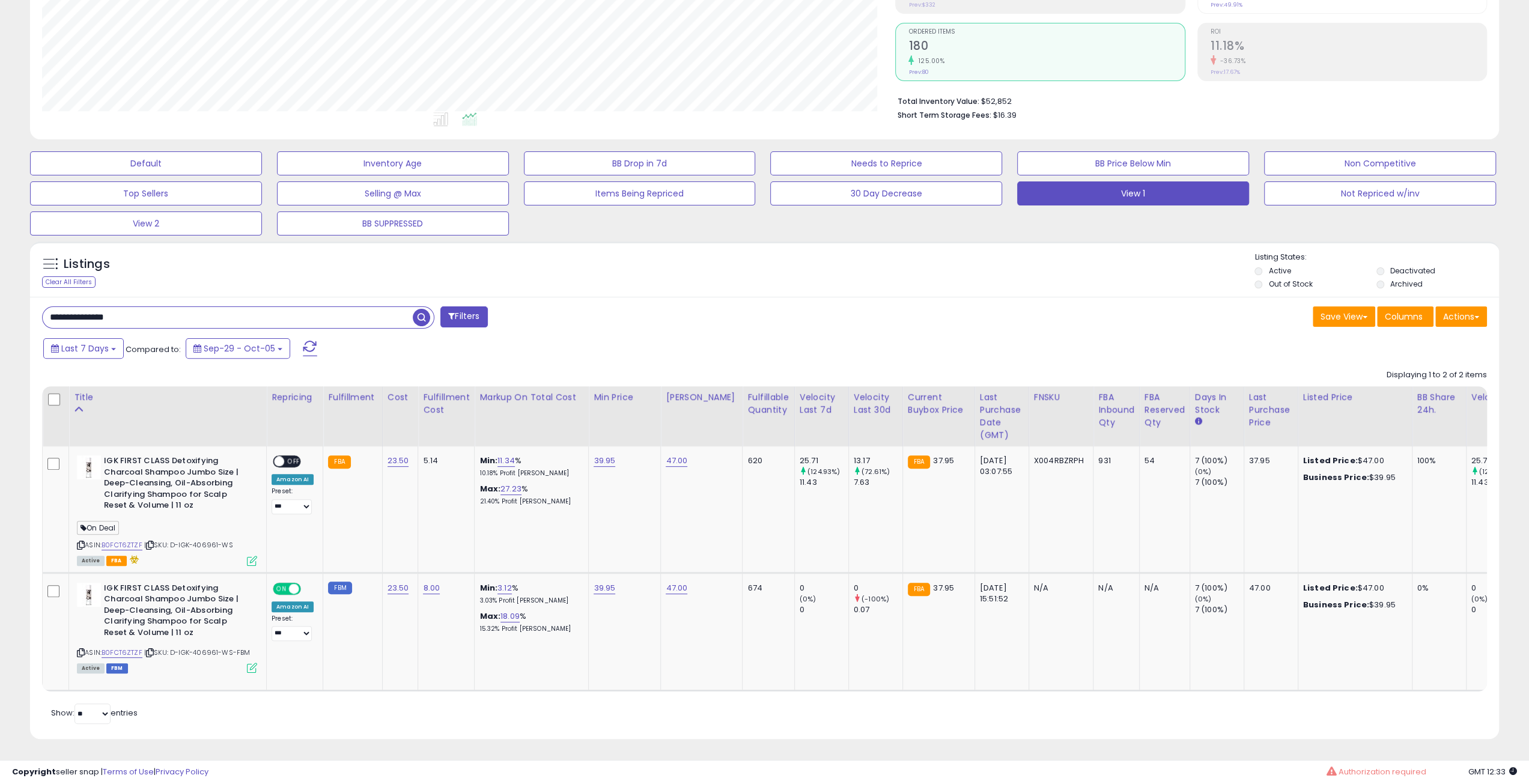
click at [1117, 275] on div "Listings Clear All Filters Listing States:" at bounding box center [764, 272] width 1469 height 41
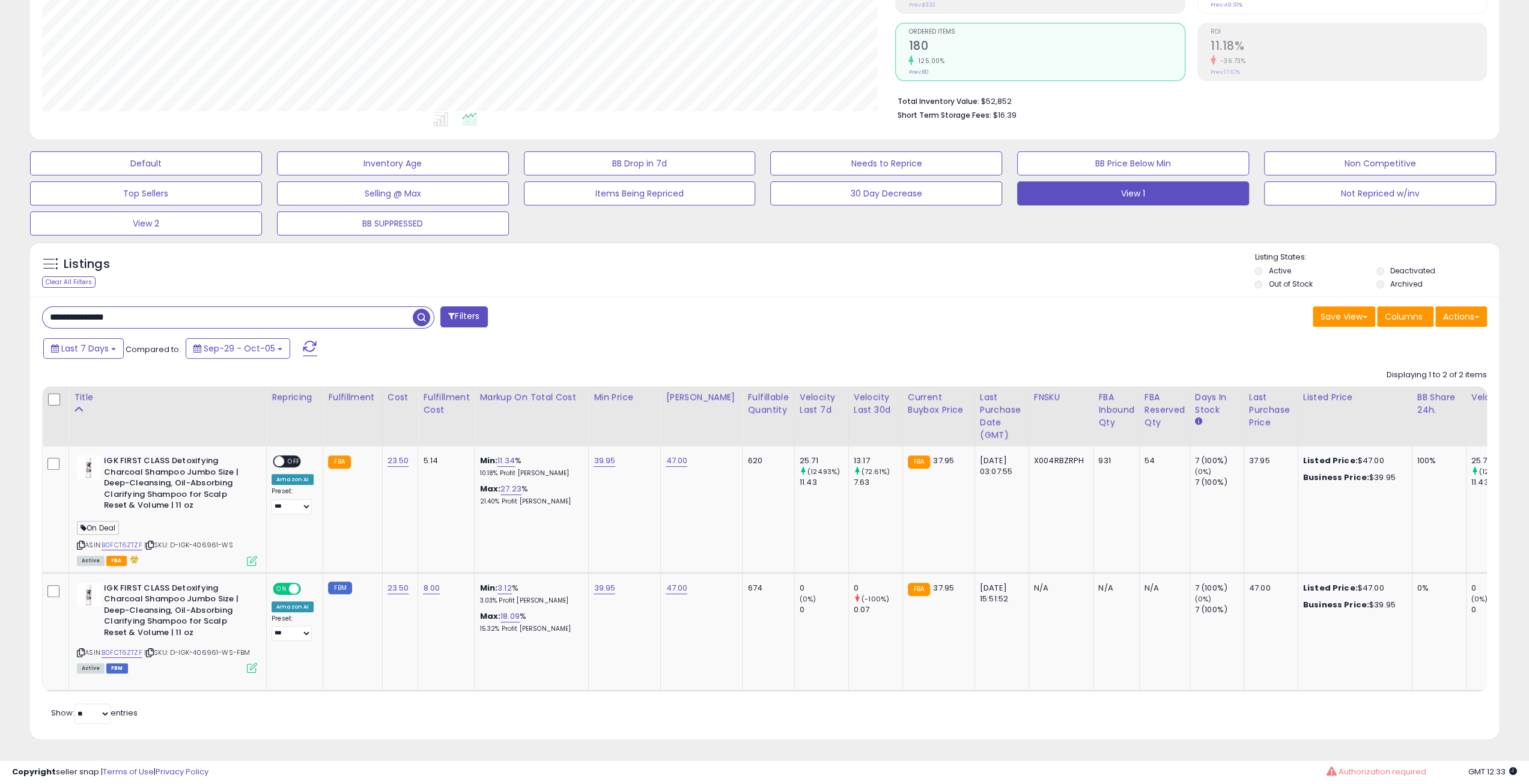
click at [1117, 275] on div "Listings Clear All Filters Listing States:" at bounding box center [764, 272] width 1469 height 41
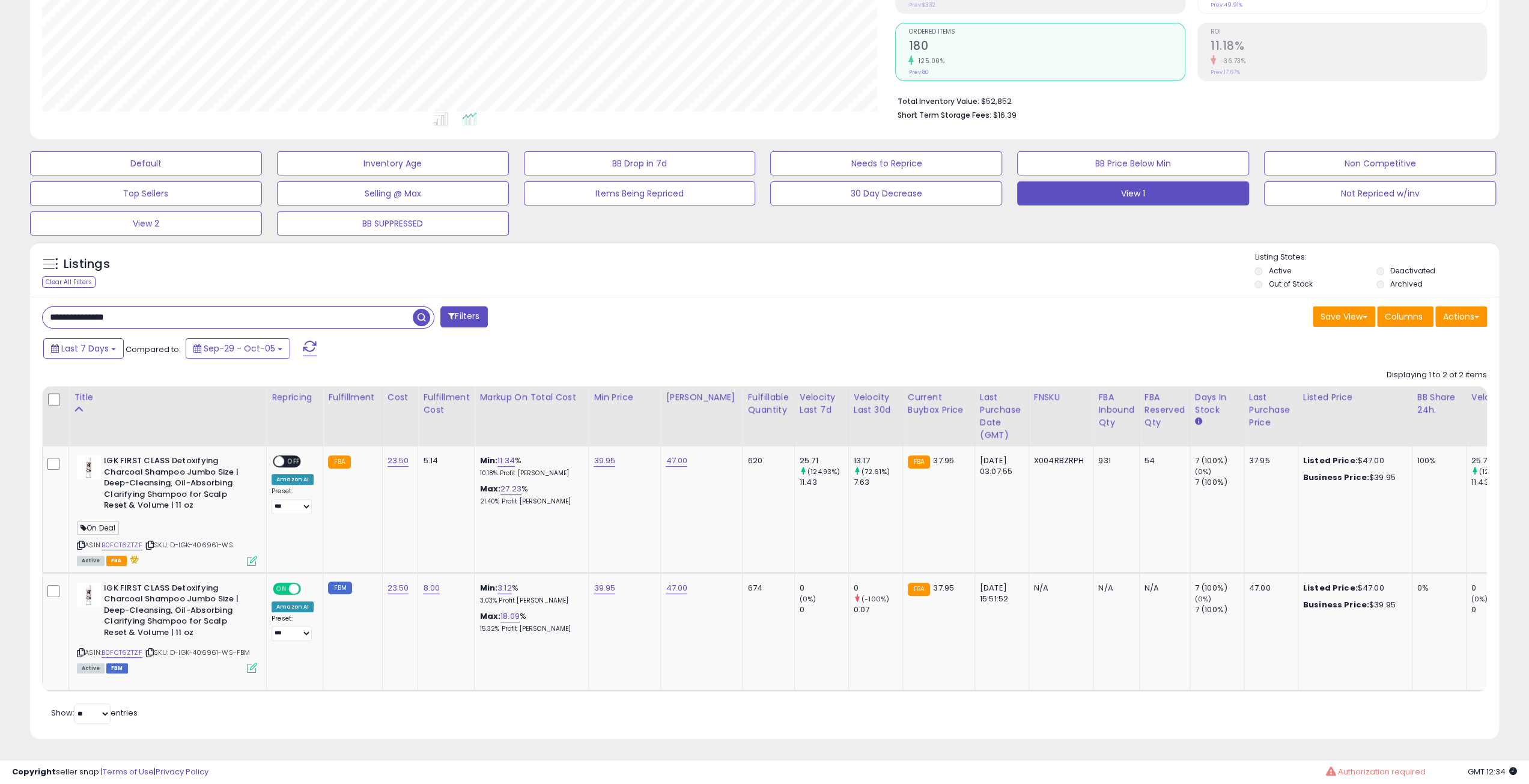
click at [1117, 275] on div "Listings Clear All Filters Listing States:" at bounding box center [764, 272] width 1469 height 41
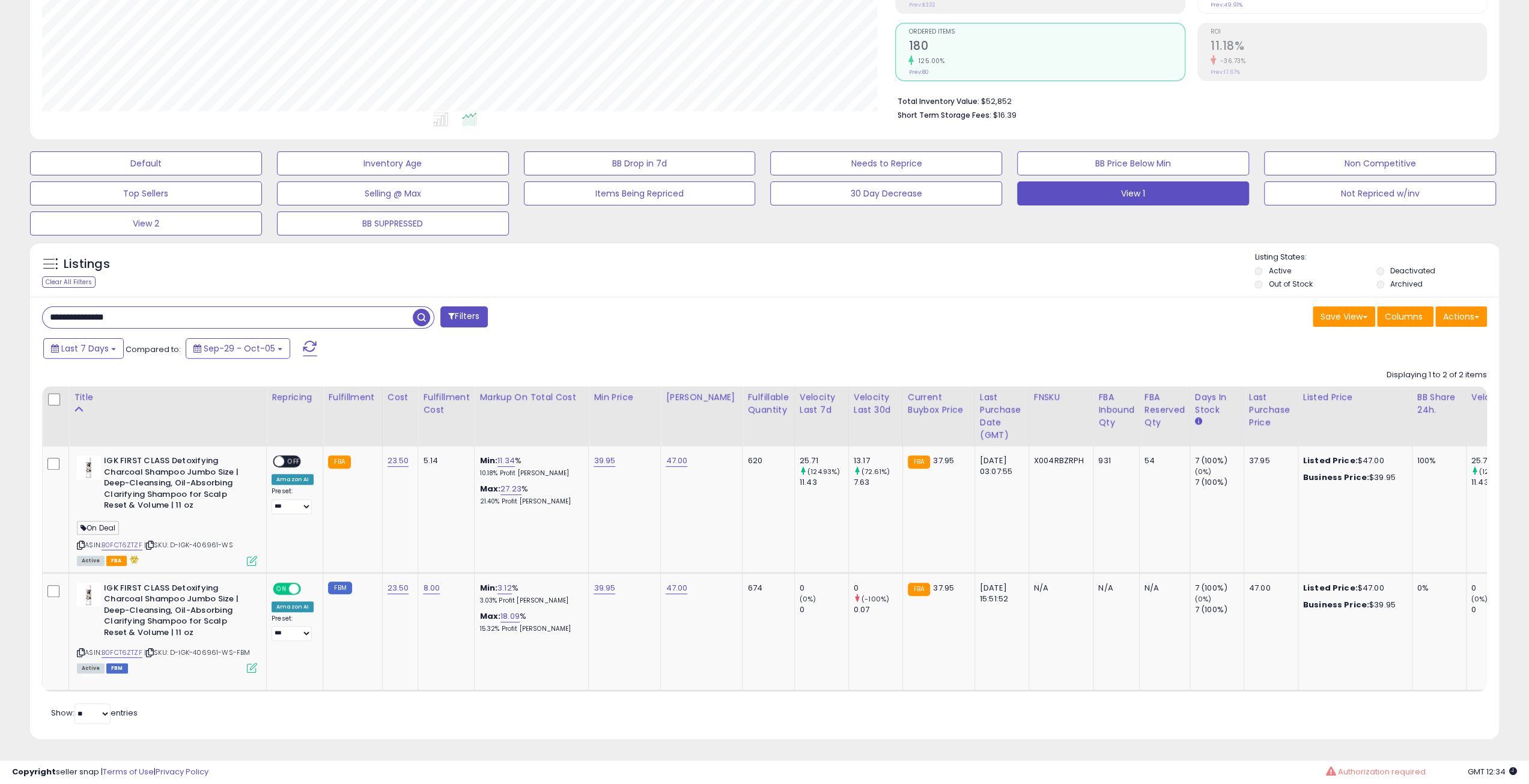
click at [1117, 275] on div "Listings Clear All Filters Listing States:" at bounding box center [764, 272] width 1469 height 41
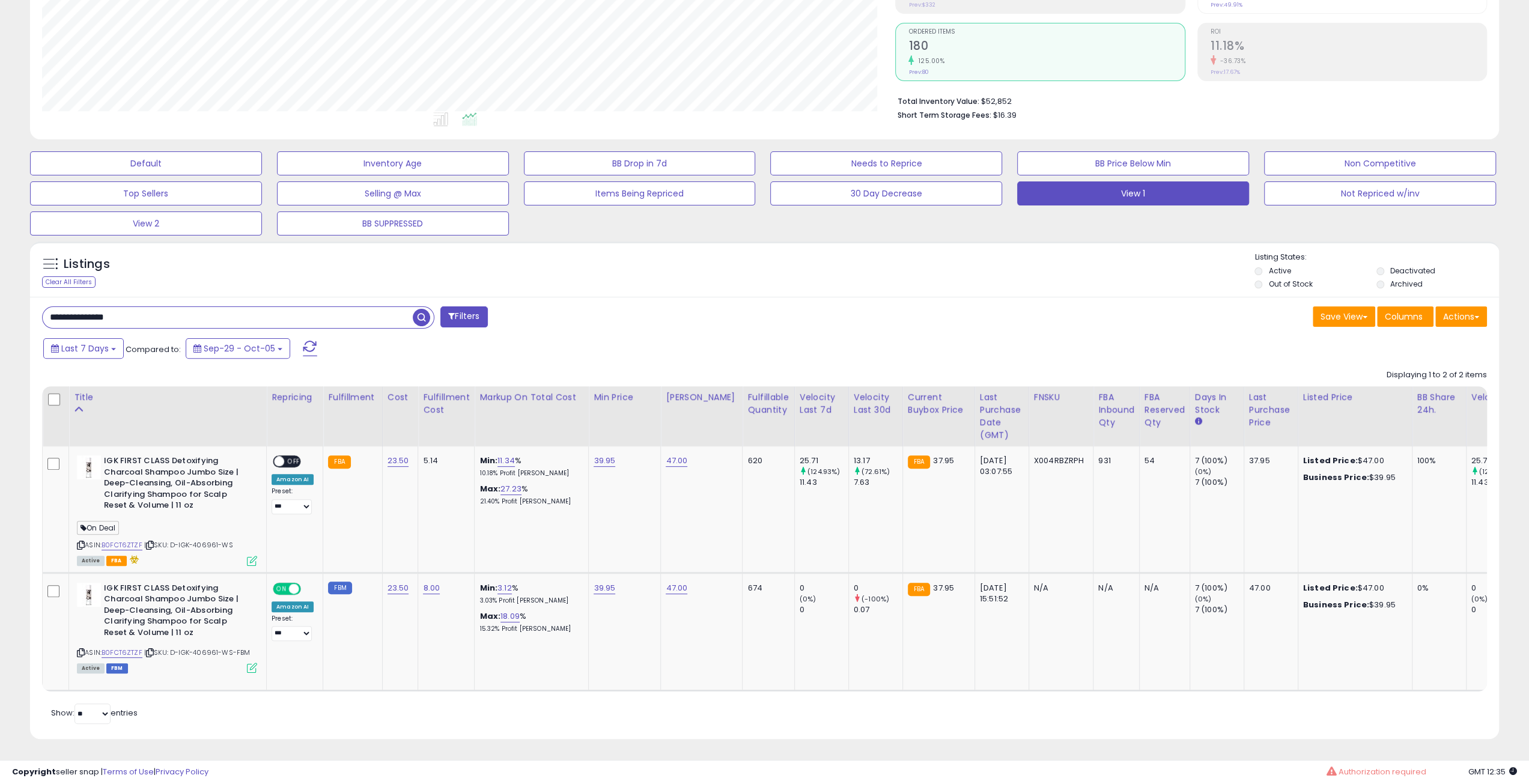
click at [1117, 275] on div "Listings Clear All Filters Listing States:" at bounding box center [764, 272] width 1469 height 41
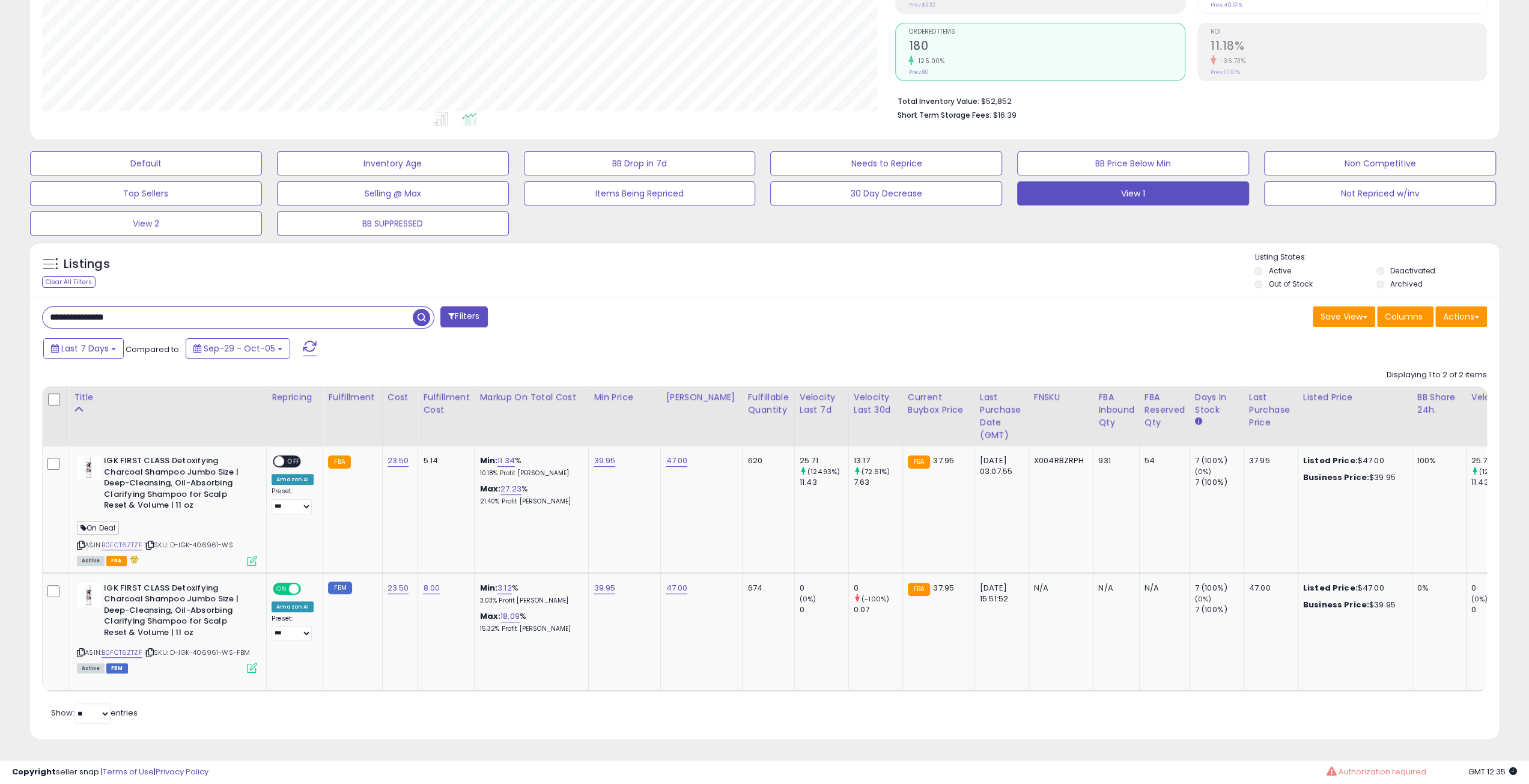
click at [1117, 275] on div "Listings Clear All Filters Listing States:" at bounding box center [764, 272] width 1469 height 41
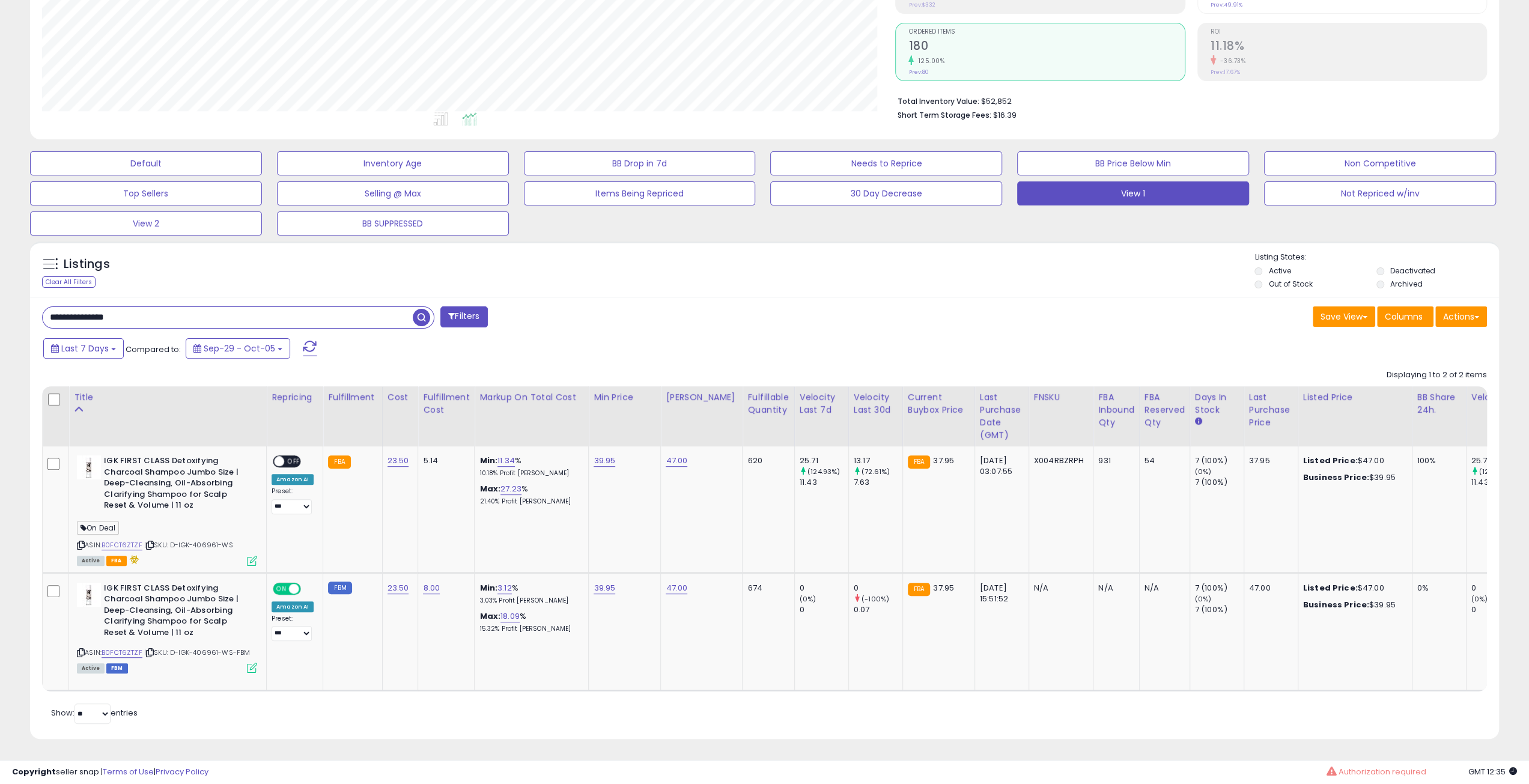
click at [1117, 275] on div "Listings Clear All Filters Listing States:" at bounding box center [764, 272] width 1469 height 41
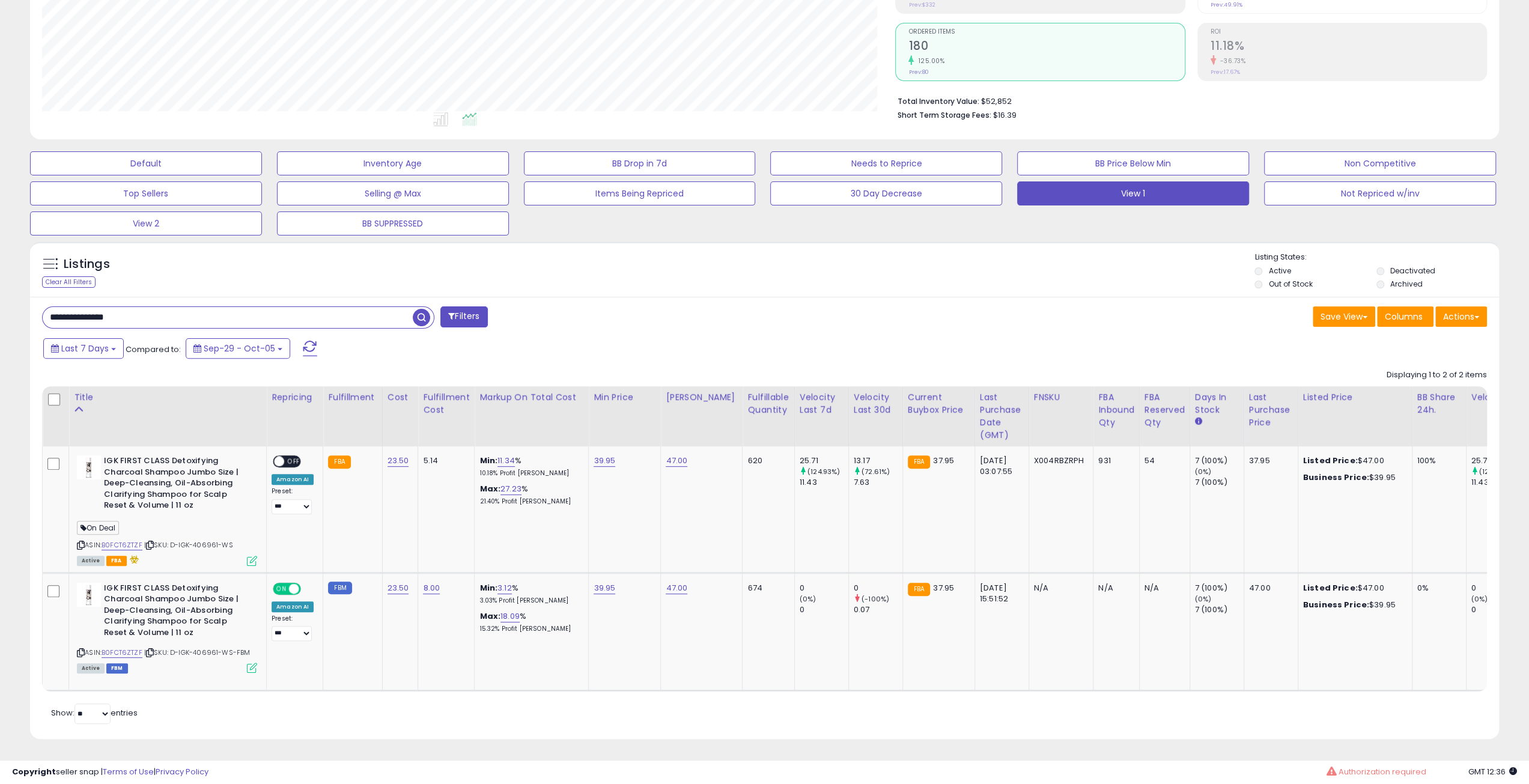
click at [1117, 275] on div "Listings Clear All Filters Listing States:" at bounding box center [764, 272] width 1469 height 41
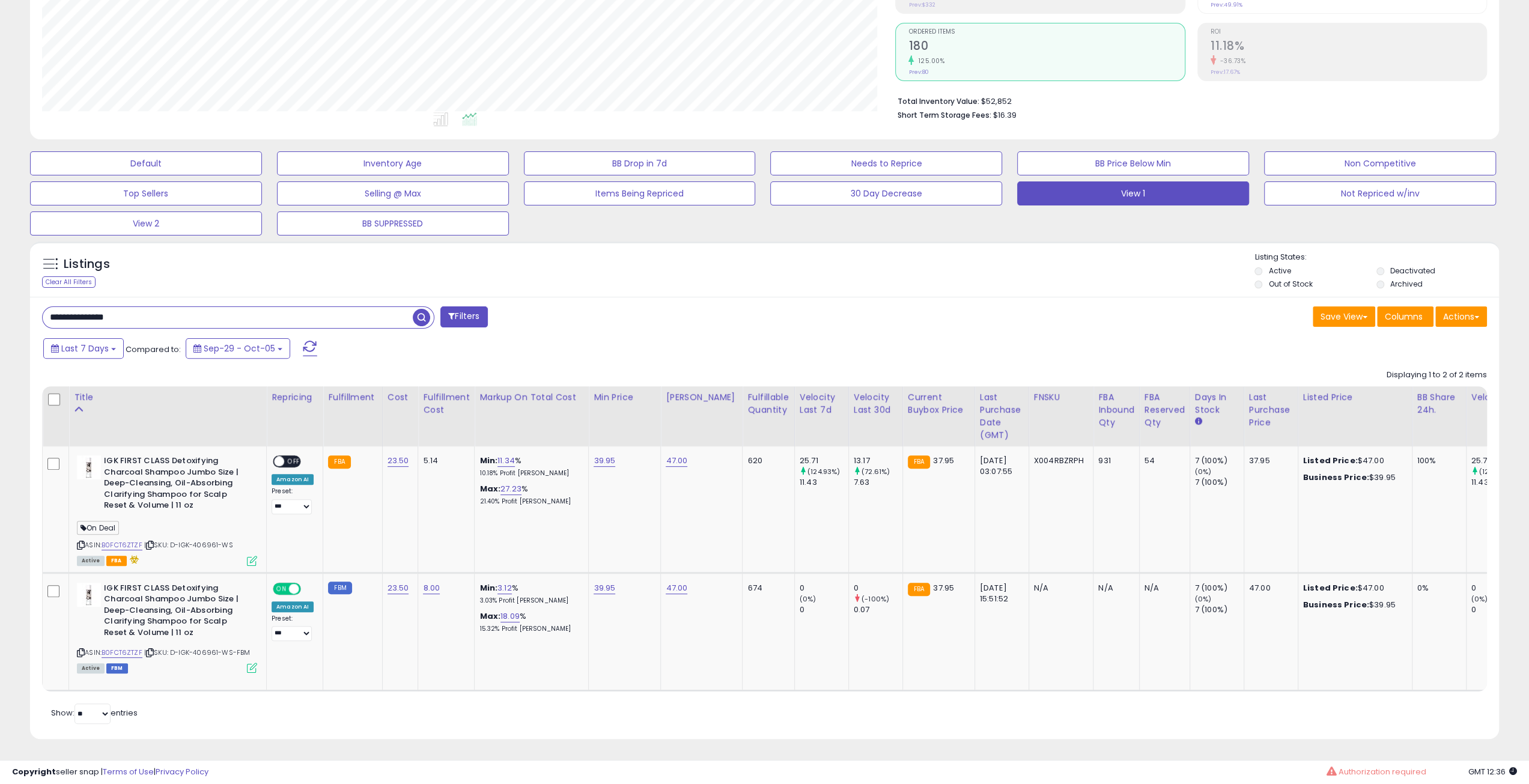
click at [1117, 275] on div "Listings Clear All Filters Listing States:" at bounding box center [764, 272] width 1469 height 41
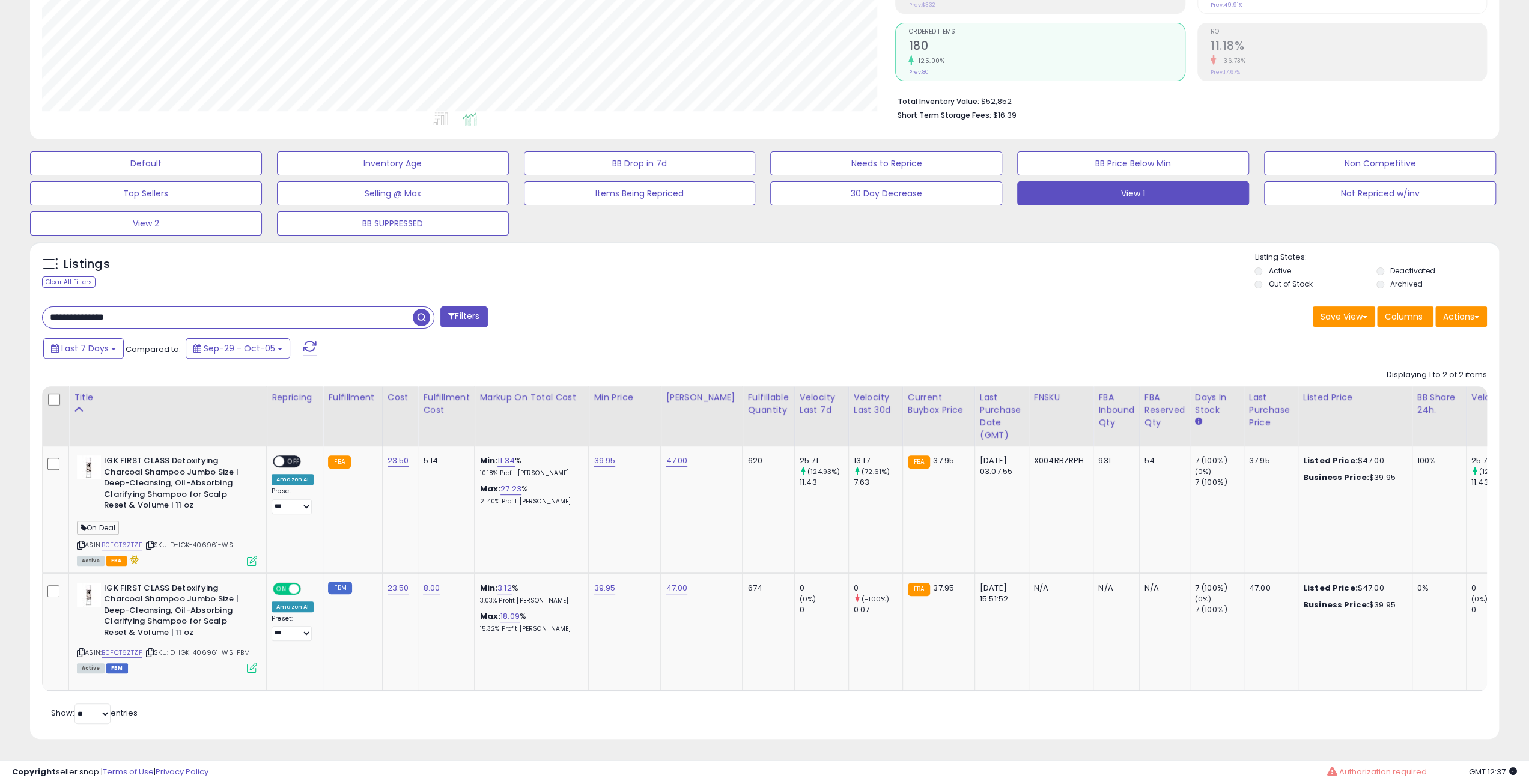
click at [1117, 275] on div "Listings Clear All Filters Listing States:" at bounding box center [764, 272] width 1469 height 41
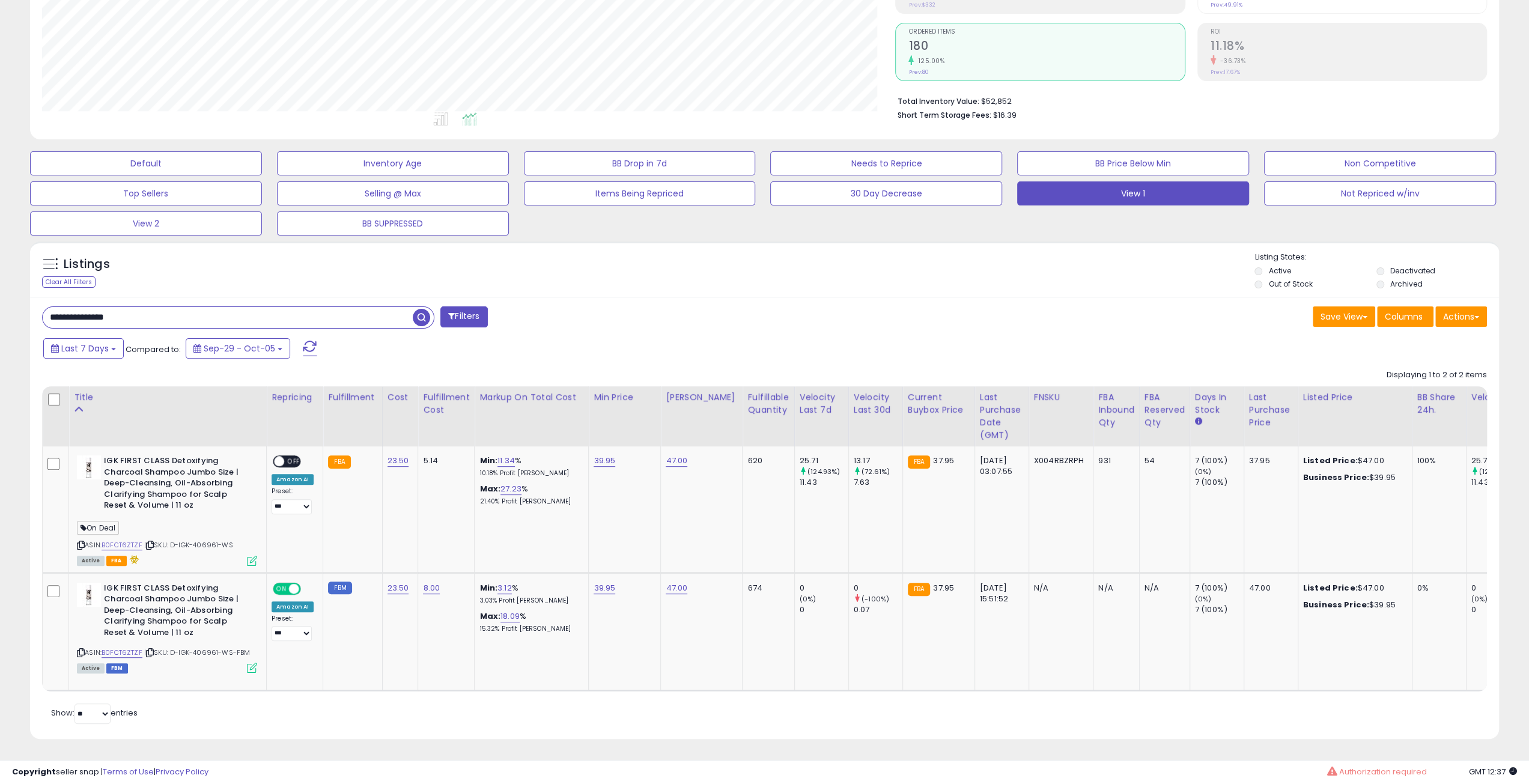
click at [1117, 275] on div "Listings Clear All Filters Listing States:" at bounding box center [764, 272] width 1469 height 41
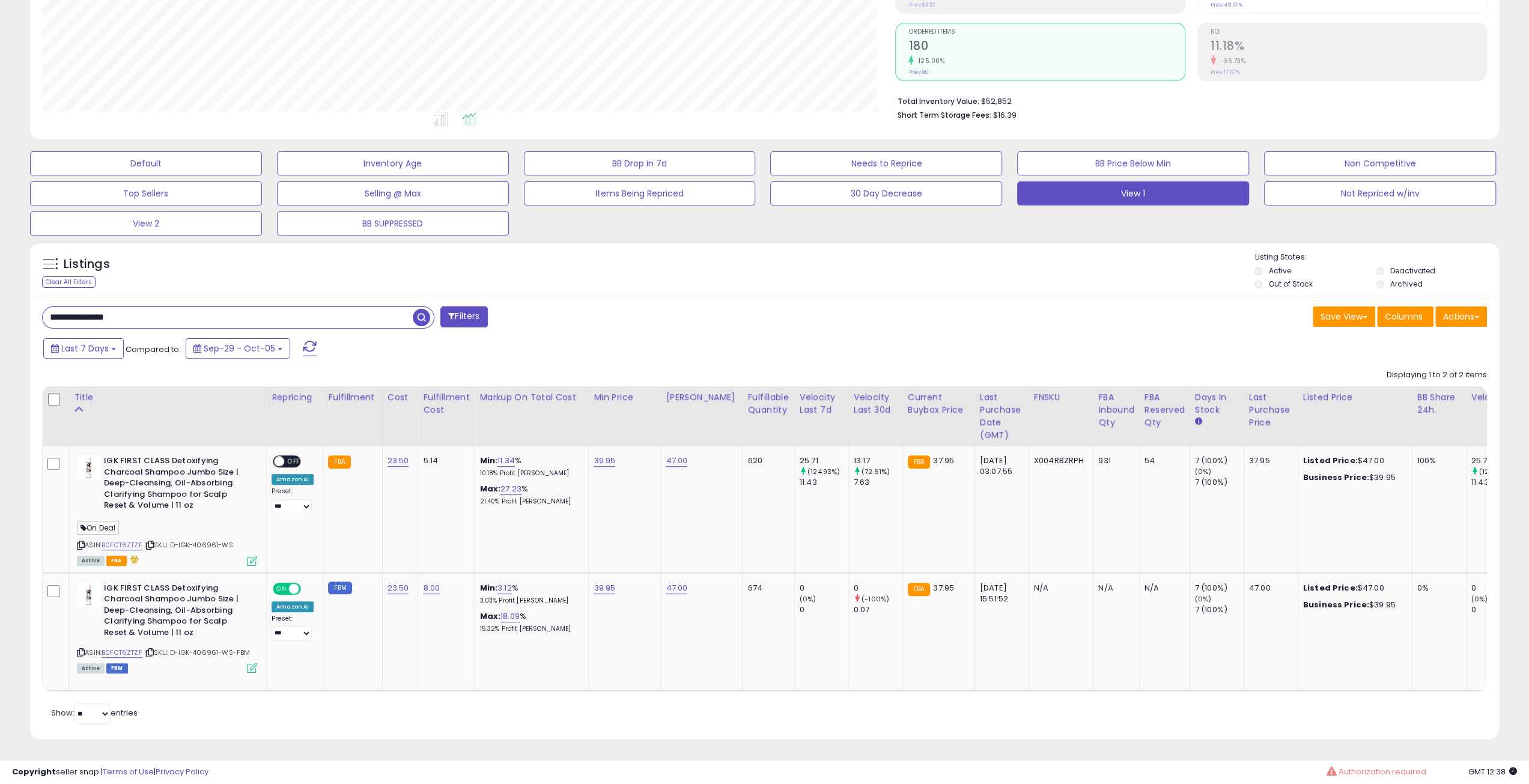
click at [1117, 275] on div "Listings Clear All Filters Listing States:" at bounding box center [764, 272] width 1469 height 41
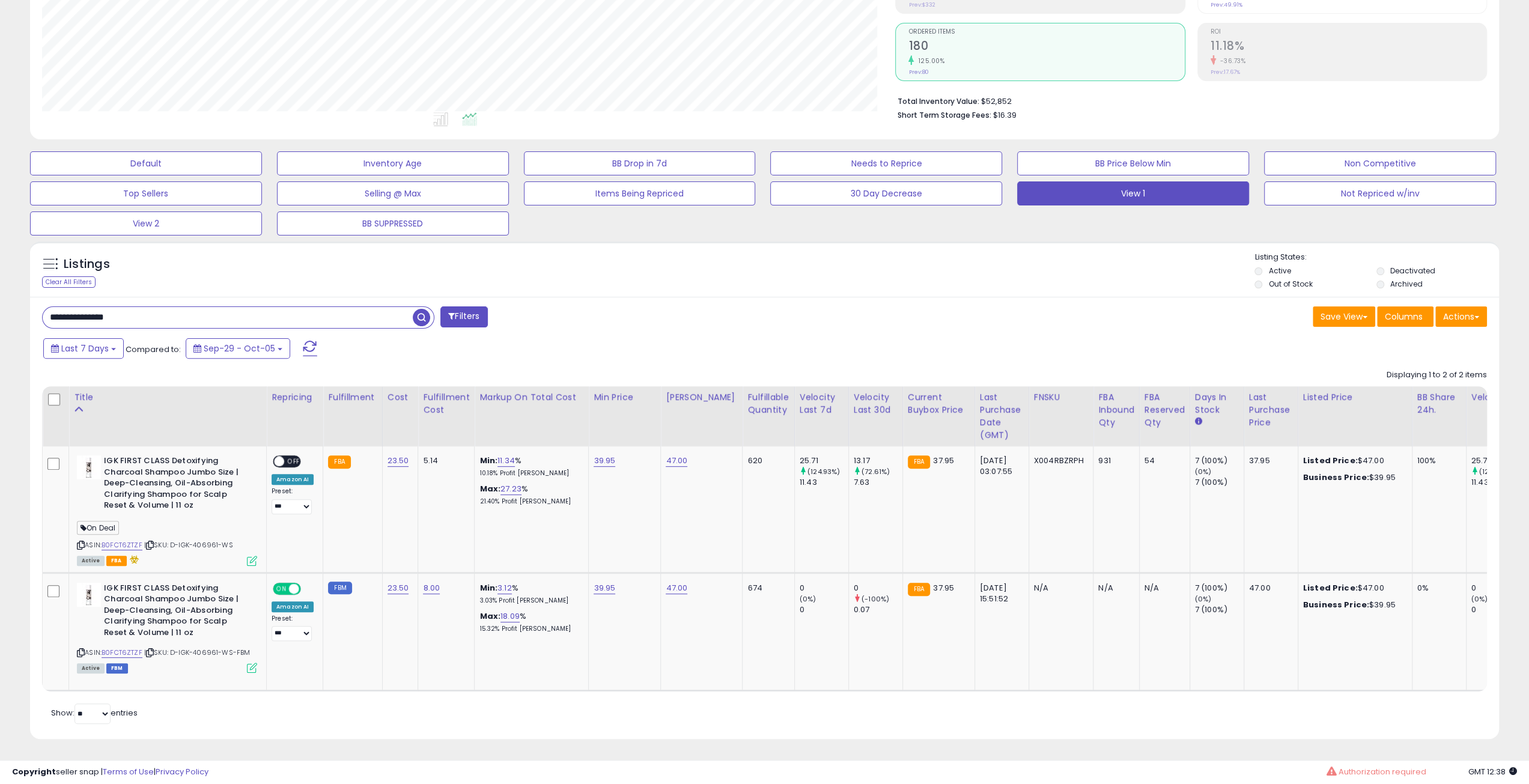
click at [1117, 275] on div "Listings Clear All Filters Listing States:" at bounding box center [764, 272] width 1469 height 41
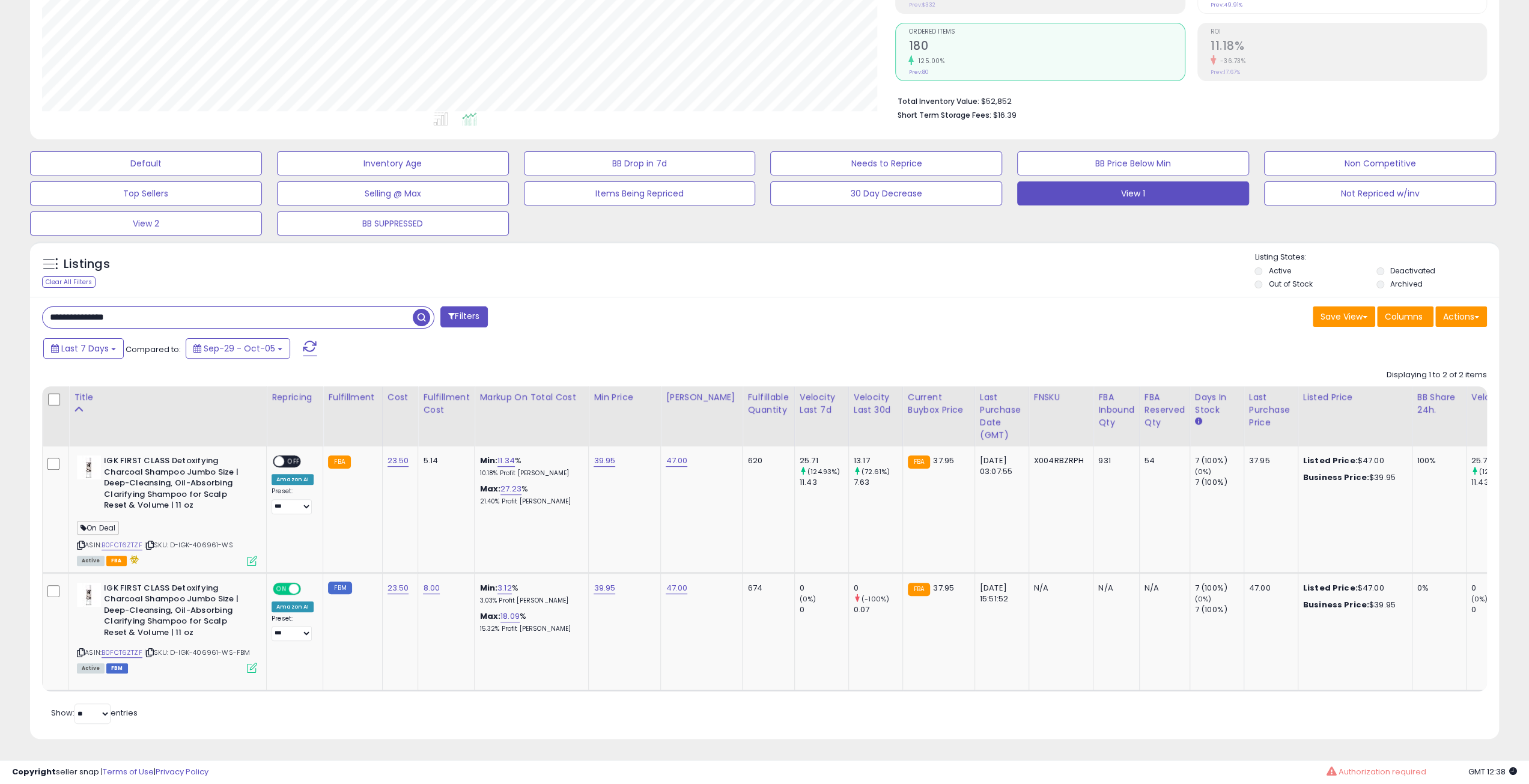
click at [1117, 275] on div "Listings Clear All Filters Listing States:" at bounding box center [764, 272] width 1469 height 41
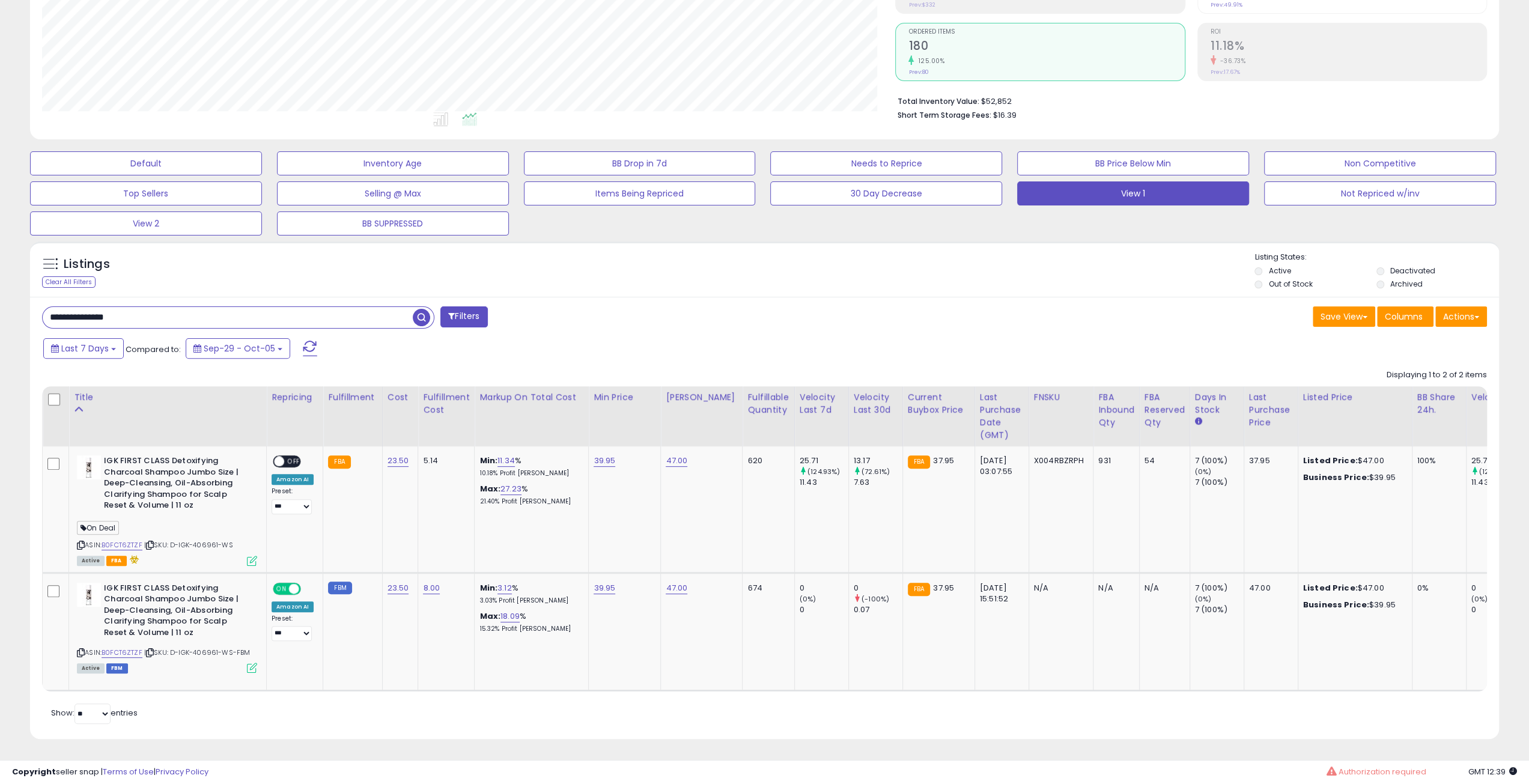
click at [1117, 275] on div "Listings Clear All Filters Listing States:" at bounding box center [764, 272] width 1469 height 41
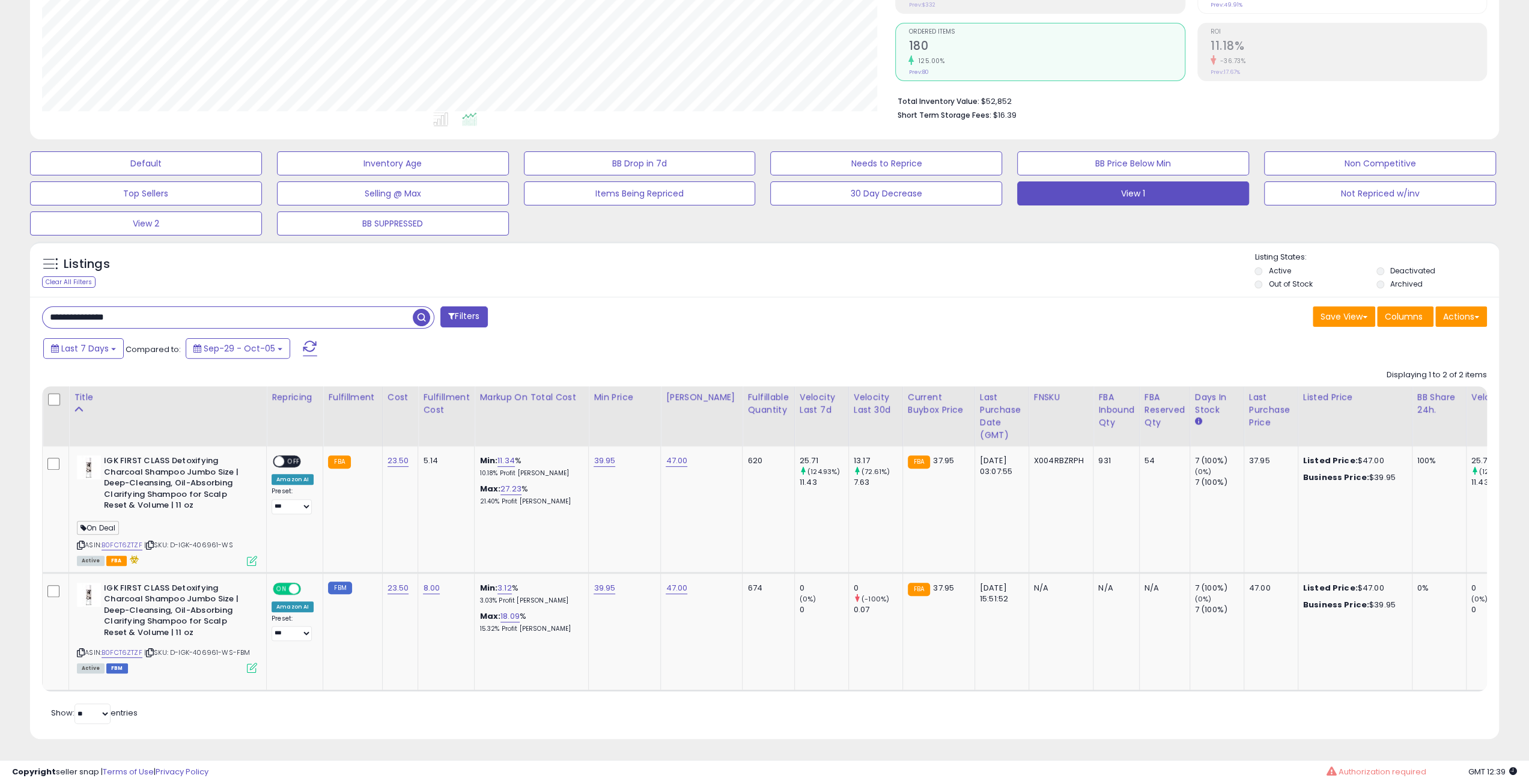
click at [1117, 275] on div "Listings Clear All Filters Listing States:" at bounding box center [764, 272] width 1469 height 41
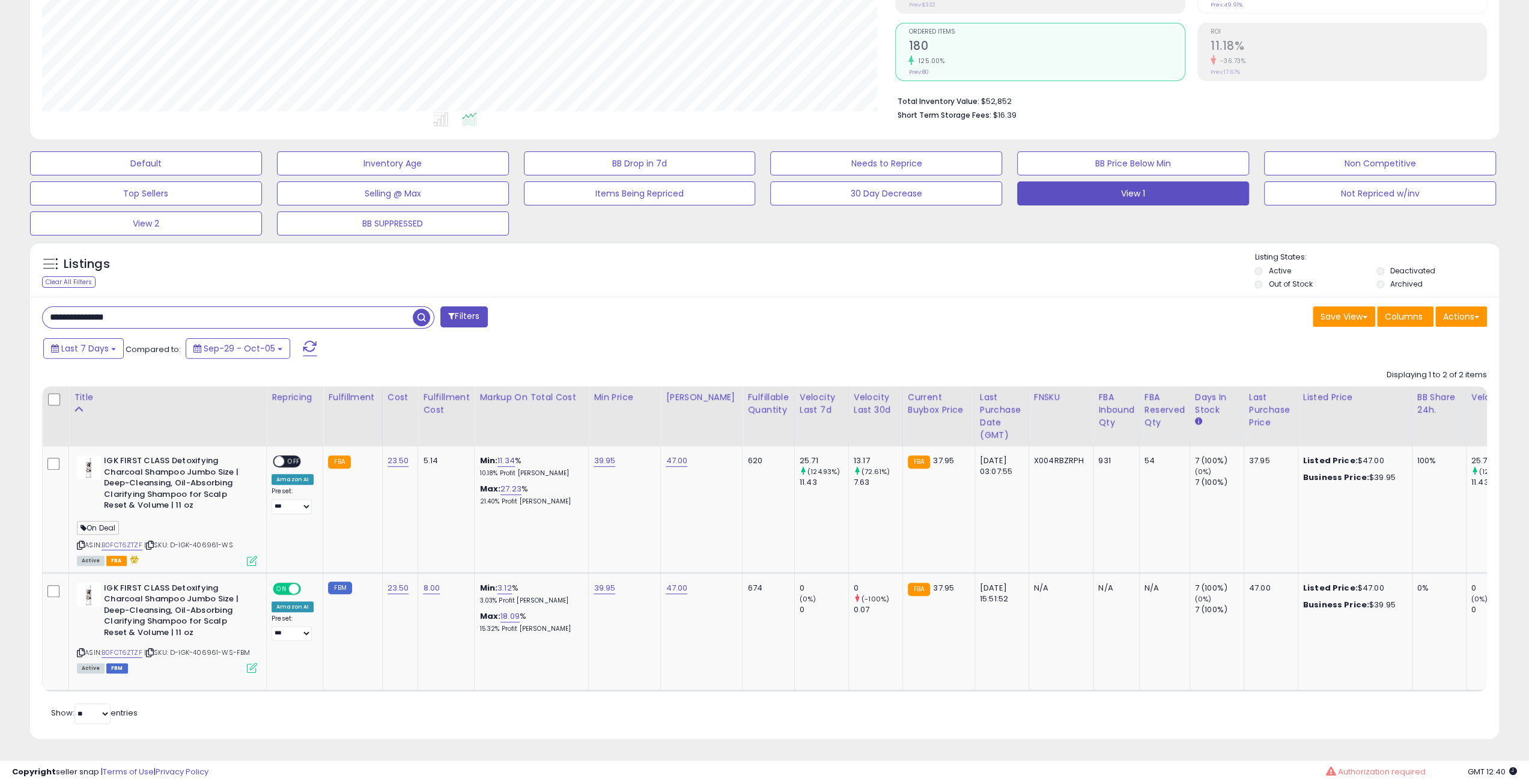
click at [1117, 275] on div "Listings Clear All Filters Listing States:" at bounding box center [764, 272] width 1469 height 41
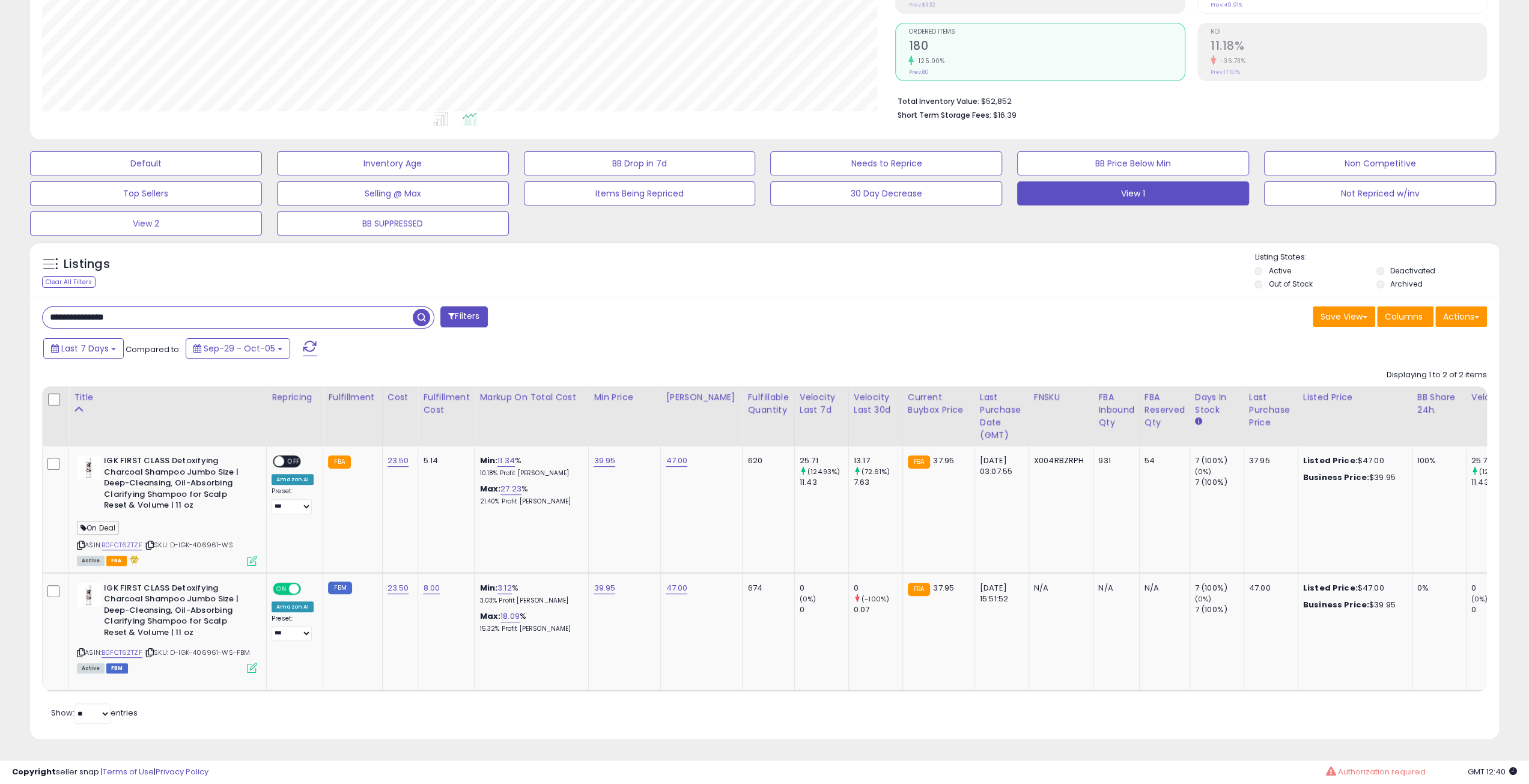
click at [1117, 275] on div "Listings Clear All Filters Listing States:" at bounding box center [764, 272] width 1469 height 41
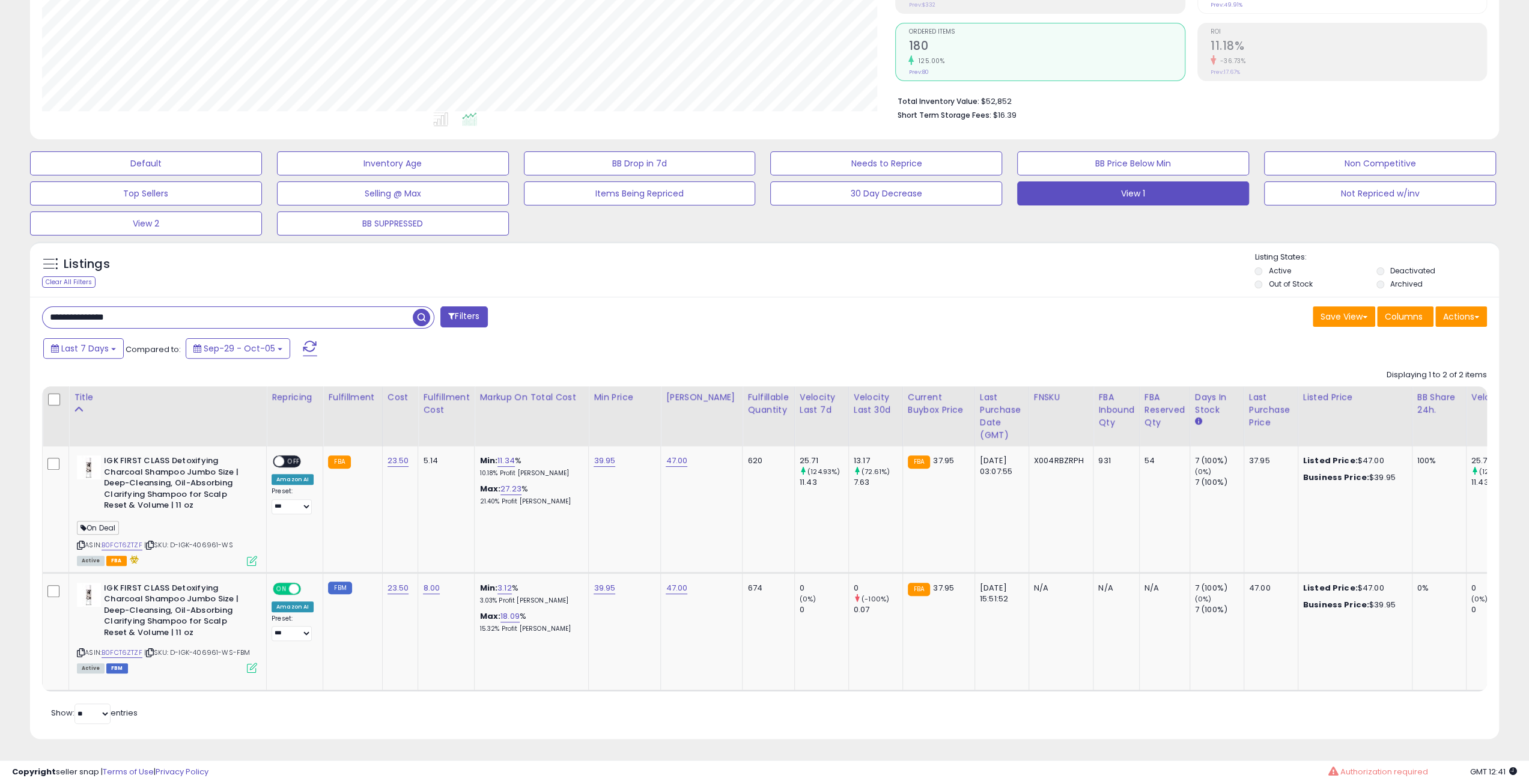
click at [1117, 275] on div "Listings Clear All Filters Listing States:" at bounding box center [764, 272] width 1469 height 41
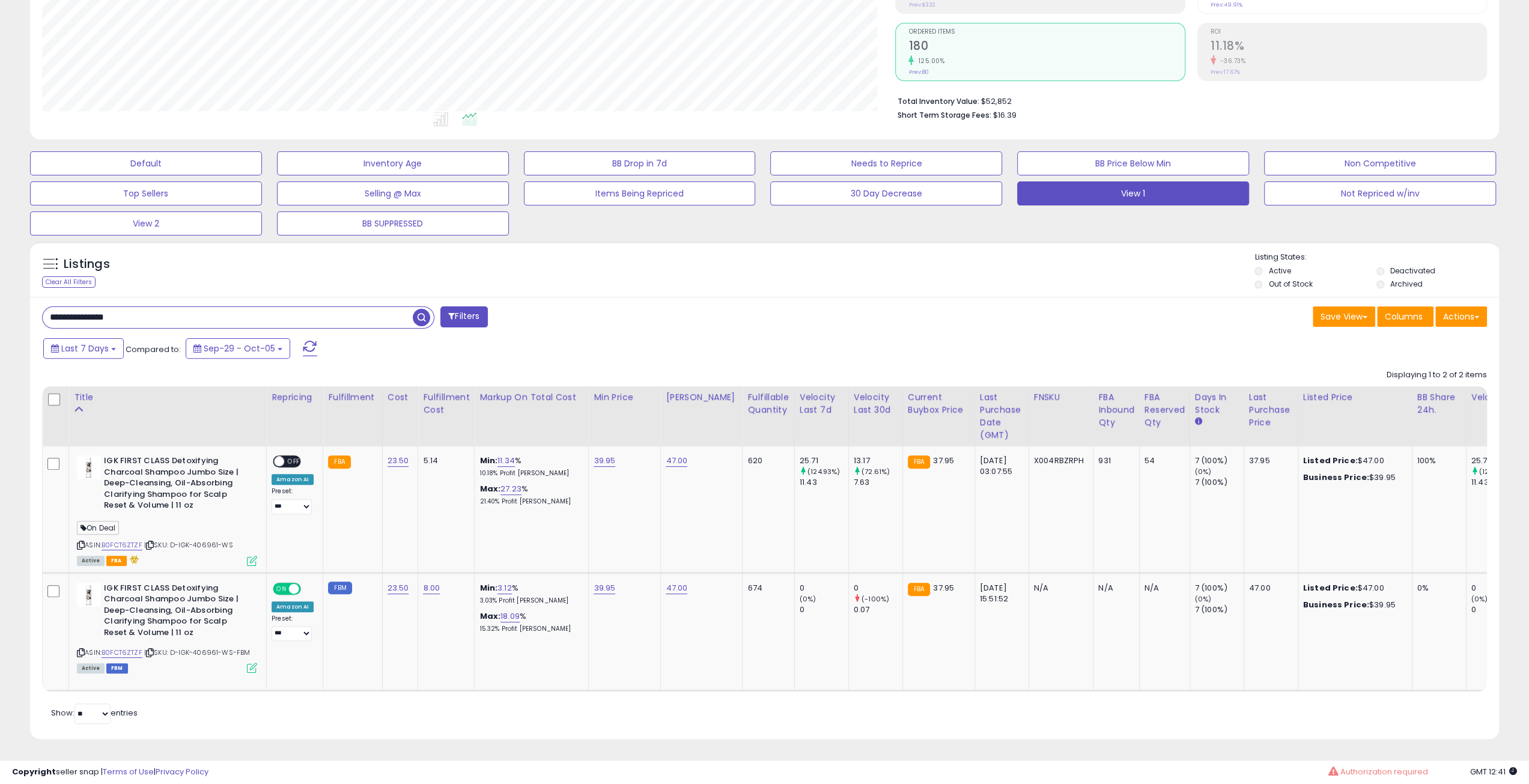
click at [1117, 275] on div "Listings Clear All Filters Listing States:" at bounding box center [764, 272] width 1469 height 41
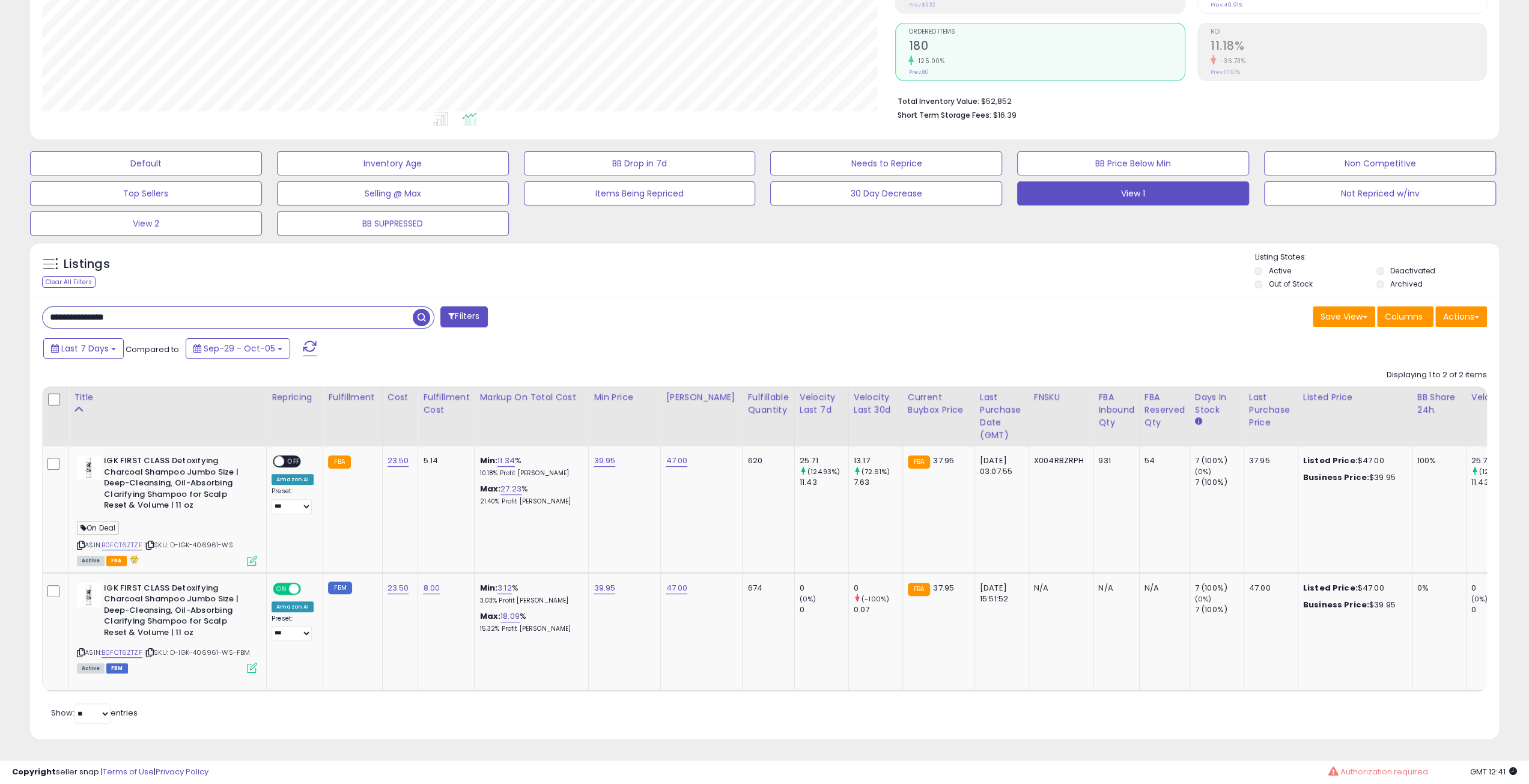
click at [1117, 275] on div "Listings Clear All Filters Listing States:" at bounding box center [764, 272] width 1469 height 41
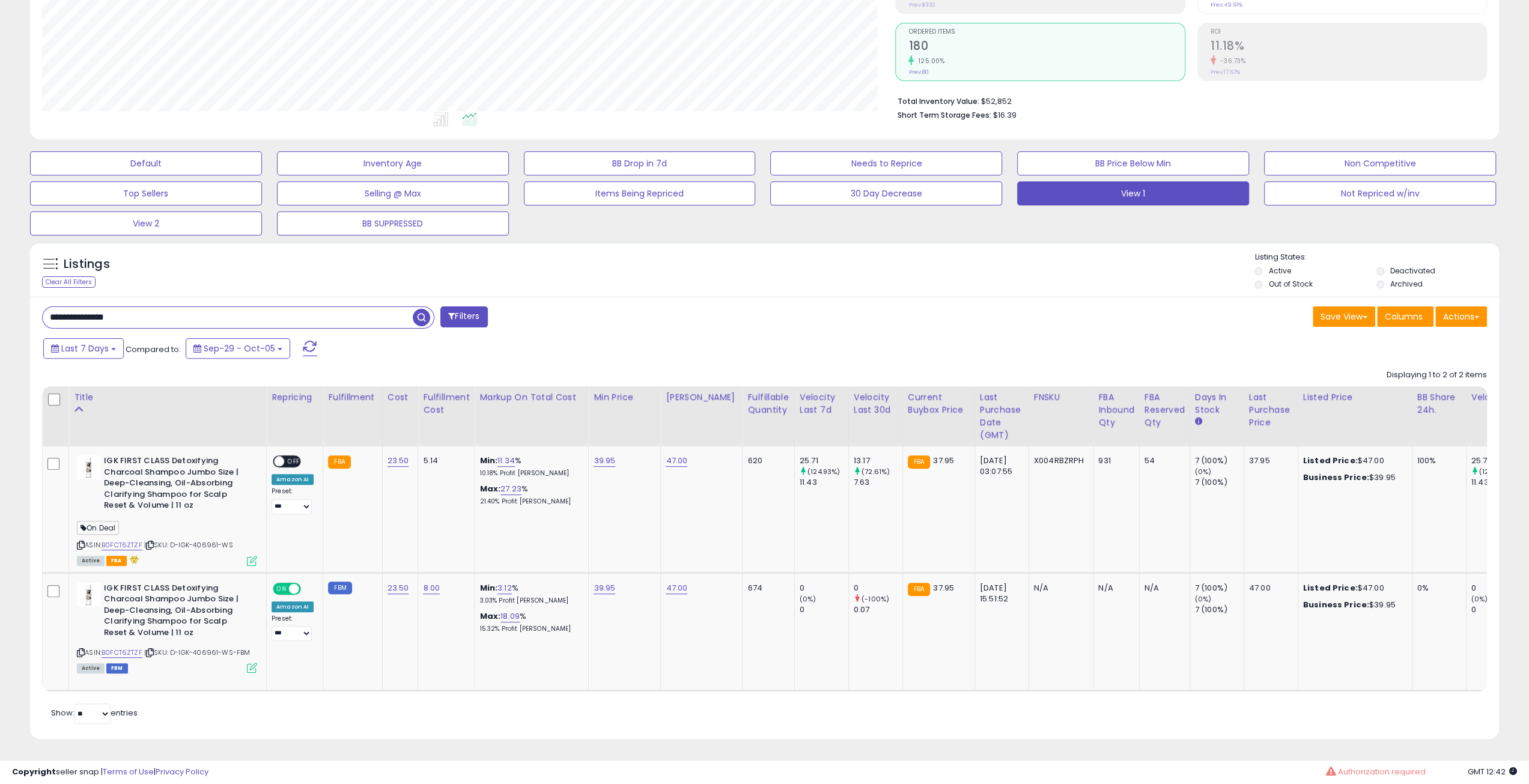
click at [1117, 275] on div "Listings Clear All Filters Listing States:" at bounding box center [764, 272] width 1469 height 41
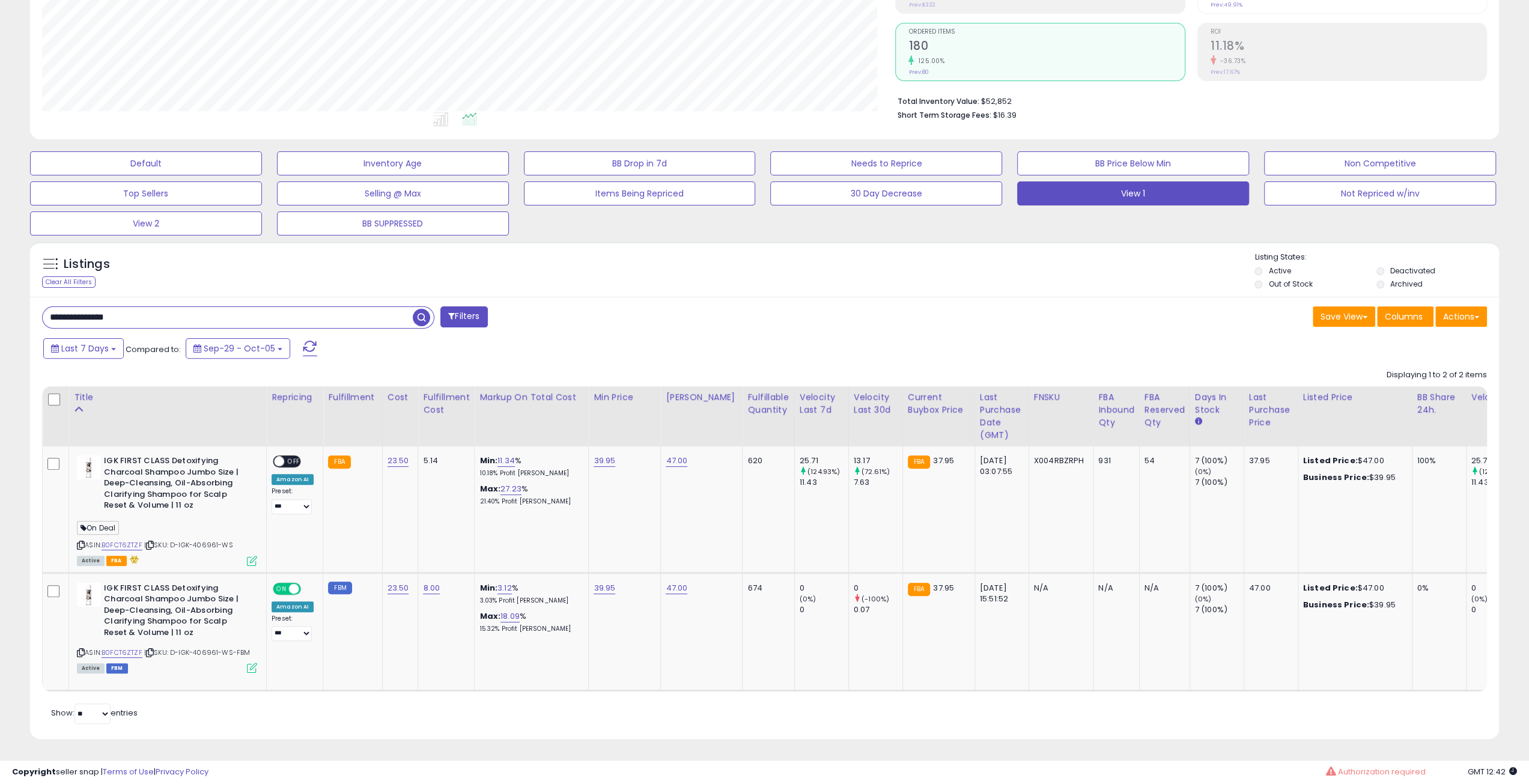
click at [1117, 275] on div "Listings Clear All Filters Listing States:" at bounding box center [764, 272] width 1469 height 41
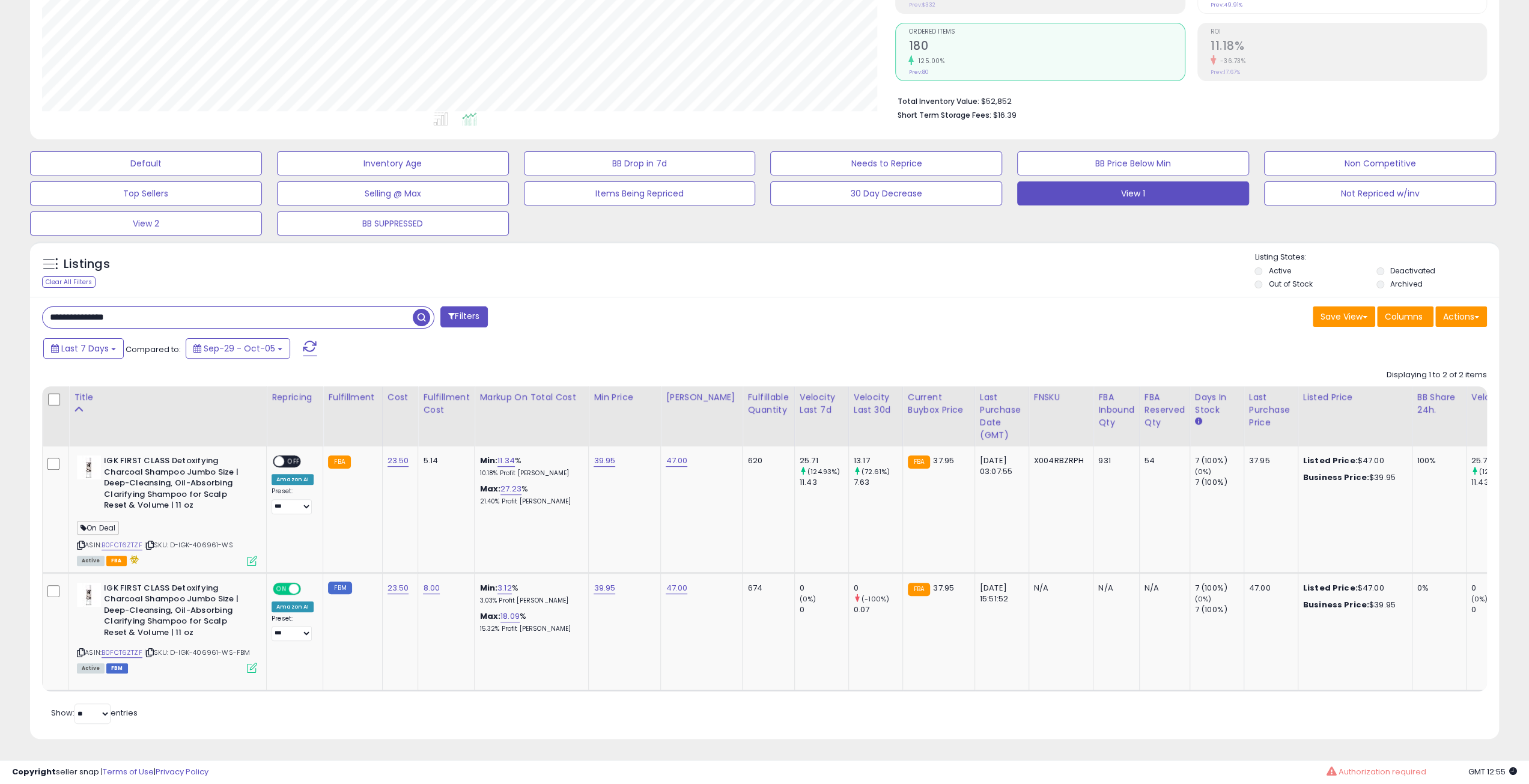
click at [1010, 297] on div "**********" at bounding box center [764, 517] width 1469 height 442
click at [1009, 266] on div "Listings Clear All Filters Listing States:" at bounding box center [764, 272] width 1469 height 41
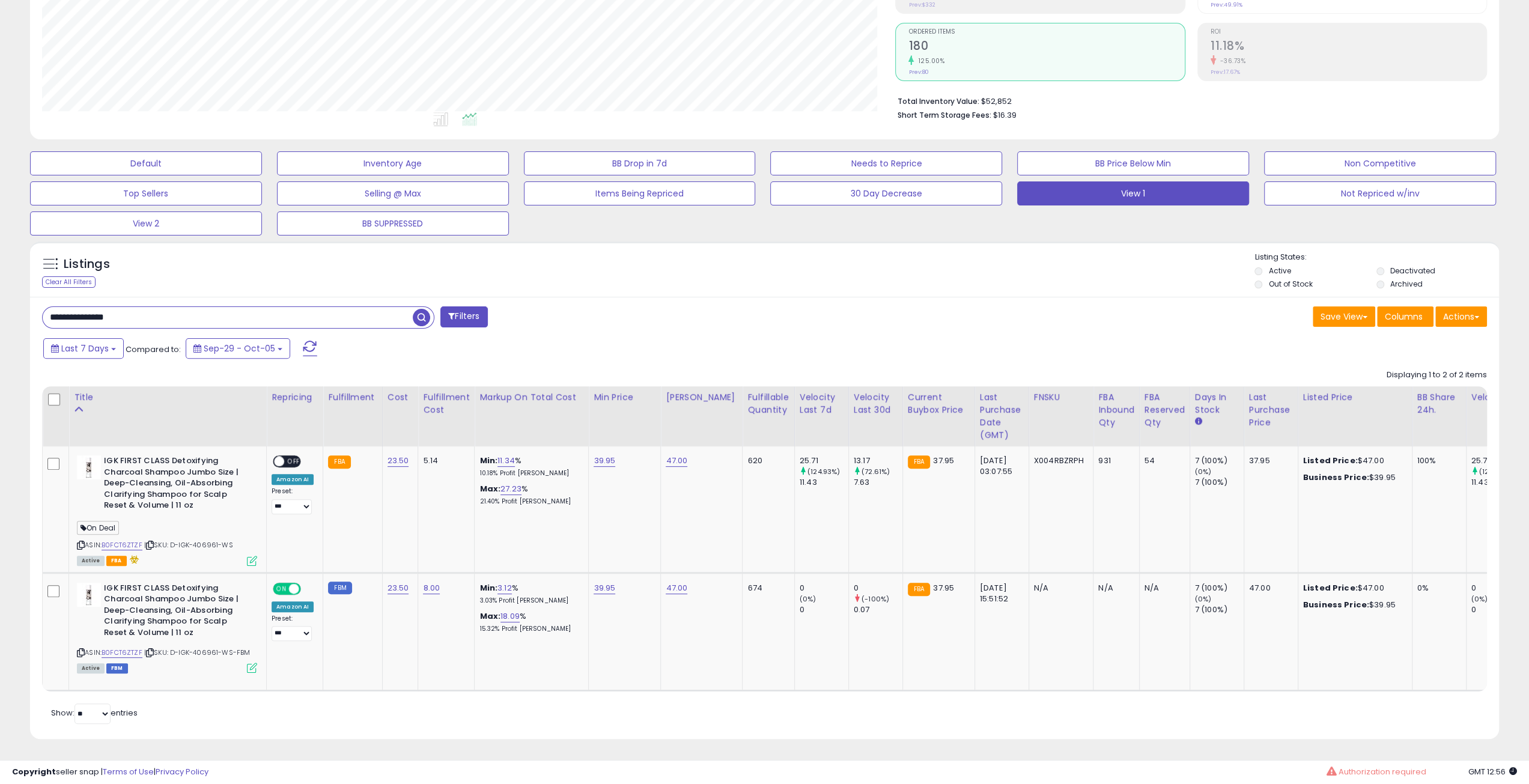
click at [1009, 266] on div "Listings Clear All Filters Listing States:" at bounding box center [764, 272] width 1469 height 41
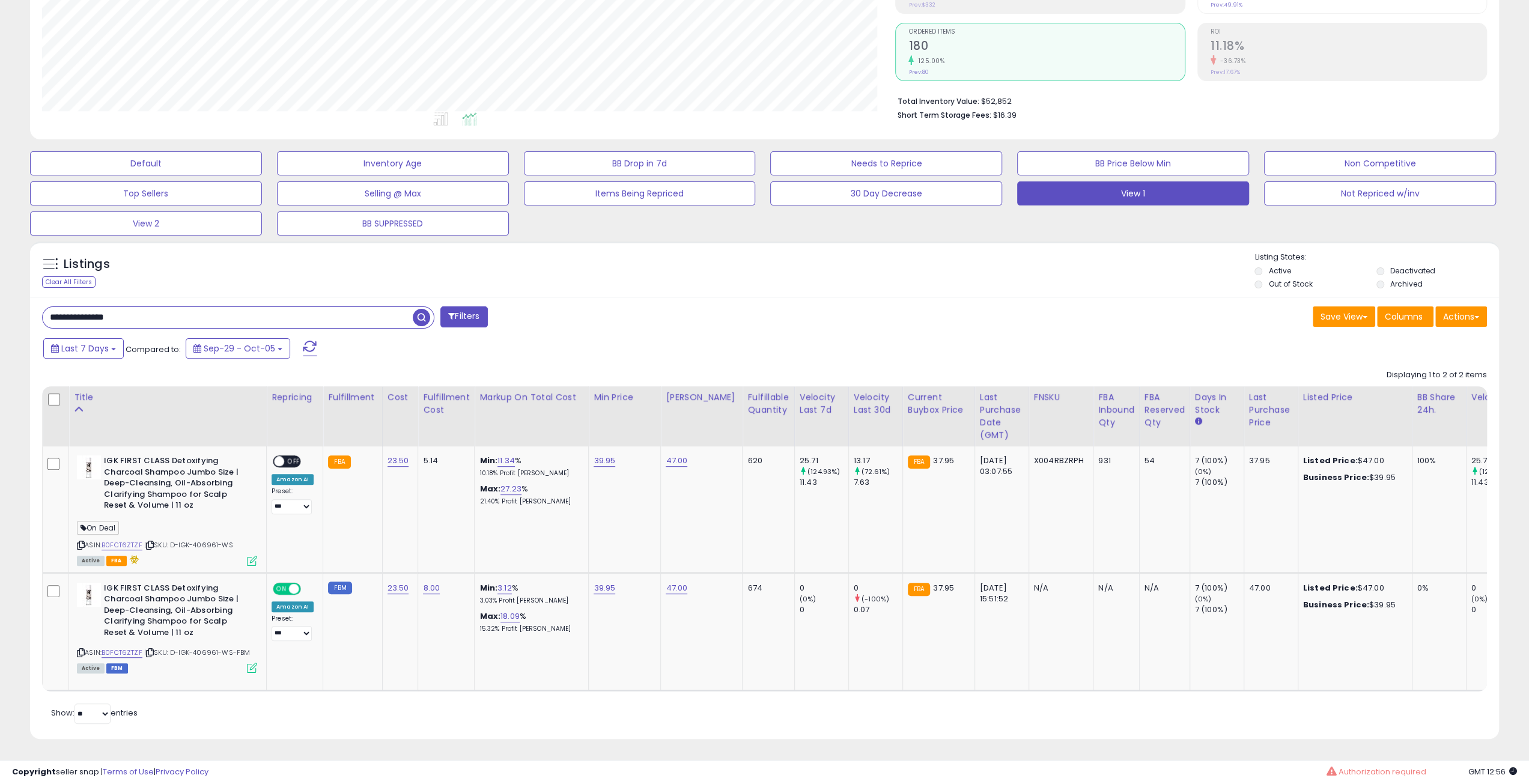
click at [1009, 266] on div "Listings Clear All Filters Listing States:" at bounding box center [764, 272] width 1469 height 41
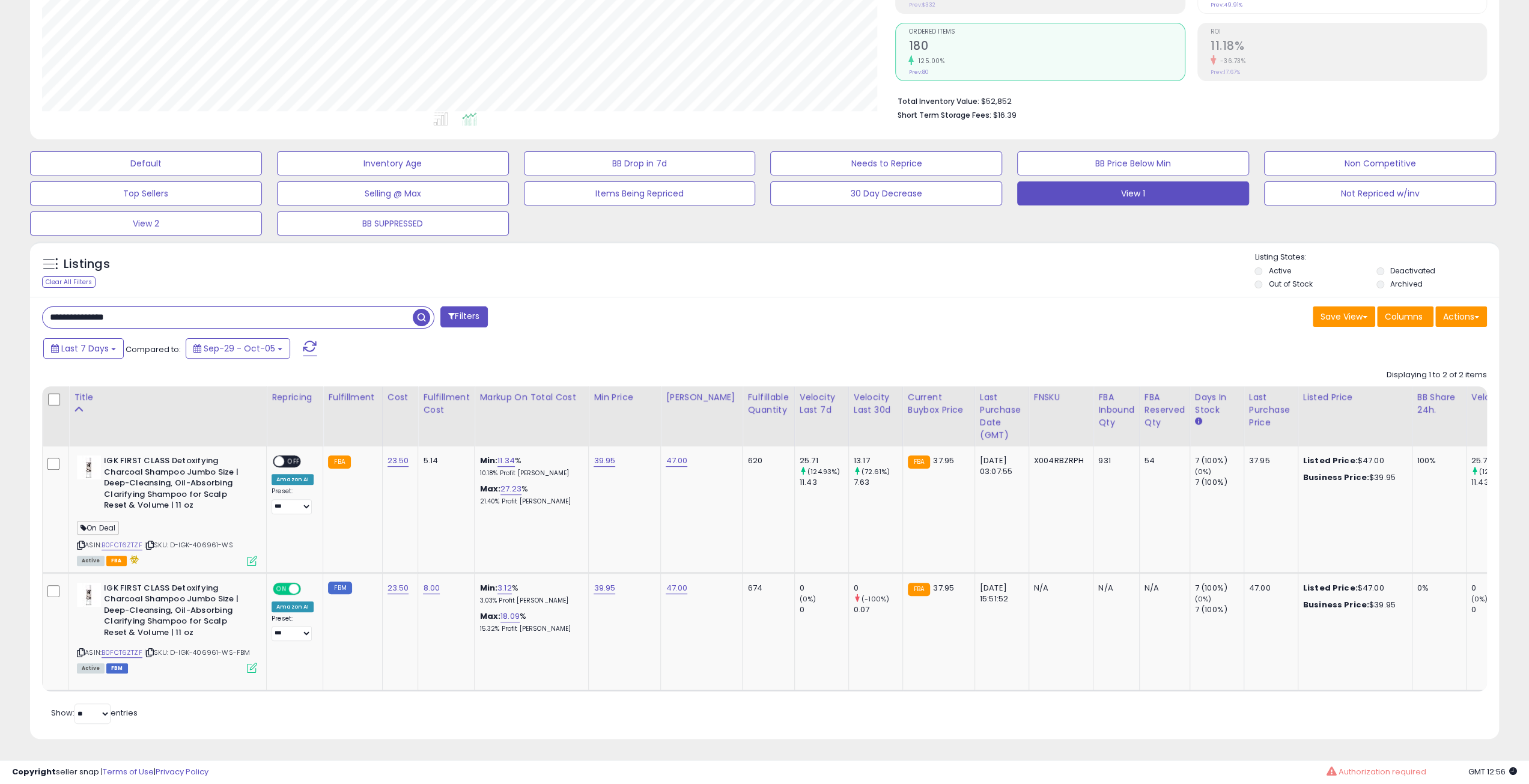
click at [1009, 266] on div "Listings Clear All Filters Listing States:" at bounding box center [764, 272] width 1469 height 41
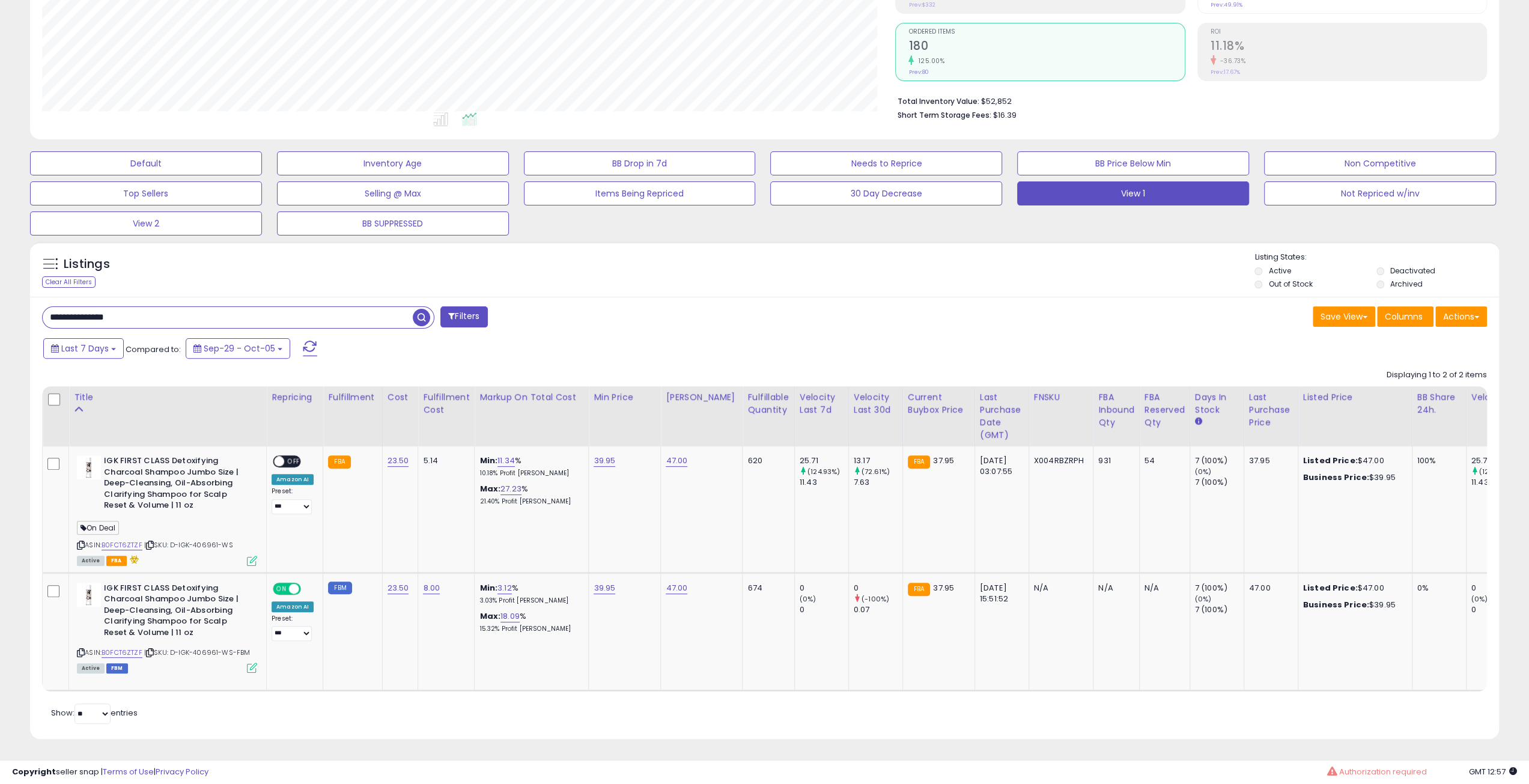
click at [1009, 266] on div "Listings Clear All Filters Listing States:" at bounding box center [764, 272] width 1469 height 41
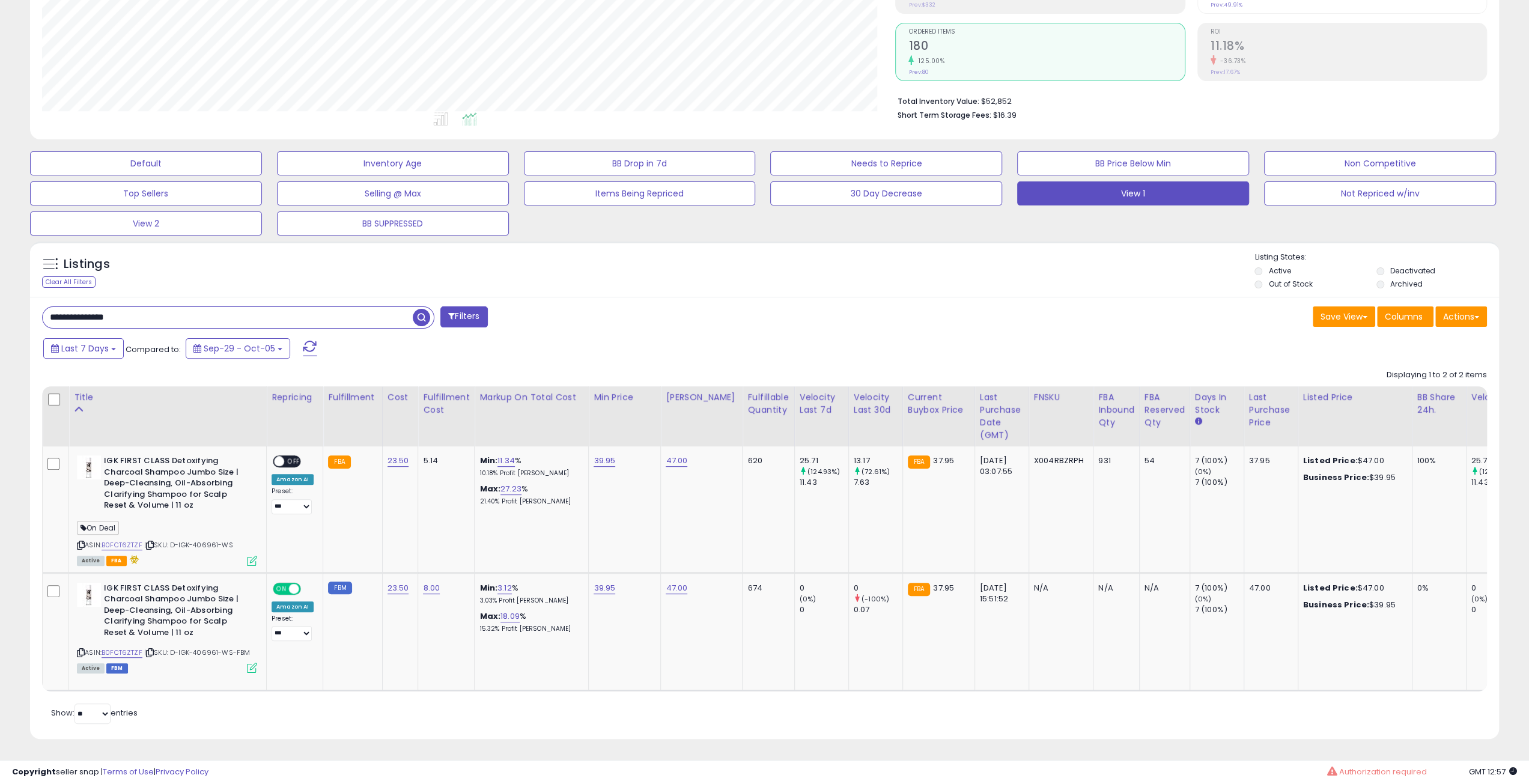
click at [1009, 266] on div "Listings Clear All Filters Listing States:" at bounding box center [764, 272] width 1469 height 41
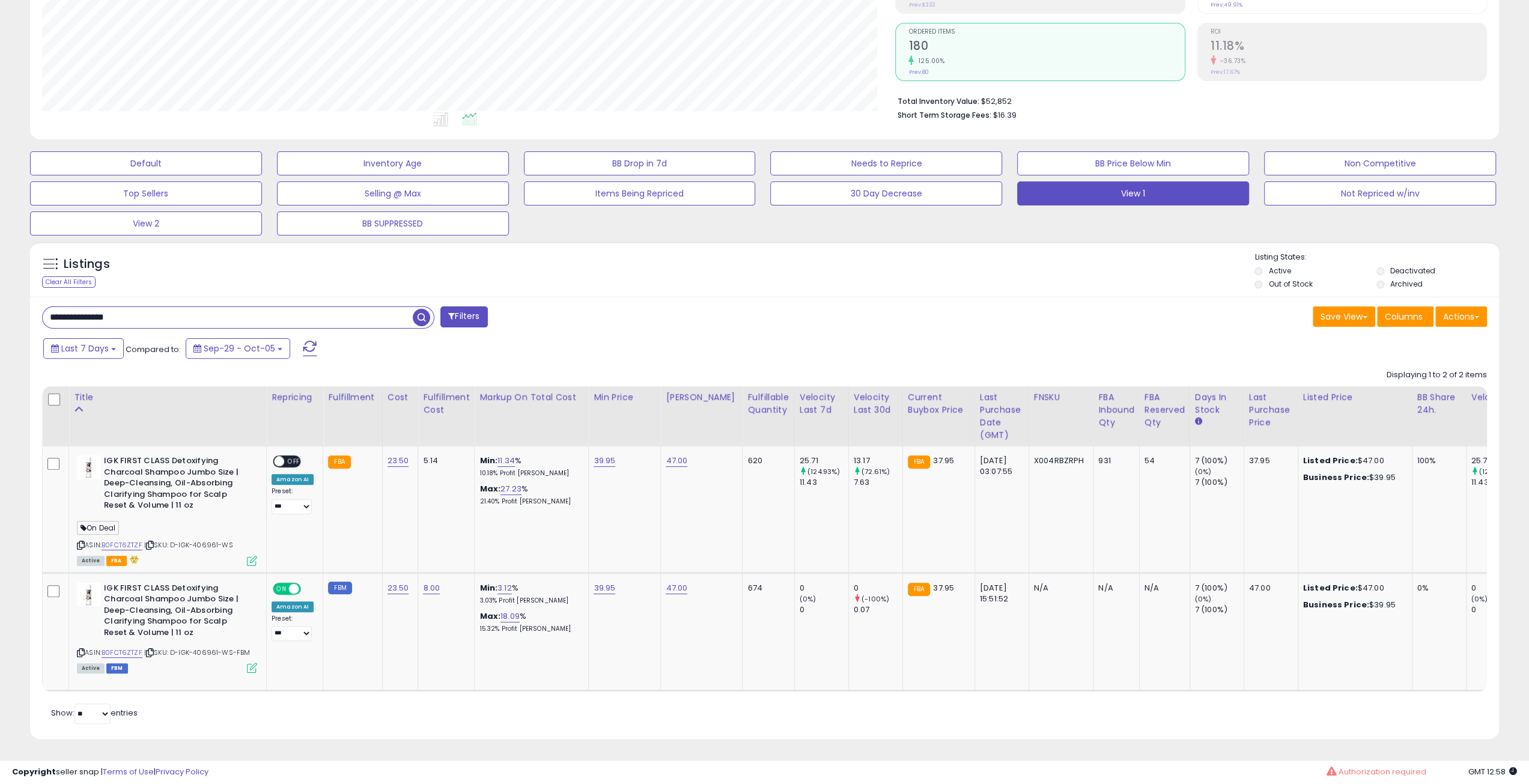
click at [1009, 266] on div "Listings Clear All Filters Listing States:" at bounding box center [764, 272] width 1469 height 41
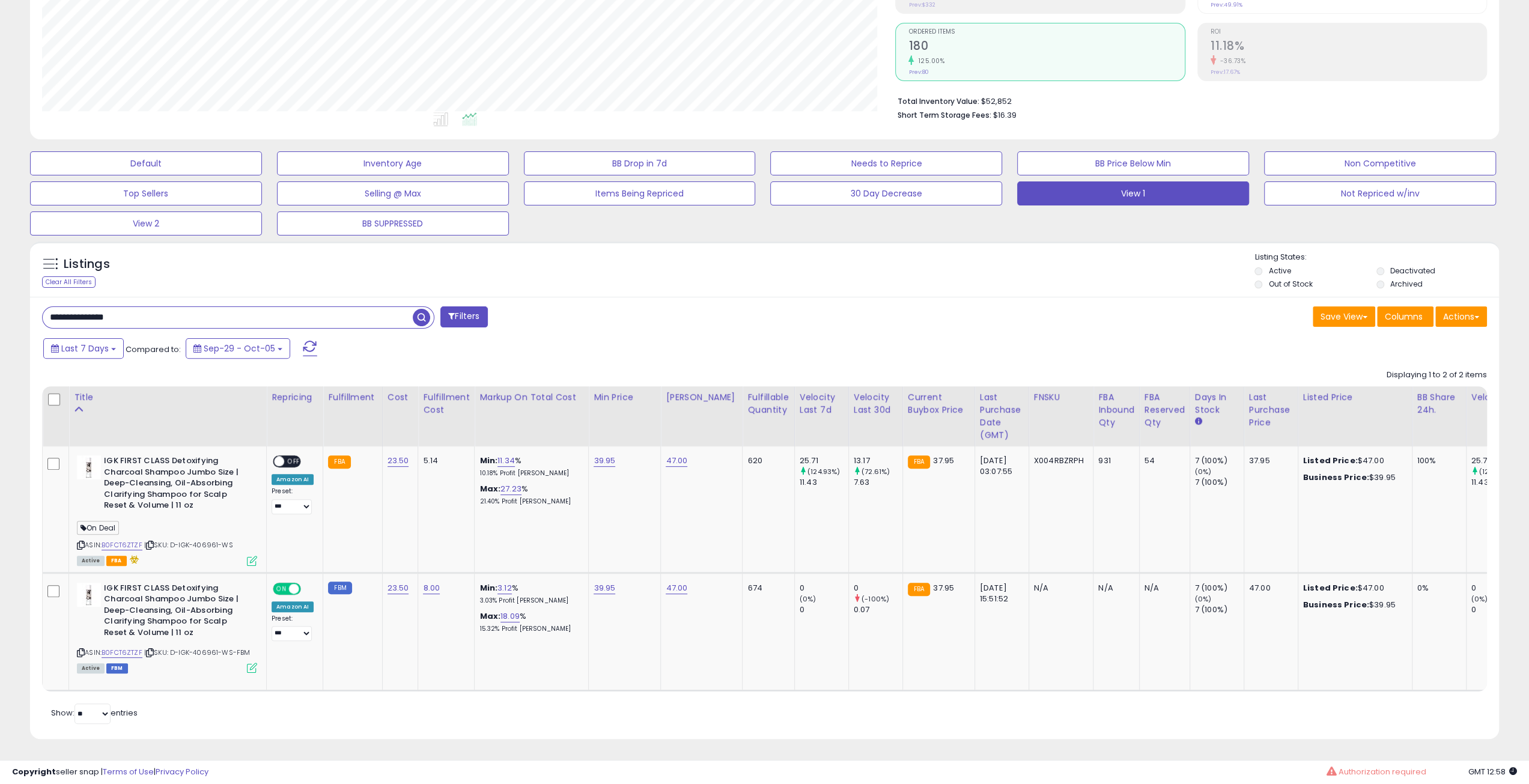
click at [1009, 266] on div "Listings Clear All Filters Listing States:" at bounding box center [764, 272] width 1469 height 41
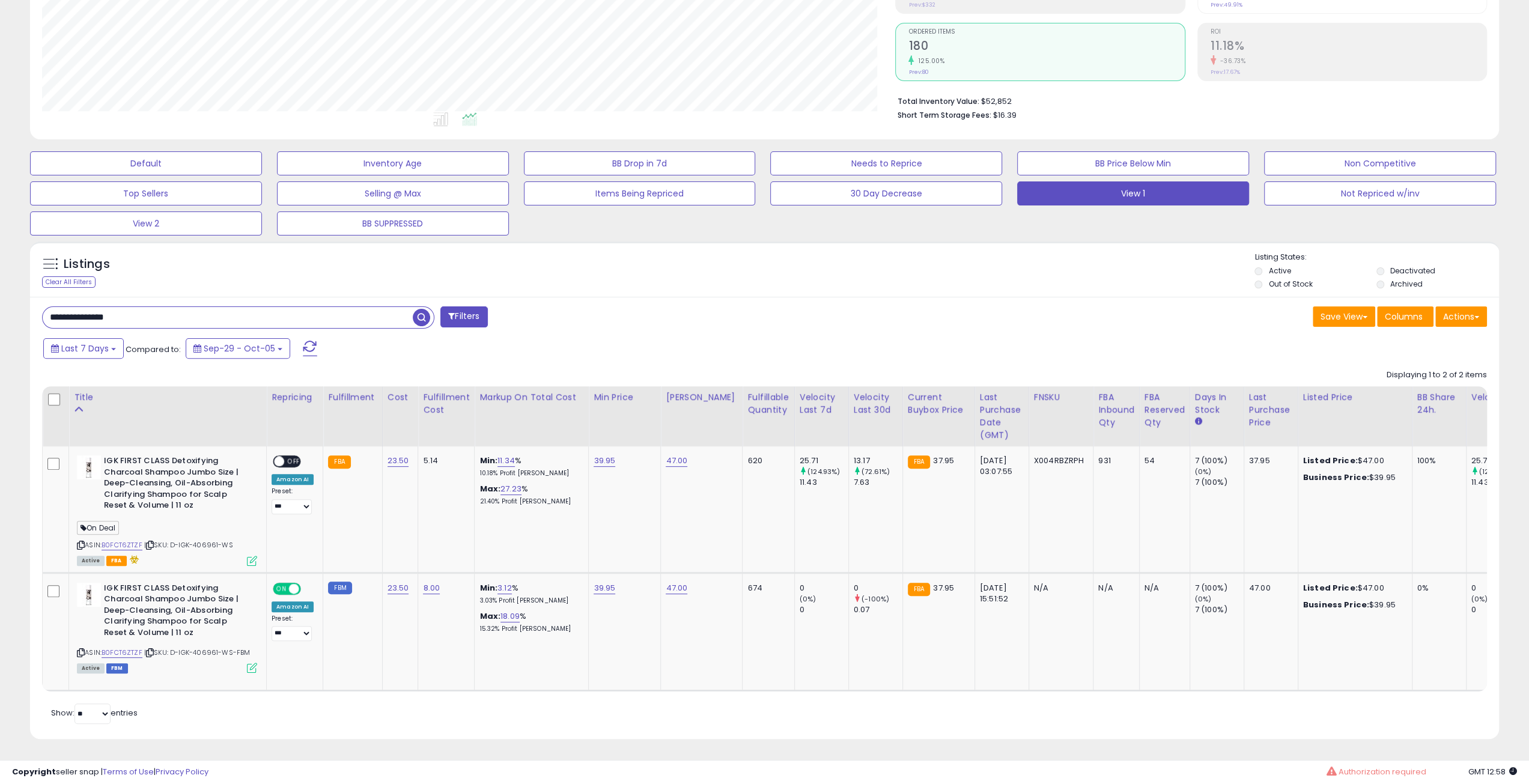
click at [1009, 266] on div "Listings Clear All Filters Listing States:" at bounding box center [764, 272] width 1469 height 41
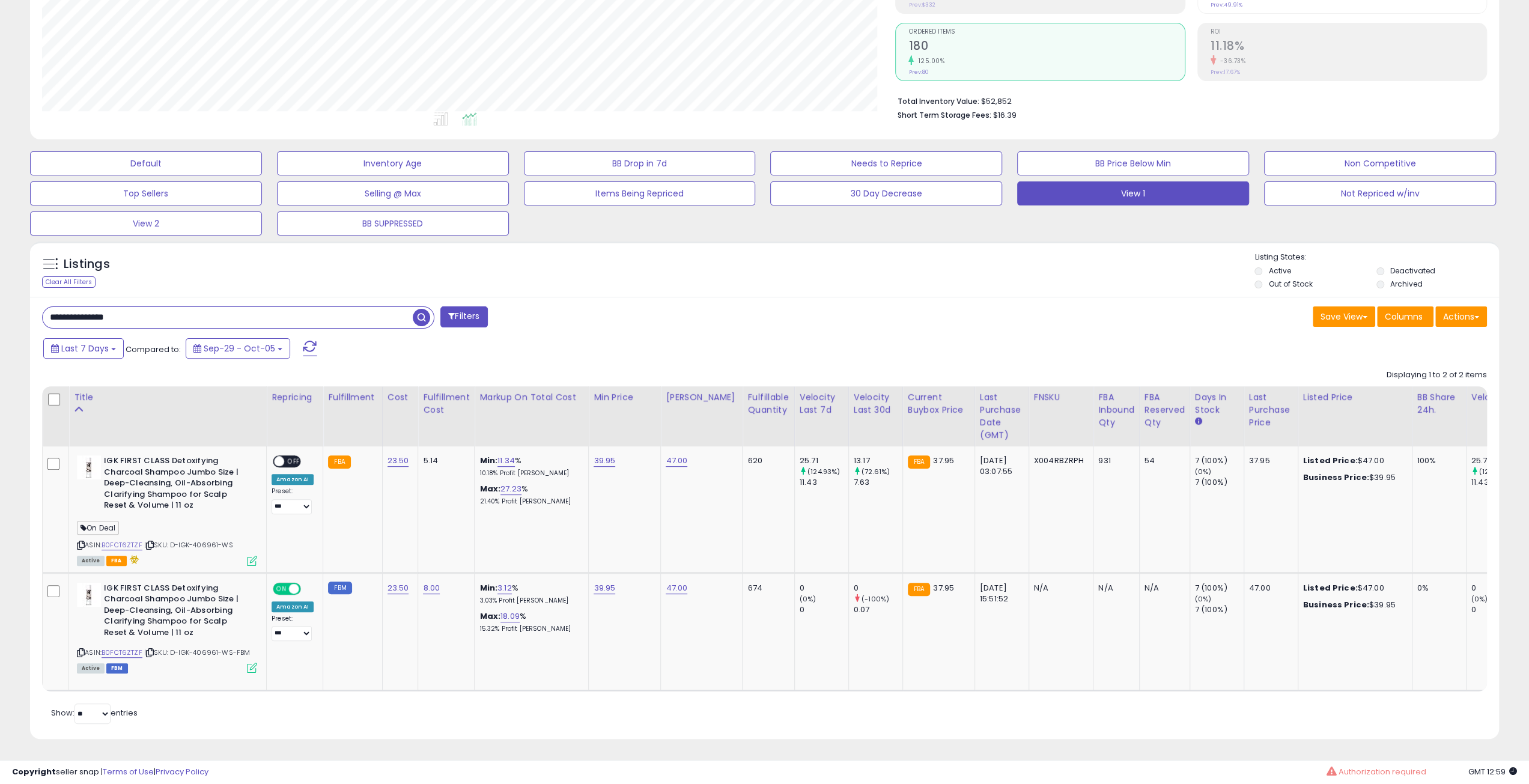
click at [1009, 266] on div "Listings Clear All Filters Listing States:" at bounding box center [764, 272] width 1469 height 41
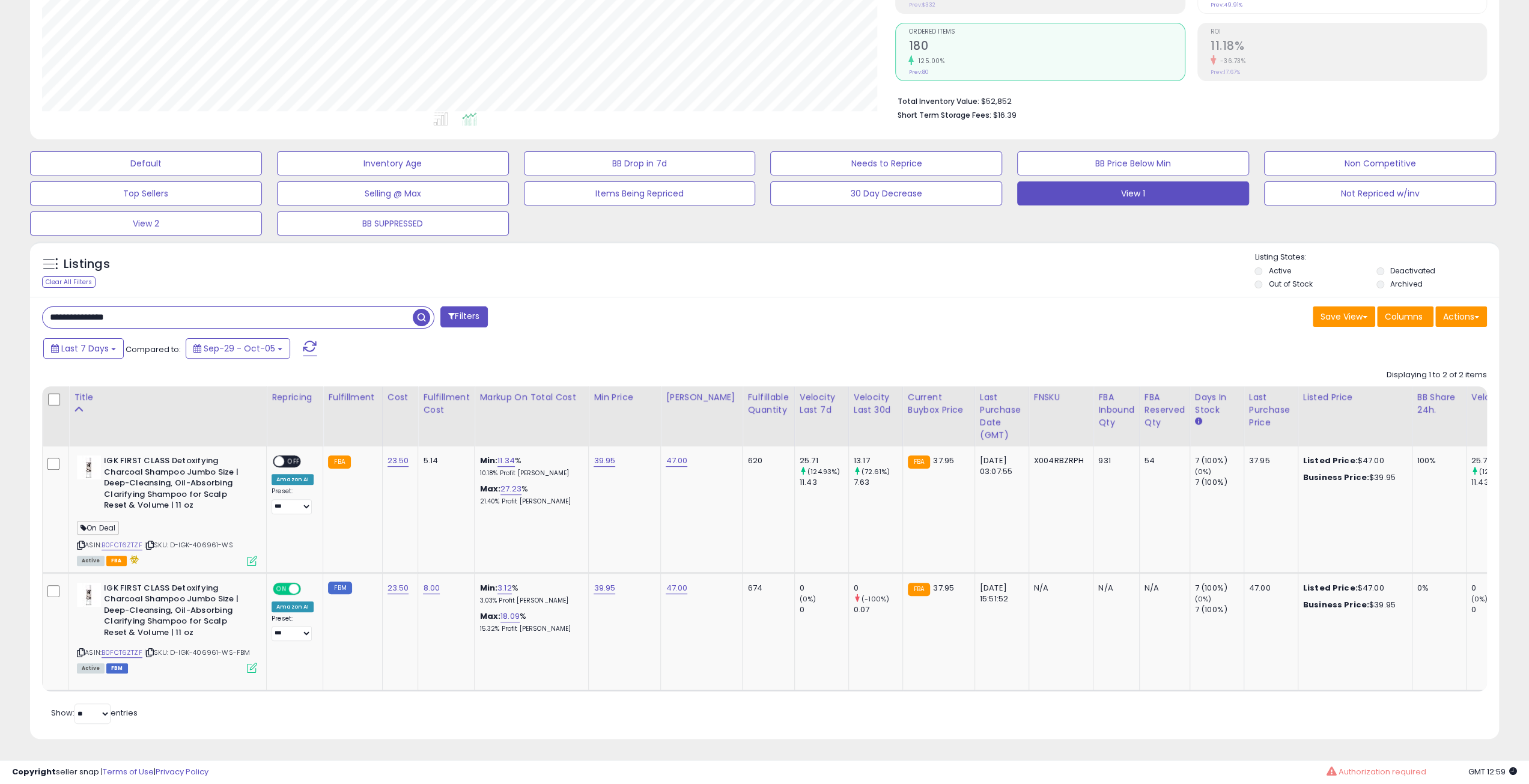
click at [1009, 266] on div "Listings Clear All Filters Listing States:" at bounding box center [764, 272] width 1469 height 41
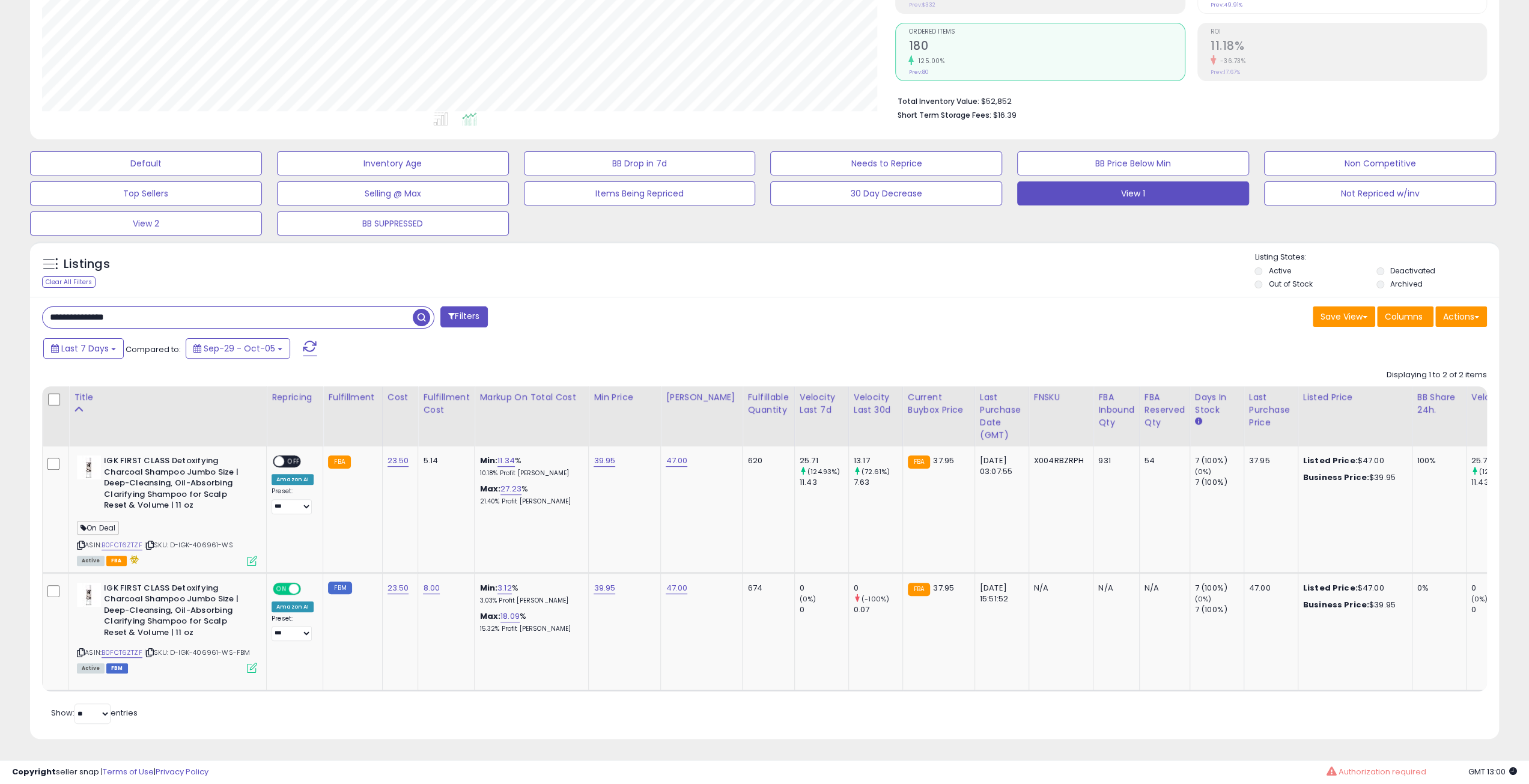
click at [1009, 266] on div "Listings Clear All Filters Listing States:" at bounding box center [764, 272] width 1469 height 41
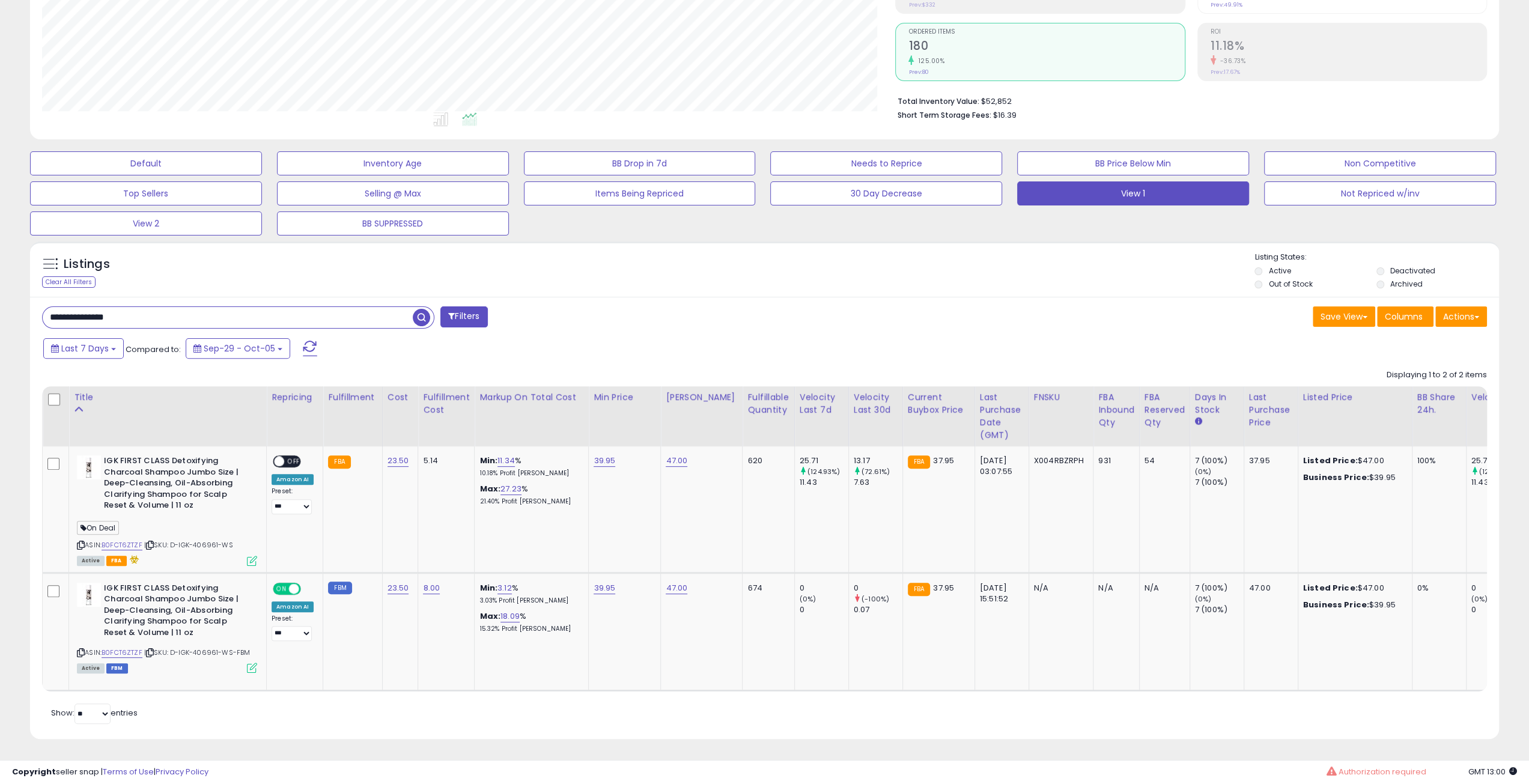
click at [1009, 266] on div "Listings Clear All Filters Listing States:" at bounding box center [764, 272] width 1469 height 41
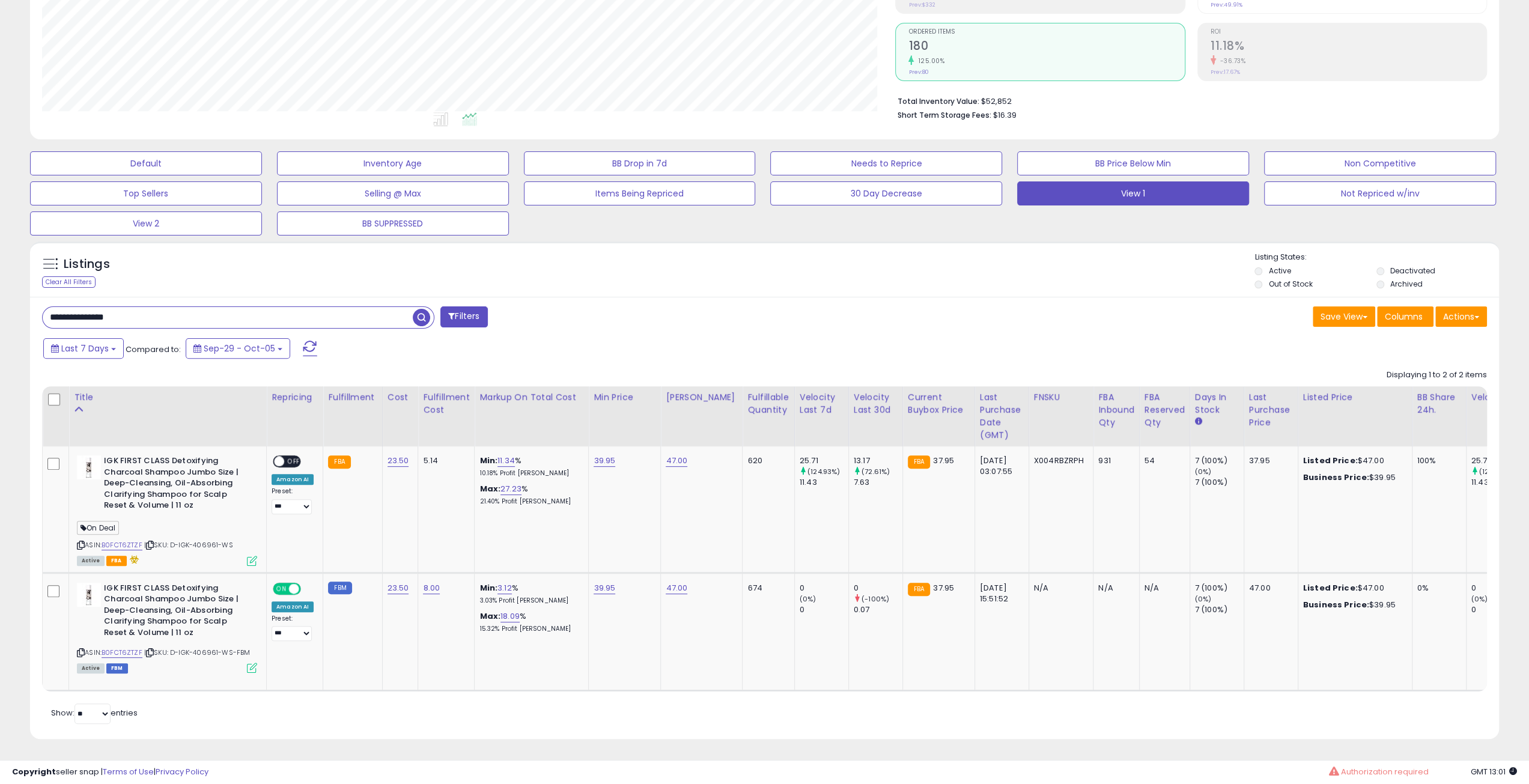
click at [1009, 266] on div "Listings Clear All Filters Listing States:" at bounding box center [764, 272] width 1469 height 41
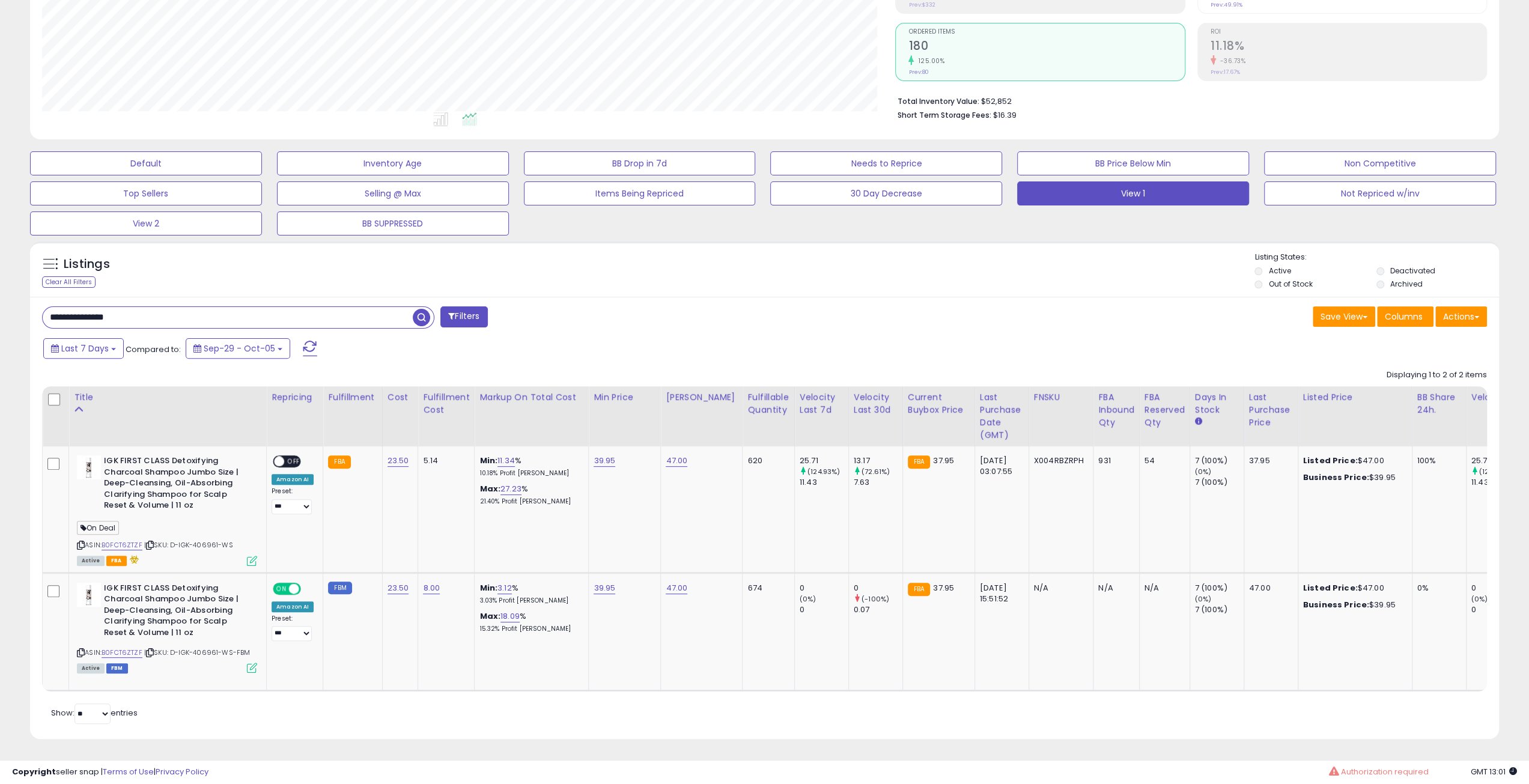
click at [1009, 266] on div "Listings Clear All Filters Listing States:" at bounding box center [764, 272] width 1469 height 41
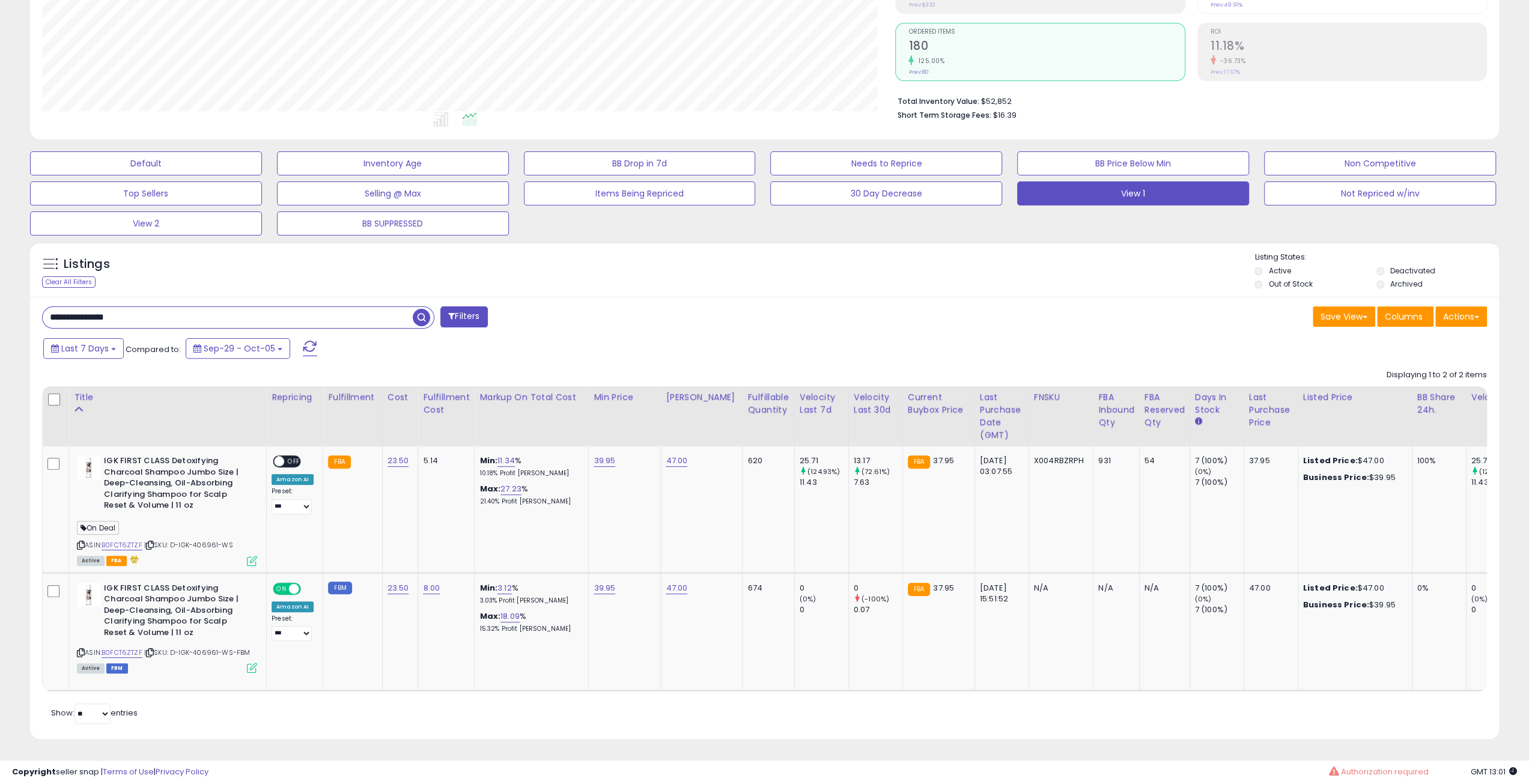
click at [1009, 266] on div "Listings Clear All Filters Listing States:" at bounding box center [764, 272] width 1469 height 41
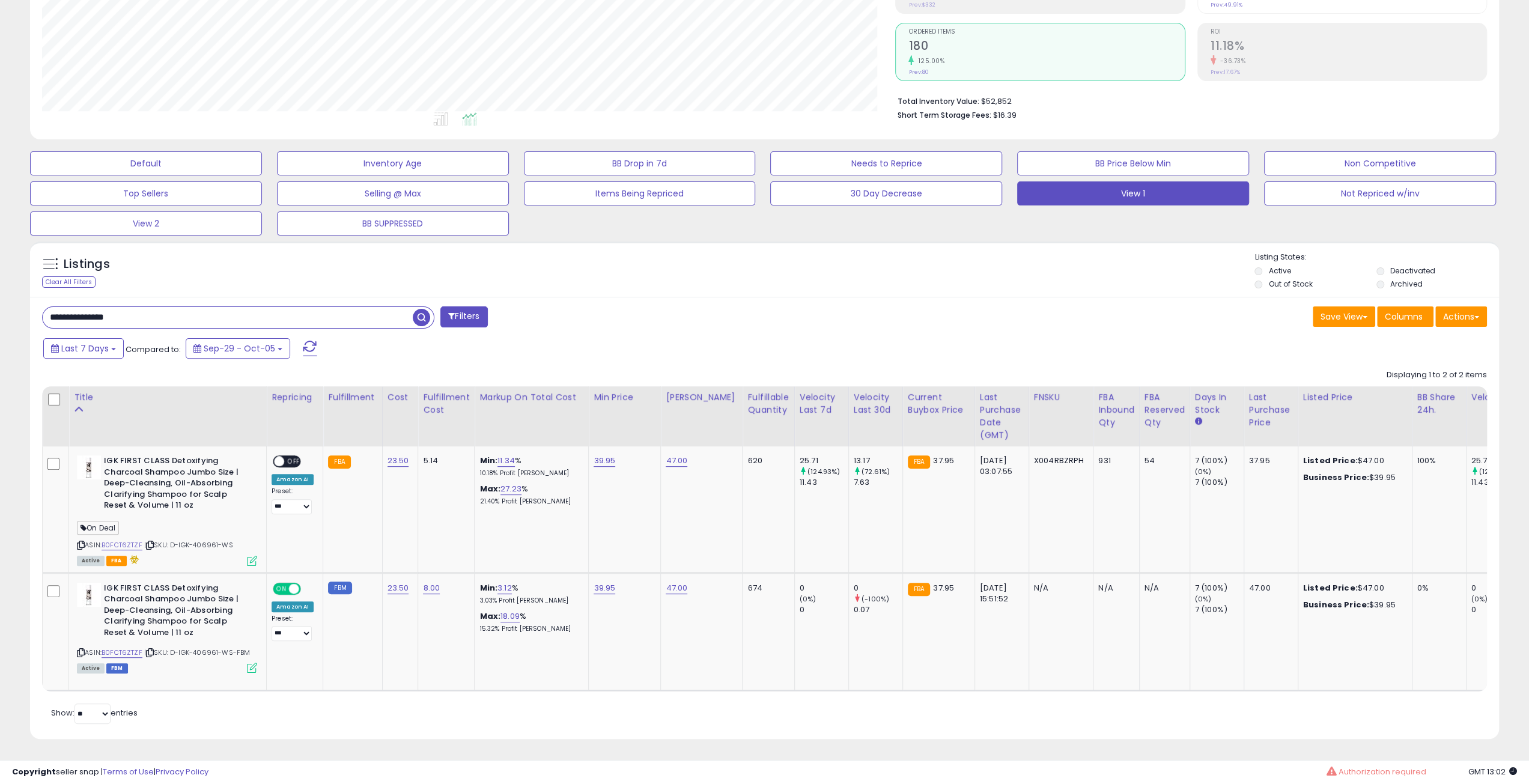
click at [1009, 266] on div "Listings Clear All Filters Listing States:" at bounding box center [764, 272] width 1469 height 41
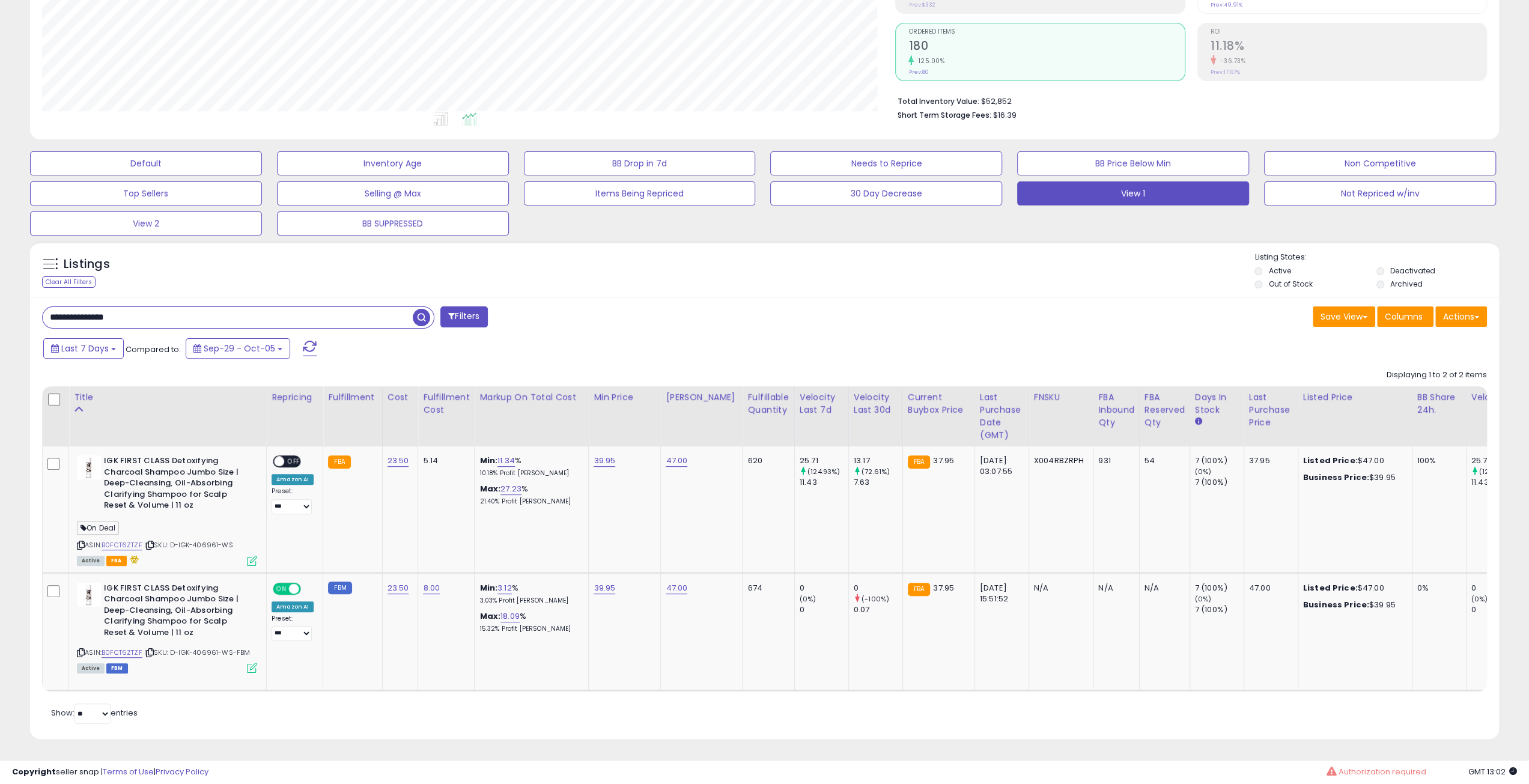
click at [1009, 266] on div "Listings Clear All Filters Listing States:" at bounding box center [764, 272] width 1469 height 41
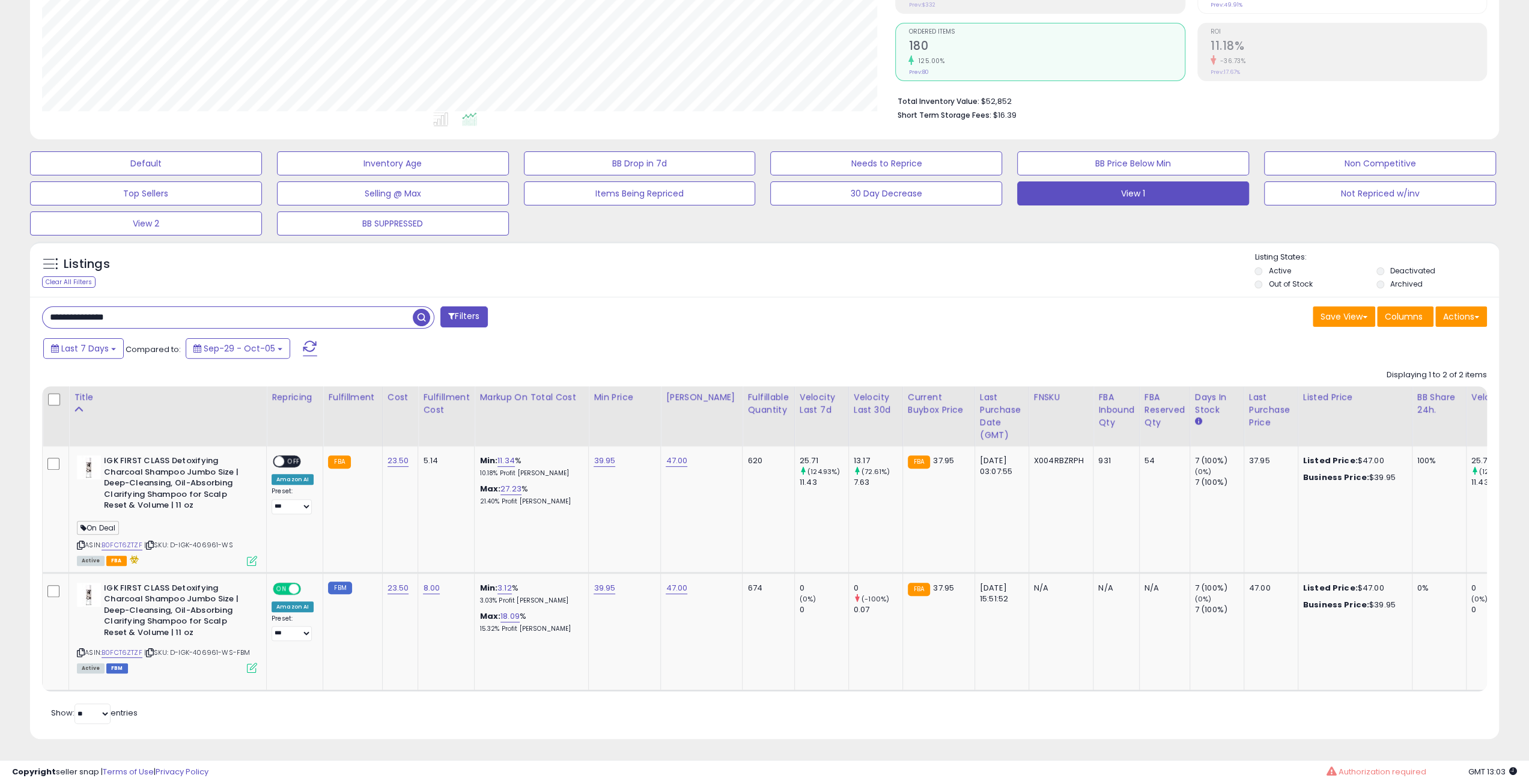
click at [1009, 266] on div "Listings Clear All Filters Listing States:" at bounding box center [764, 272] width 1469 height 41
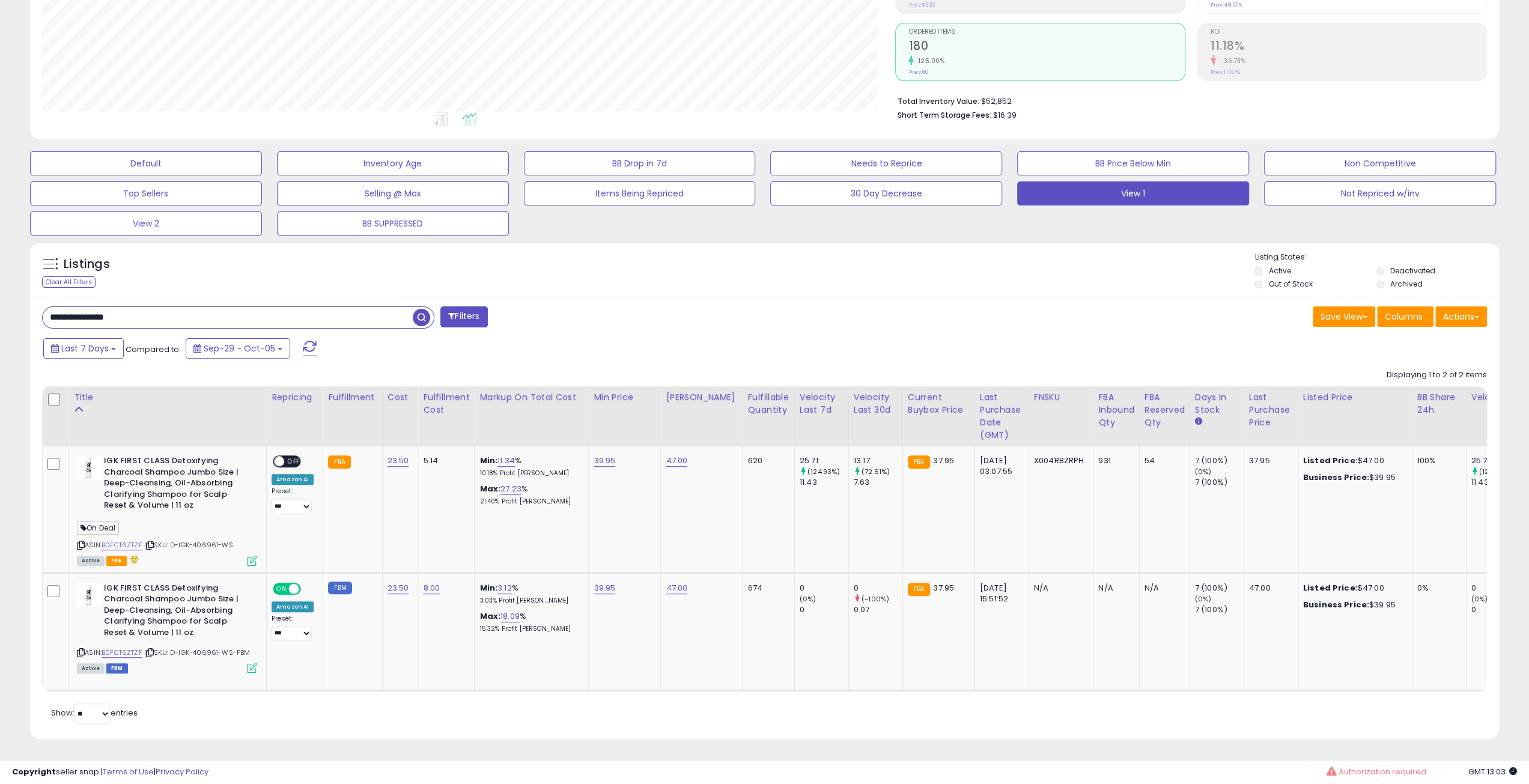
click at [1009, 266] on div "Listings Clear All Filters Listing States:" at bounding box center [764, 272] width 1469 height 41
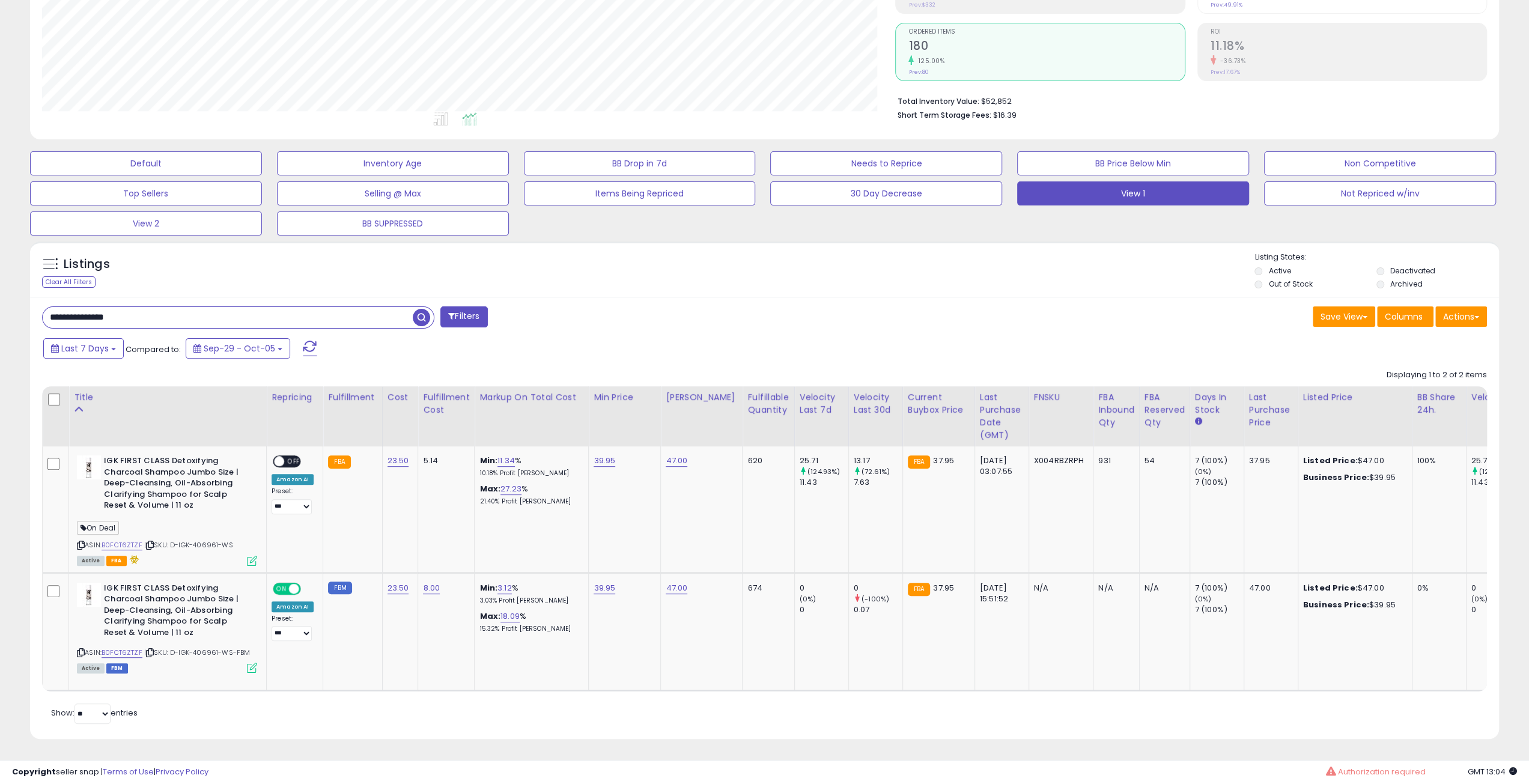
click at [1009, 266] on div "Listings Clear All Filters Listing States:" at bounding box center [764, 272] width 1469 height 41
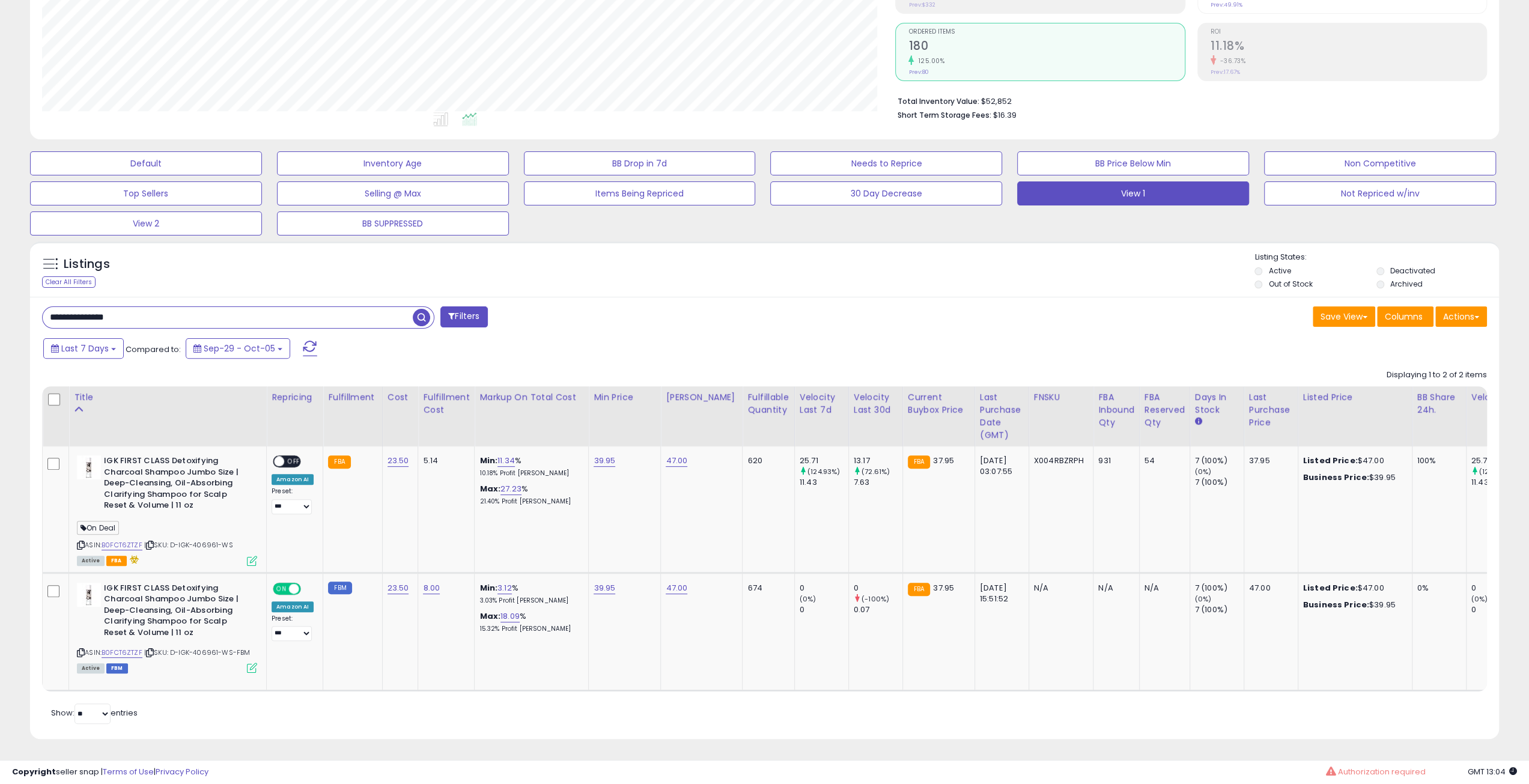
click at [1009, 266] on div "Listings Clear All Filters Listing States:" at bounding box center [764, 272] width 1469 height 41
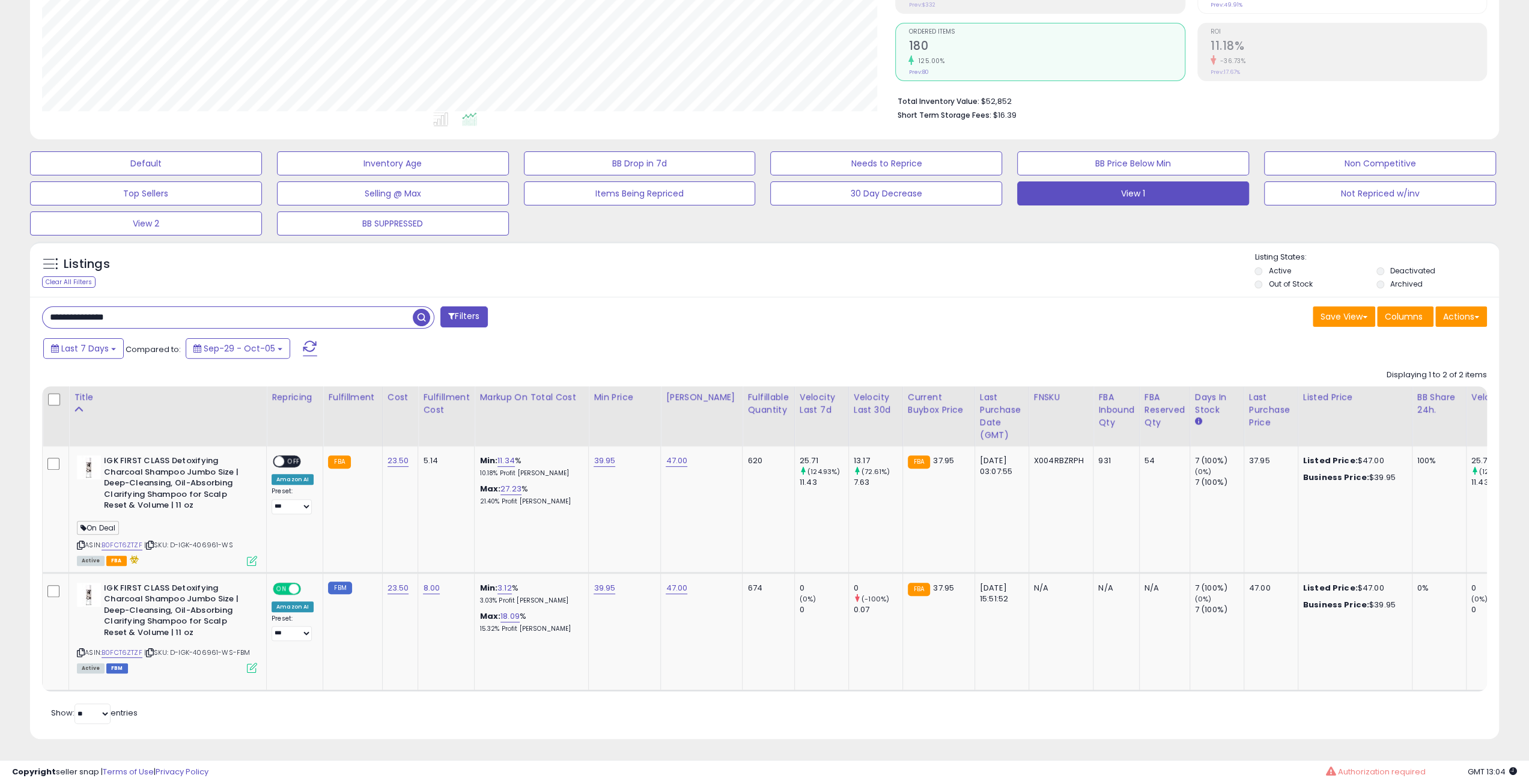
click at [1009, 266] on div "Listings Clear All Filters Listing States:" at bounding box center [764, 272] width 1469 height 41
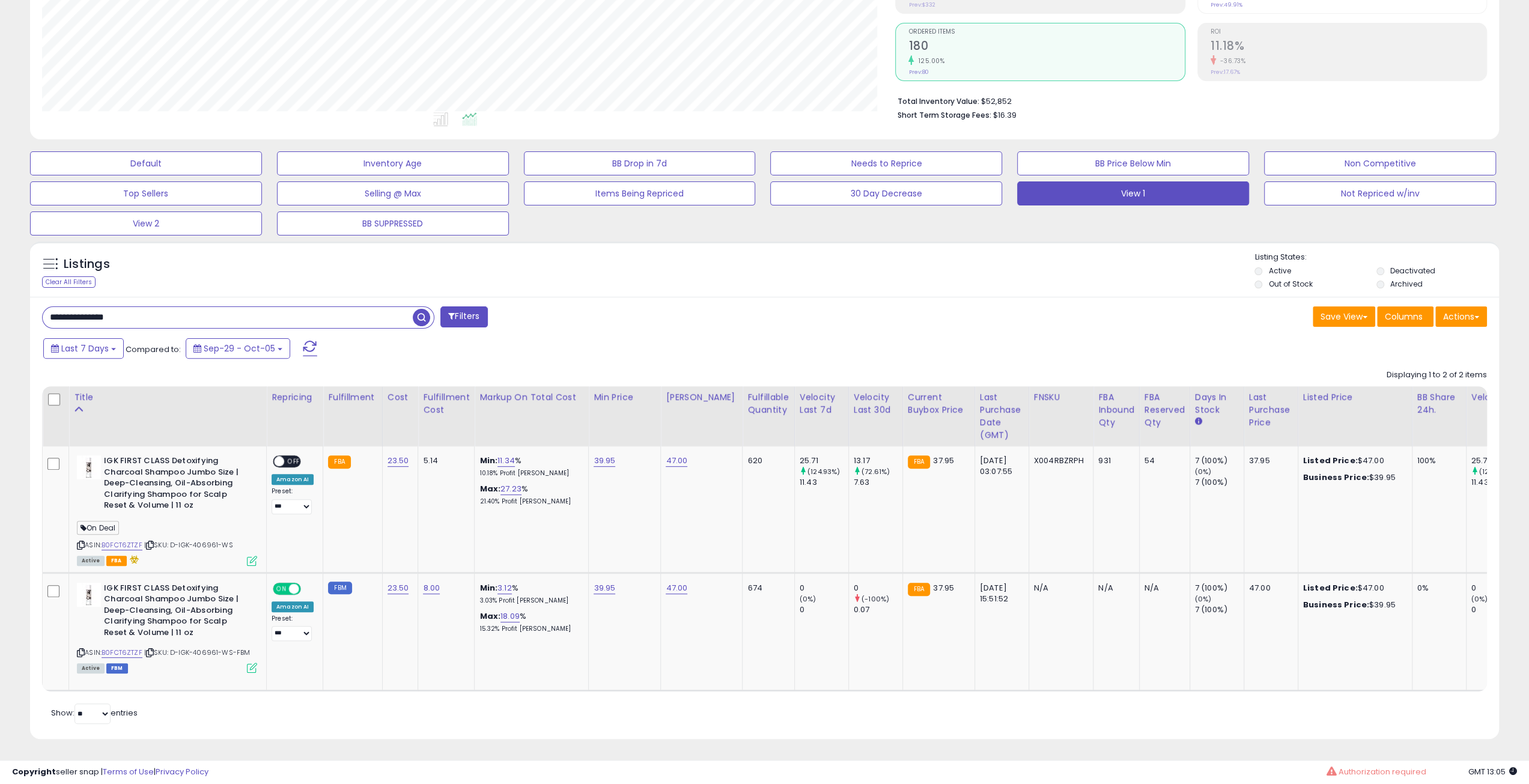
click at [1009, 266] on div "Listings Clear All Filters Listing States:" at bounding box center [764, 272] width 1469 height 41
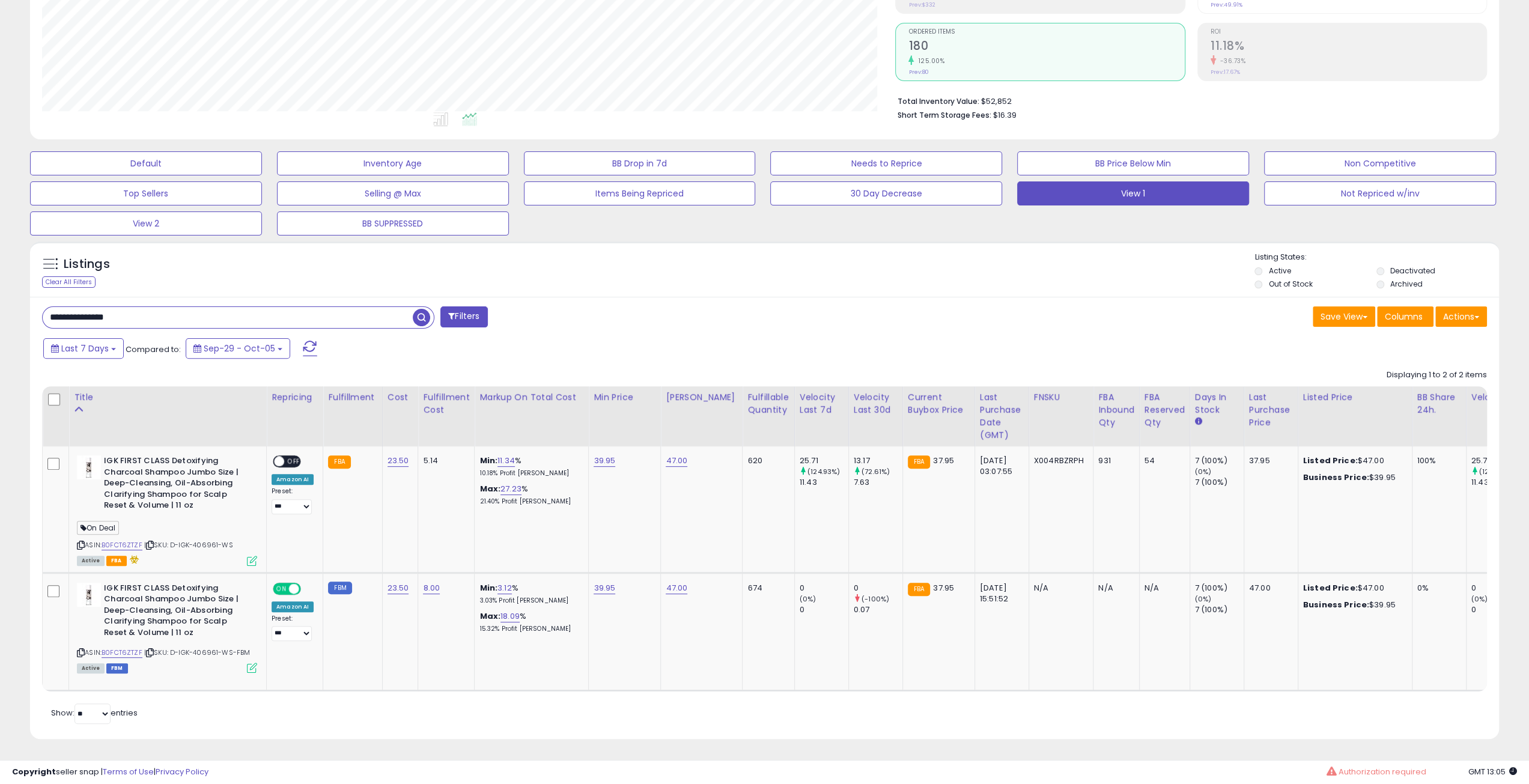
click at [1009, 266] on div "Listings Clear All Filters Listing States:" at bounding box center [764, 272] width 1469 height 41
